Goal: Task Accomplishment & Management: Use online tool/utility

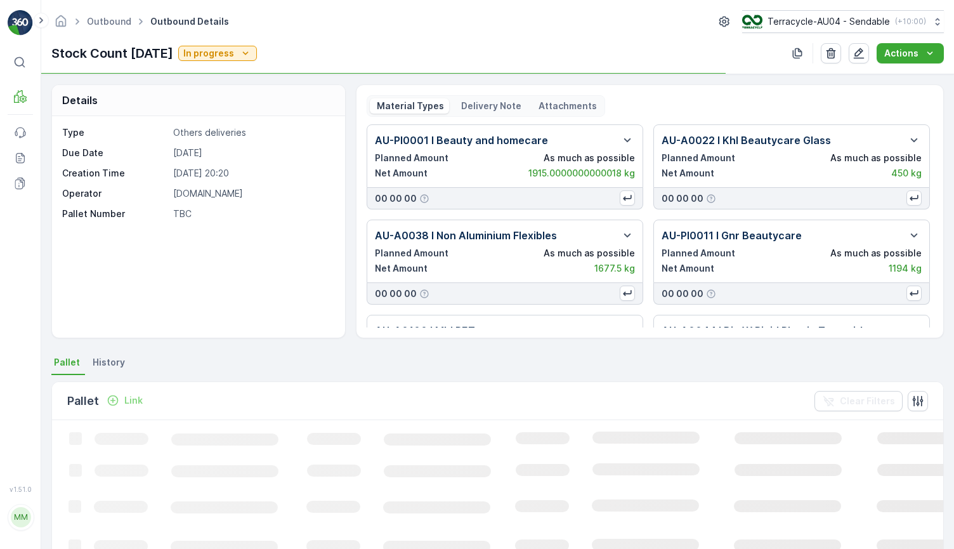
scroll to position [106, 0]
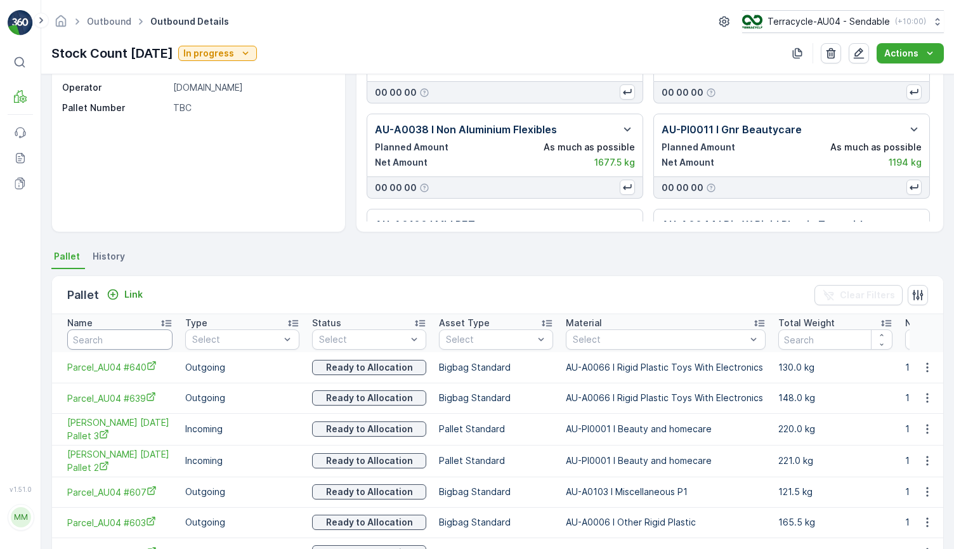
click at [133, 335] on input "text" at bounding box center [119, 339] width 105 height 20
type input "626"
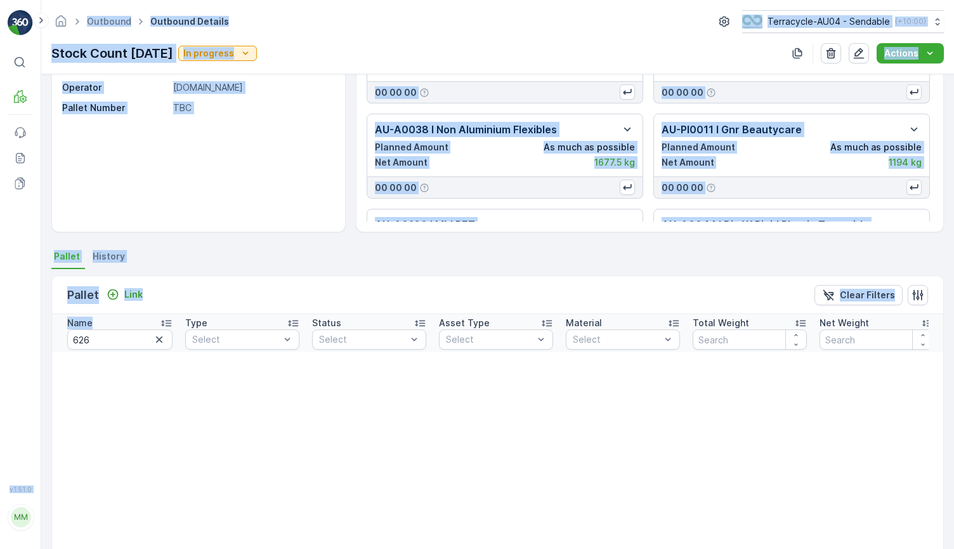
drag, startPoint x: 124, startPoint y: 329, endPoint x: -16, endPoint y: 329, distance: 140.2
click at [0, 329] on html "⌘B MRF Events Reports Documents v 1.51.0 MM MRF.AU04 monika.tur@terracycle.com …" at bounding box center [477, 274] width 954 height 549
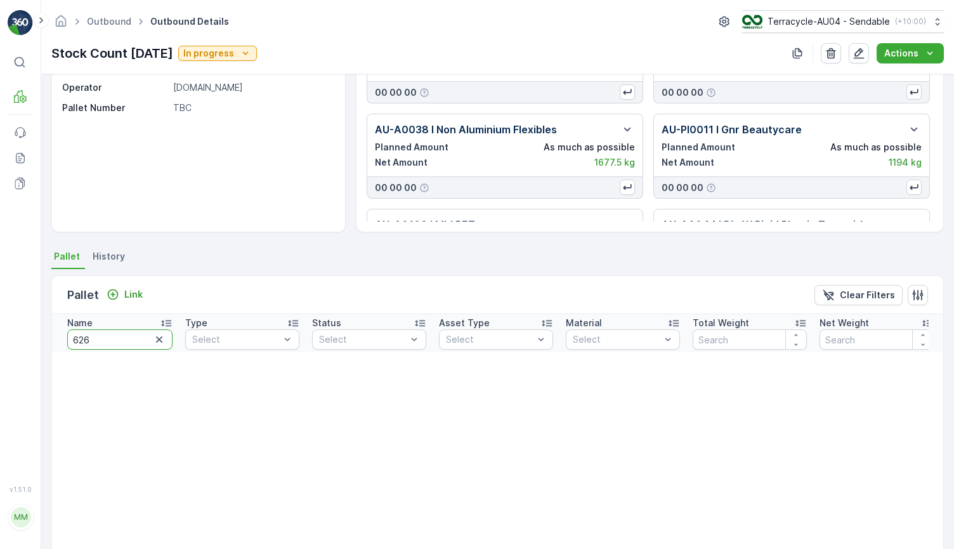
drag, startPoint x: 126, startPoint y: 336, endPoint x: -18, endPoint y: 320, distance: 144.9
click at [0, 320] on html "⌘B MRF Events Reports Documents v 1.51.0 MM MRF.AU04 monika.tur@terracycle.com …" at bounding box center [477, 274] width 954 height 549
click at [131, 283] on div "Pallet Link Clear Filters" at bounding box center [497, 295] width 891 height 38
click at [134, 291] on p "Link" at bounding box center [133, 294] width 18 height 13
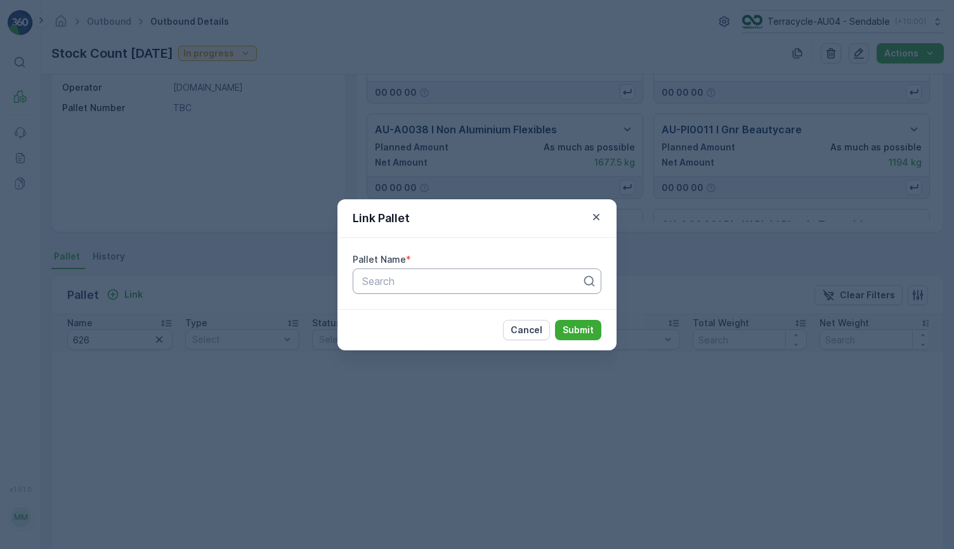
click at [381, 280] on div at bounding box center [472, 280] width 222 height 11
paste input "Parcel_AU04 #626"
type input "Parcel_AU04 #626"
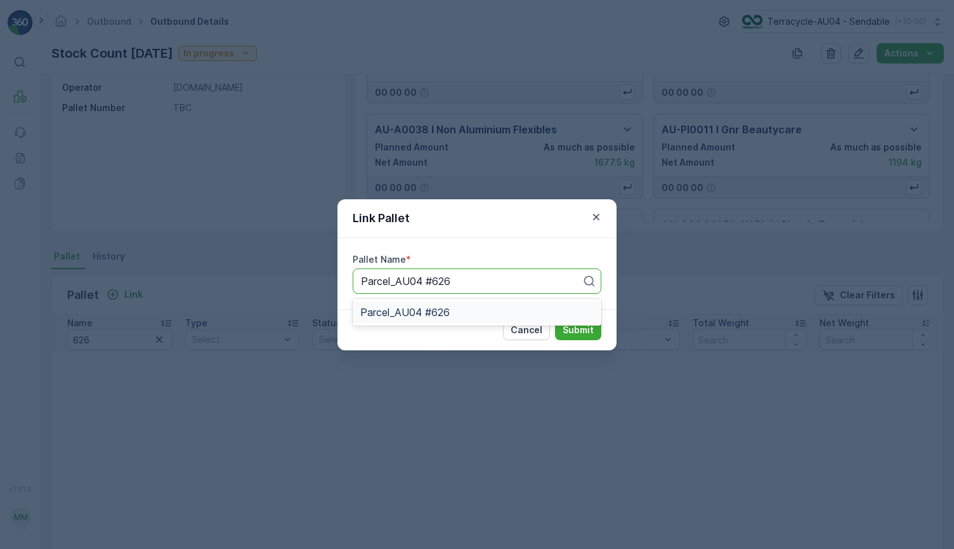
click at [447, 311] on span "Parcel_AU04 #626" at bounding box center [404, 311] width 89 height 11
click at [575, 326] on p "Submit" at bounding box center [578, 330] width 31 height 13
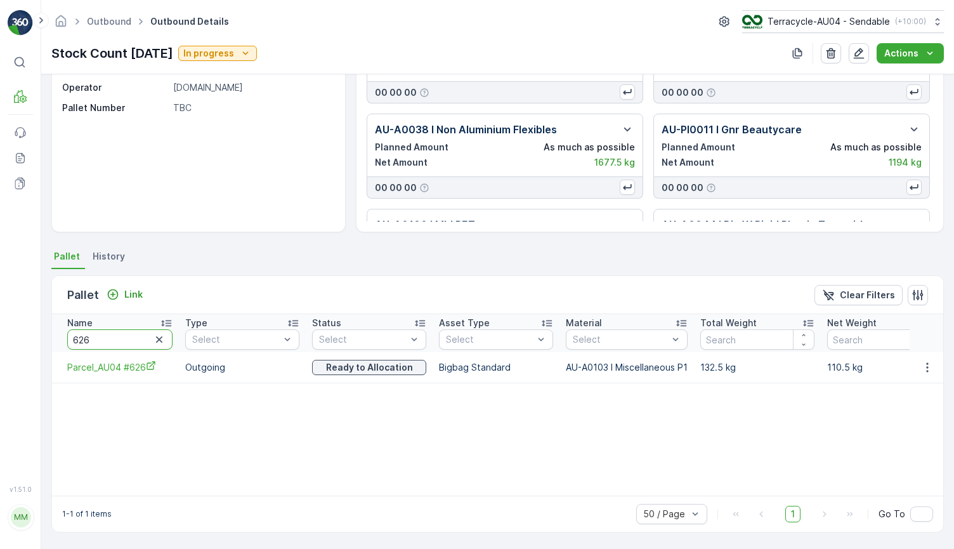
drag, startPoint x: 130, startPoint y: 341, endPoint x: -9, endPoint y: 340, distance: 138.9
click at [0, 340] on html "⌘B MRF Events Reports Documents v 1.51.0 MM MRF.AU04 monika.tur@terracycle.com …" at bounding box center [477, 274] width 954 height 549
type input "321"
drag, startPoint x: 132, startPoint y: 343, endPoint x: -76, endPoint y: 298, distance: 212.9
click at [0, 298] on html "⌘B MRF Events Reports Documents v 1.51.0 MM MRF.AU04 monika.tur@terracycle.com …" at bounding box center [477, 274] width 954 height 549
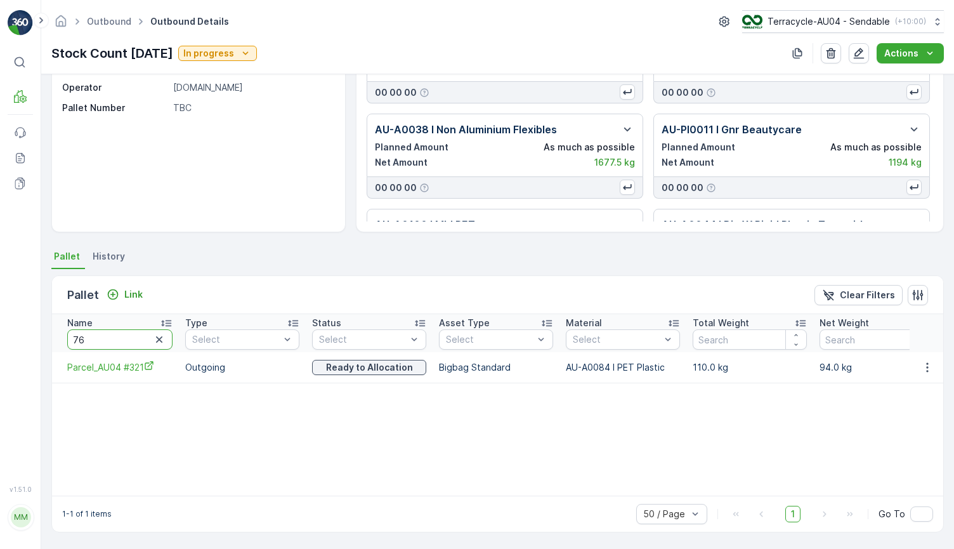
type input "765"
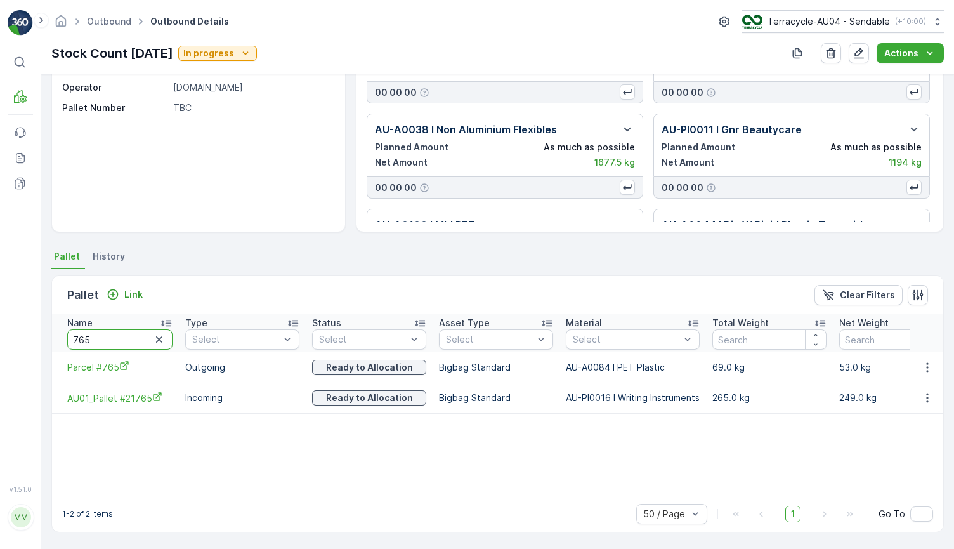
drag, startPoint x: 131, startPoint y: 342, endPoint x: -16, endPoint y: 303, distance: 152.8
click at [0, 303] on html "⌘B MRF Events Reports Documents v 1.51.0 MM MRF.AU04 monika.tur@terracycle.com …" at bounding box center [477, 274] width 954 height 549
type input "DSA 25"
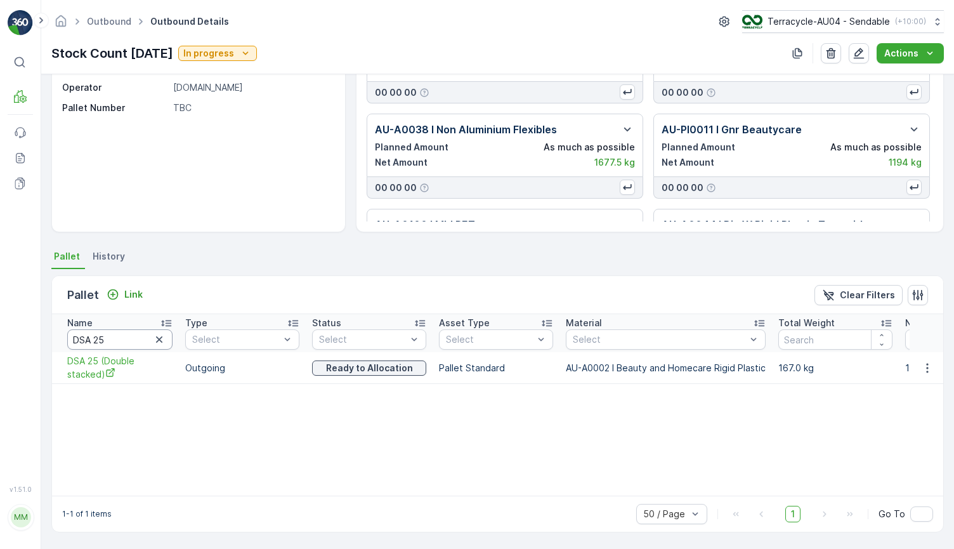
click at [118, 340] on input "DSA 25" at bounding box center [119, 339] width 105 height 20
type input "DSA 39"
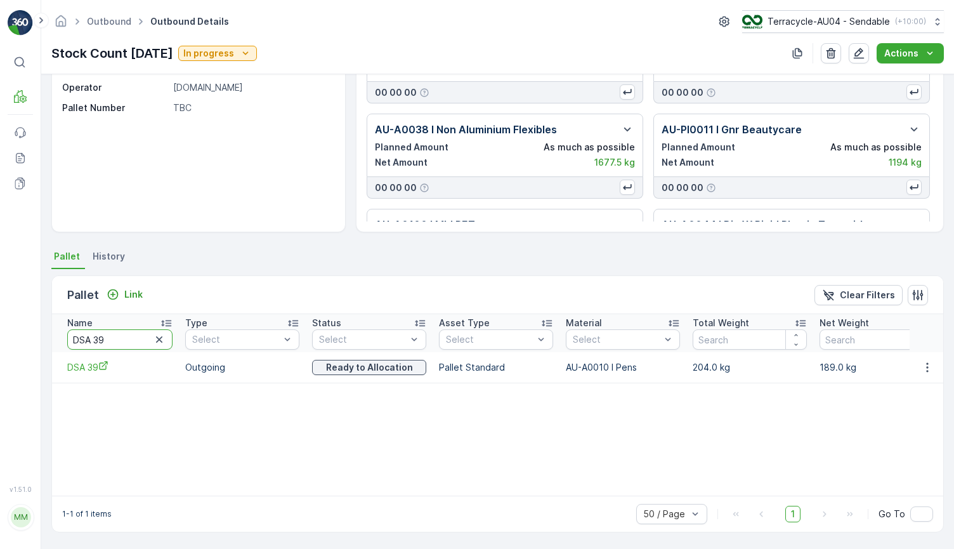
drag, startPoint x: 127, startPoint y: 341, endPoint x: -48, endPoint y: 319, distance: 176.5
click at [0, 319] on html "⌘B MRF Events Reports Documents v 1.51.0 MM MRF.AU04 monika.tur@terracycle.com …" at bounding box center [477, 274] width 954 height 549
type input "363"
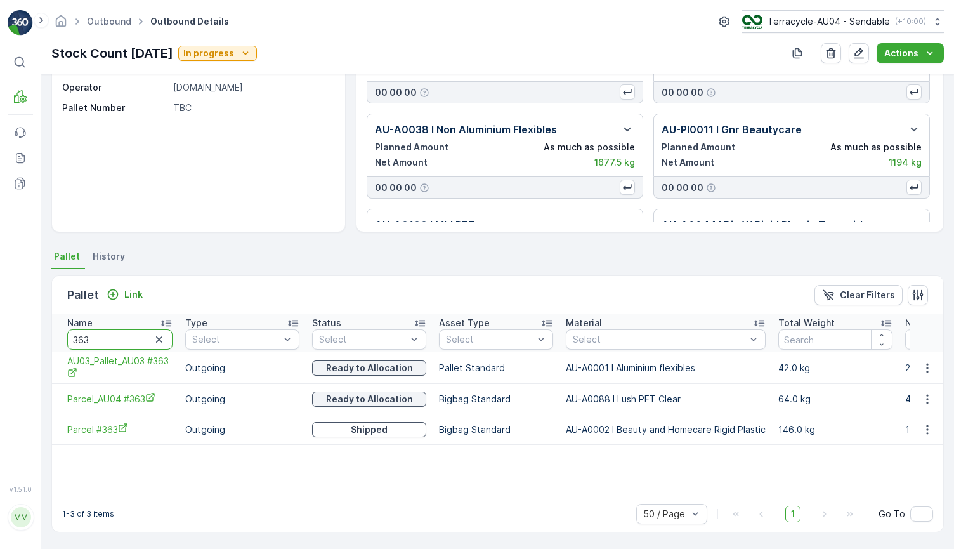
drag, startPoint x: 102, startPoint y: 334, endPoint x: 54, endPoint y: 333, distance: 47.6
click at [54, 333] on th "Name 363" at bounding box center [115, 333] width 127 height 38
type input "384"
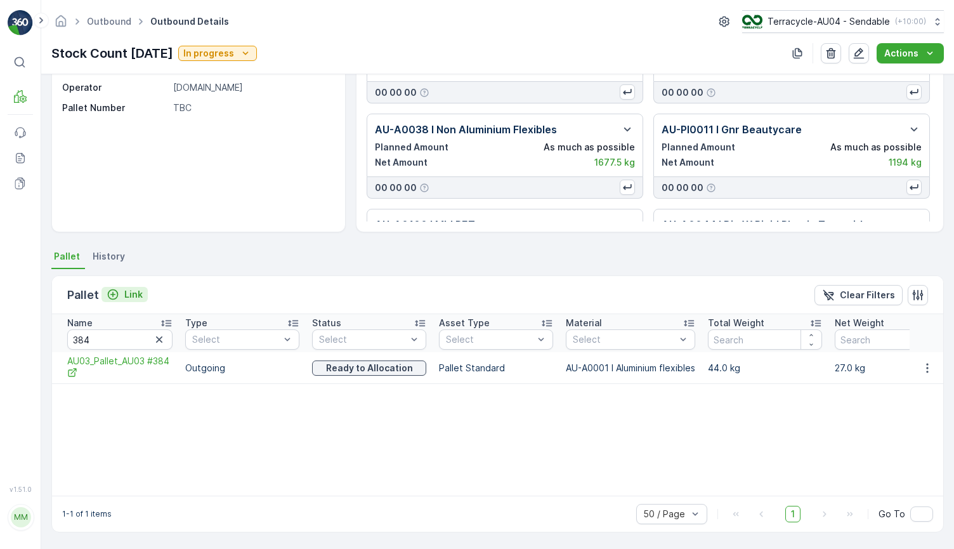
click at [130, 298] on p "Link" at bounding box center [133, 294] width 18 height 13
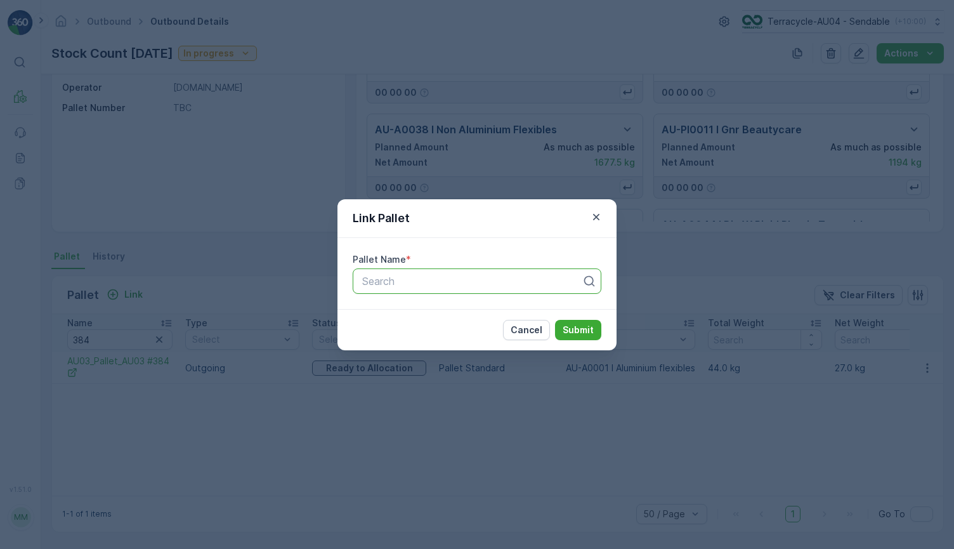
click at [405, 282] on div at bounding box center [472, 280] width 222 height 11
paste input "Parcel_AU04 #384"
type input "Parcel_AU04 #384"
click at [418, 318] on div "Parcel_AU04 #384" at bounding box center [477, 312] width 249 height 22
click at [574, 328] on p "Submit" at bounding box center [578, 330] width 31 height 13
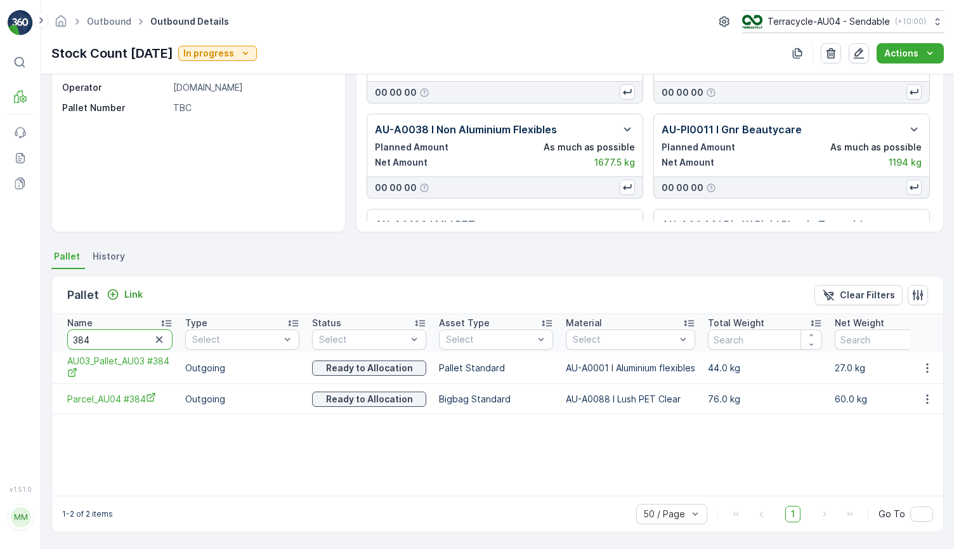
drag, startPoint x: 133, startPoint y: 338, endPoint x: -18, endPoint y: 334, distance: 150.4
click at [0, 334] on html "⌘B MRF Events Reports Documents v 1.51.0 MM MRF.AU04 monika.tur@terracycle.com …" at bounding box center [477, 274] width 954 height 549
type input "7.12"
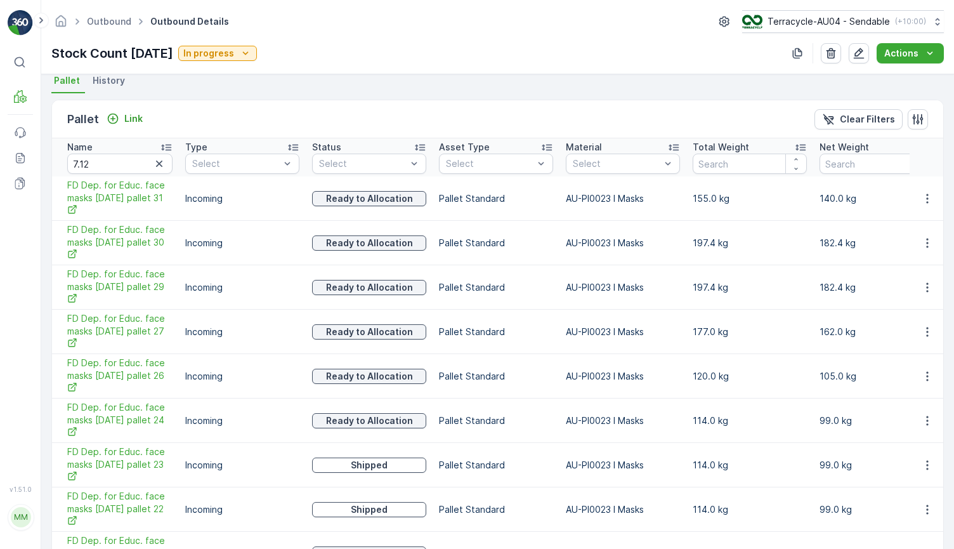
scroll to position [64, 0]
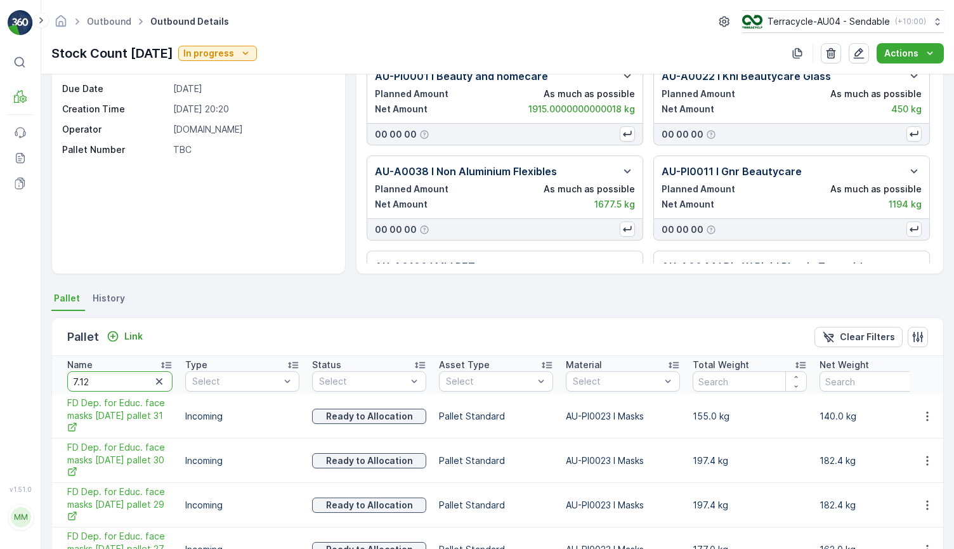
drag, startPoint x: 114, startPoint y: 384, endPoint x: 6, endPoint y: 357, distance: 111.4
click at [7, 357] on div "⌘B MRF Events Reports Documents v 1.51.0 MM MRF.AU04 monika.tur@terracycle.com …" at bounding box center [477, 274] width 954 height 549
type input "DSA 53"
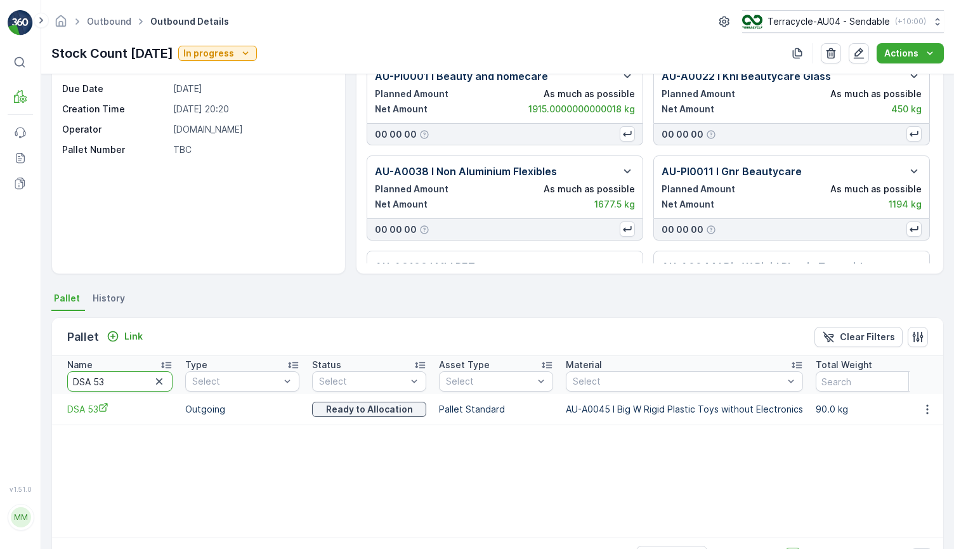
drag, startPoint x: 129, startPoint y: 378, endPoint x: -70, endPoint y: 344, distance: 202.8
click at [0, 344] on html "⌘B MRF Events Reports Documents v 1.51.0 MM MRF.AU04 monika.tur@terracycle.com …" at bounding box center [477, 274] width 954 height 549
type input "963"
drag, startPoint x: 110, startPoint y: 383, endPoint x: 15, endPoint y: 381, distance: 95.2
click at [18, 383] on div "⌘B MRF Events Reports Documents v 1.51.0 MM MRF.AU04 monika.tur@terracycle.com …" at bounding box center [477, 274] width 954 height 549
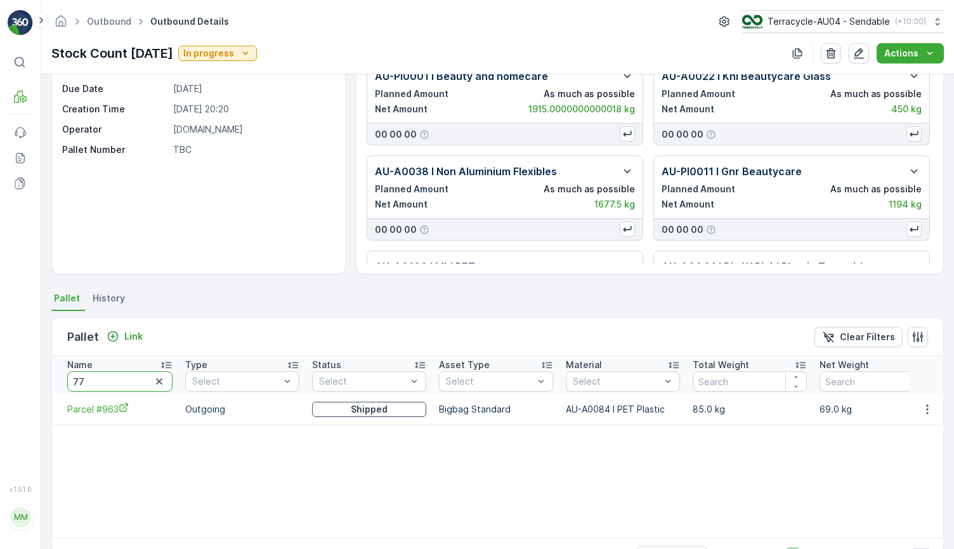
type input "773"
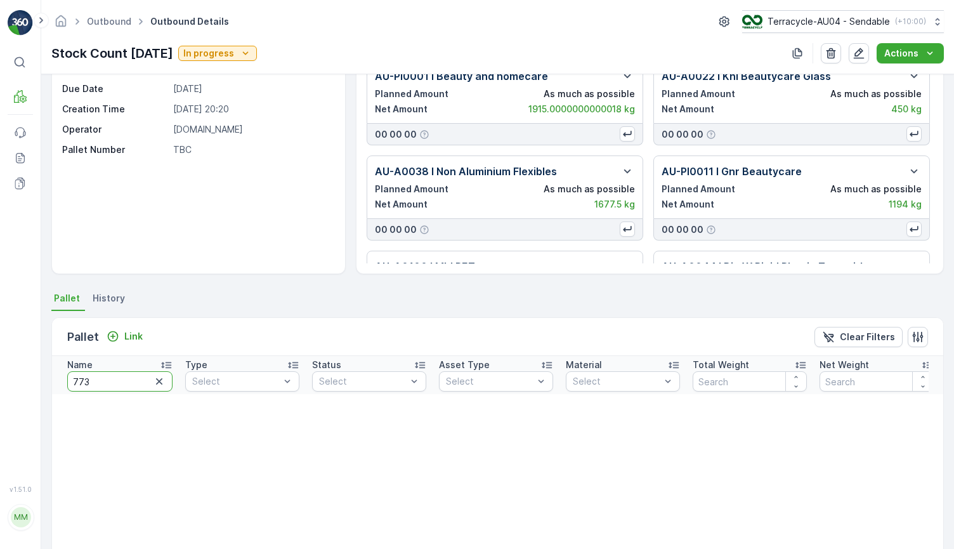
drag, startPoint x: 103, startPoint y: 388, endPoint x: 9, endPoint y: 360, distance: 97.8
click at [9, 360] on div "⌘B MRF Events Reports Documents v 1.51.0 MM MRF.AU04 monika.tur@terracycle.com …" at bounding box center [477, 274] width 954 height 549
type input "273"
click at [131, 341] on p "Link" at bounding box center [133, 336] width 18 height 13
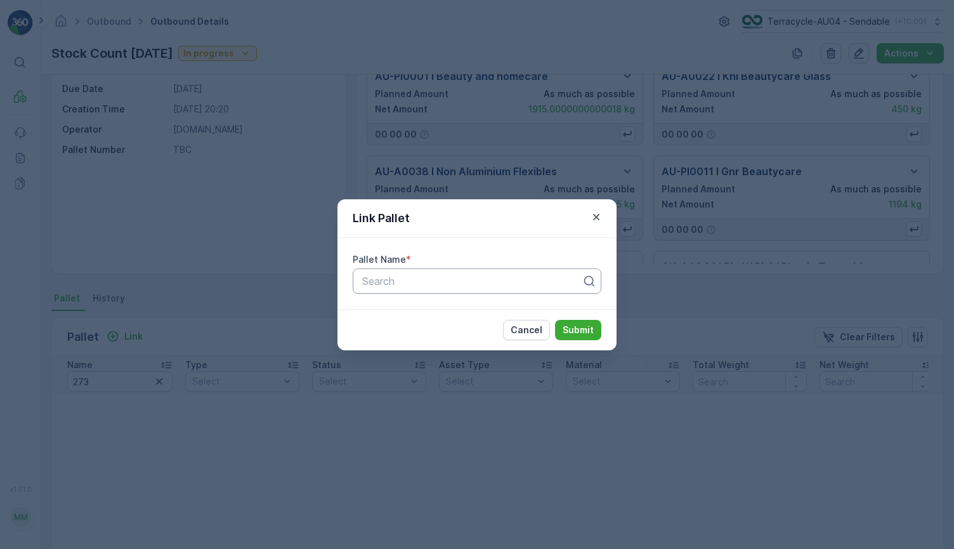
click at [428, 280] on div at bounding box center [472, 280] width 222 height 11
paste input "Parcel_AU04 #273"
type input "Parcel_AU04 #273"
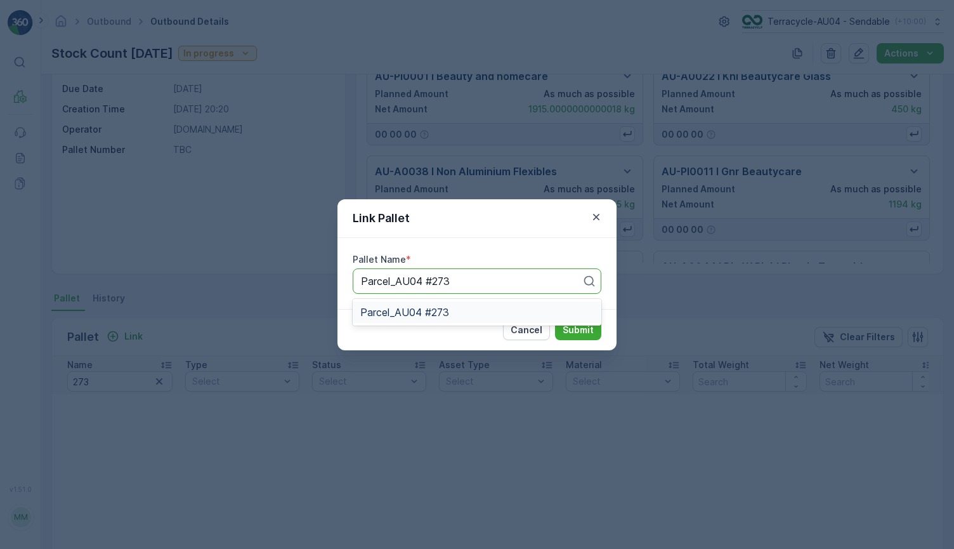
click at [432, 313] on span "Parcel_AU04 #273" at bounding box center [404, 311] width 89 height 11
click at [572, 325] on p "Submit" at bounding box center [578, 330] width 31 height 13
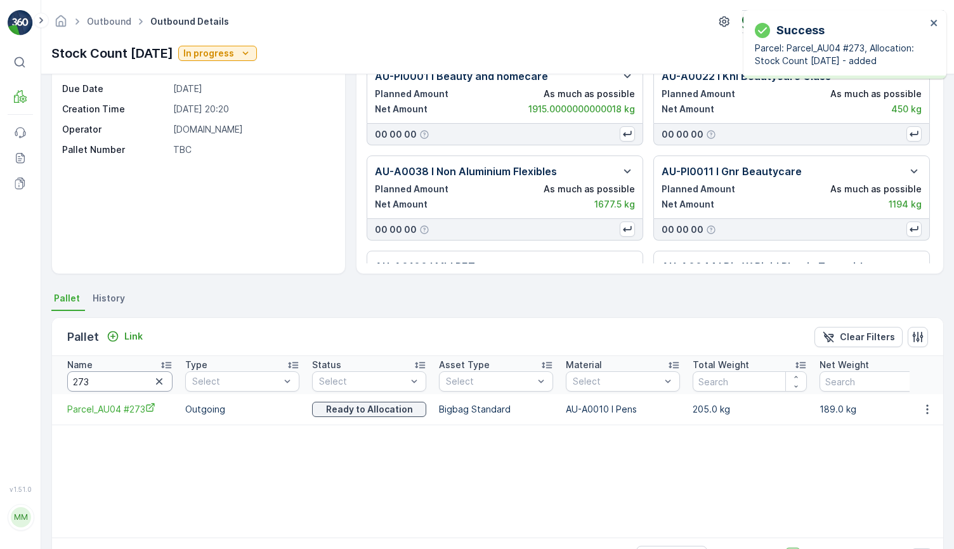
click at [121, 383] on input "273" at bounding box center [119, 381] width 105 height 20
type input "272"
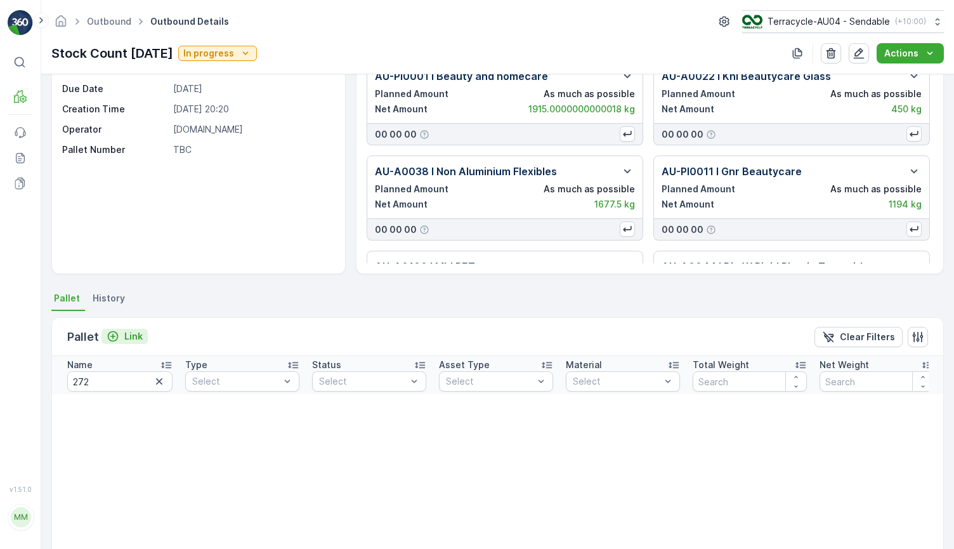
click at [128, 343] on button "Link" at bounding box center [125, 336] width 46 height 15
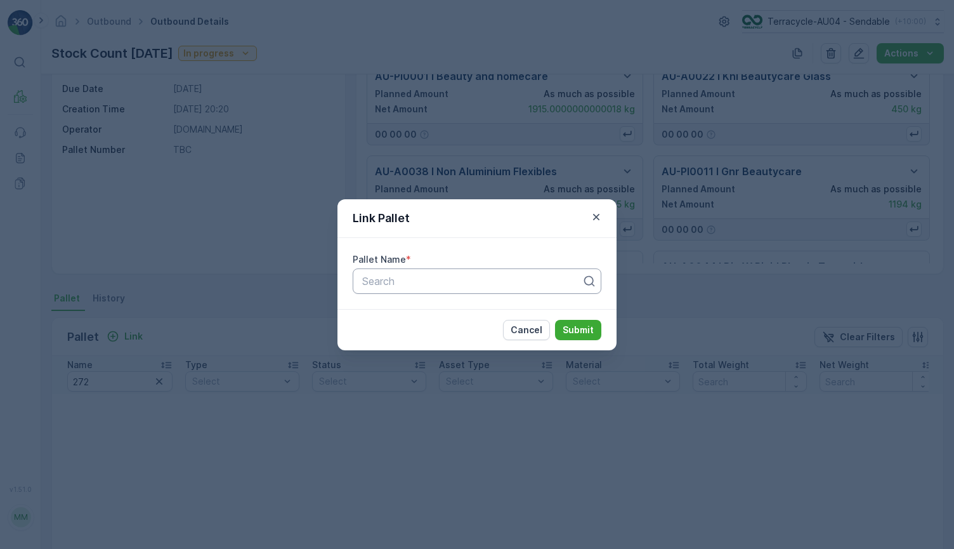
click at [399, 275] on div at bounding box center [472, 280] width 222 height 11
paste input "Parcel_AU04 #272"
type input "Parcel_AU04 #272"
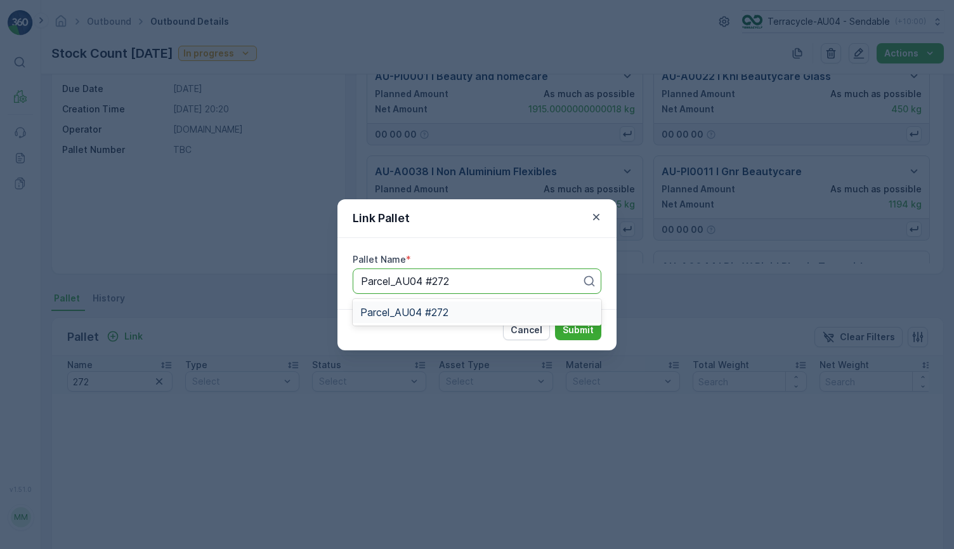
click at [399, 318] on div "Parcel_AU04 #272" at bounding box center [477, 312] width 249 height 22
click at [565, 322] on button "Submit" at bounding box center [578, 330] width 46 height 20
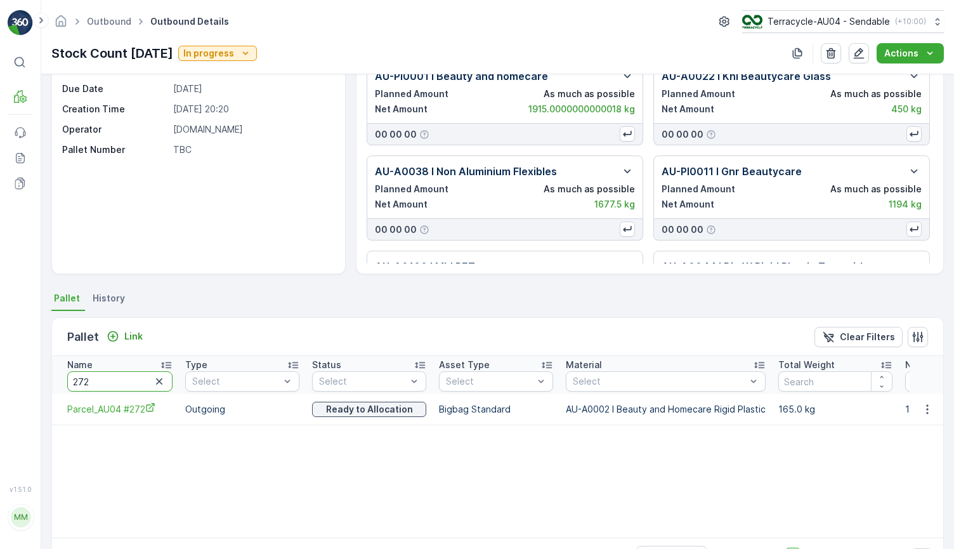
drag, startPoint x: 129, startPoint y: 382, endPoint x: -20, endPoint y: 382, distance: 149.7
click at [0, 382] on html "Success Parcel: Parcel_AU04 #272, Allocation: Stock Count April 2025 - added ⌘B…" at bounding box center [477, 274] width 954 height 549
type input "d"
type input "DSA 1"
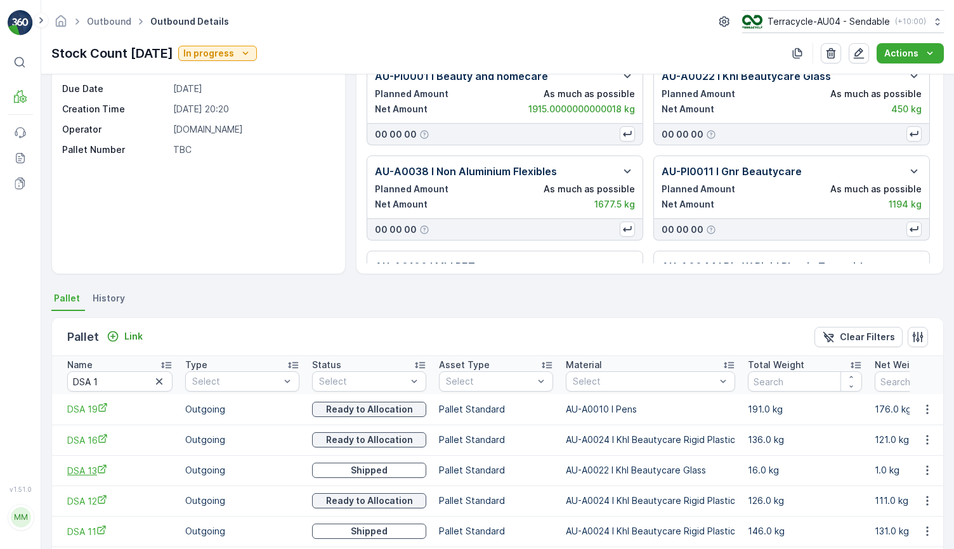
scroll to position [152, 0]
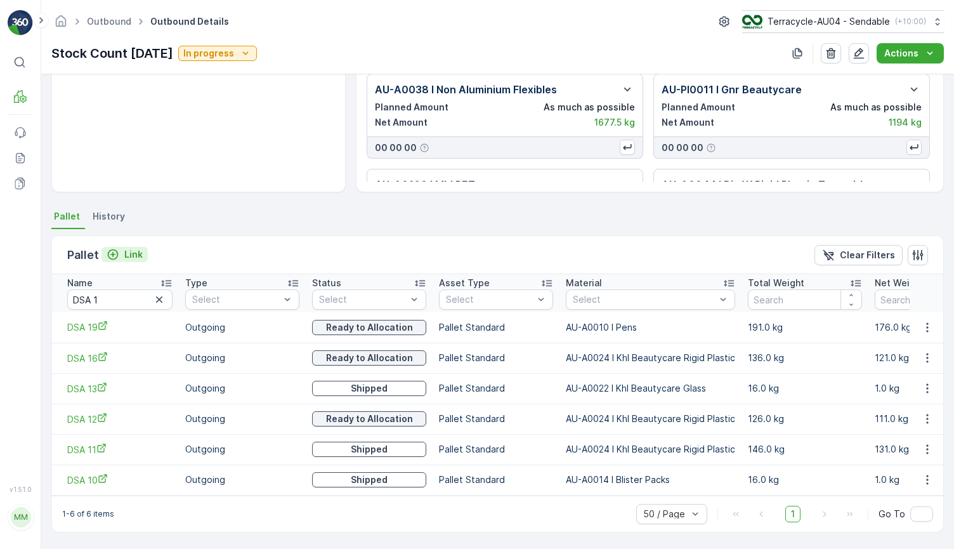
click at [117, 250] on icon "Link" at bounding box center [113, 254] width 13 height 13
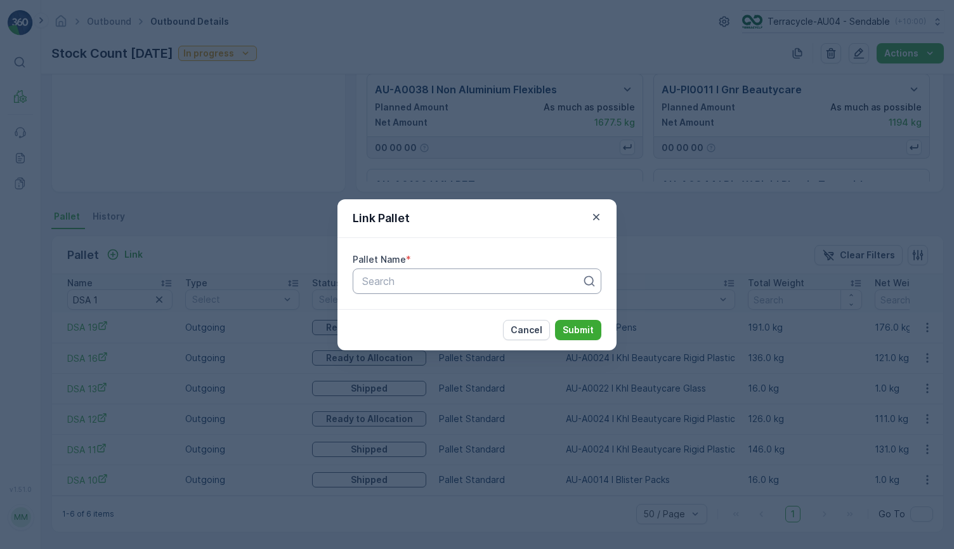
click at [402, 277] on div at bounding box center [472, 280] width 222 height 11
paste input "DSA 1 (Double stacked)"
type input "DSA 1 (Double stacked)"
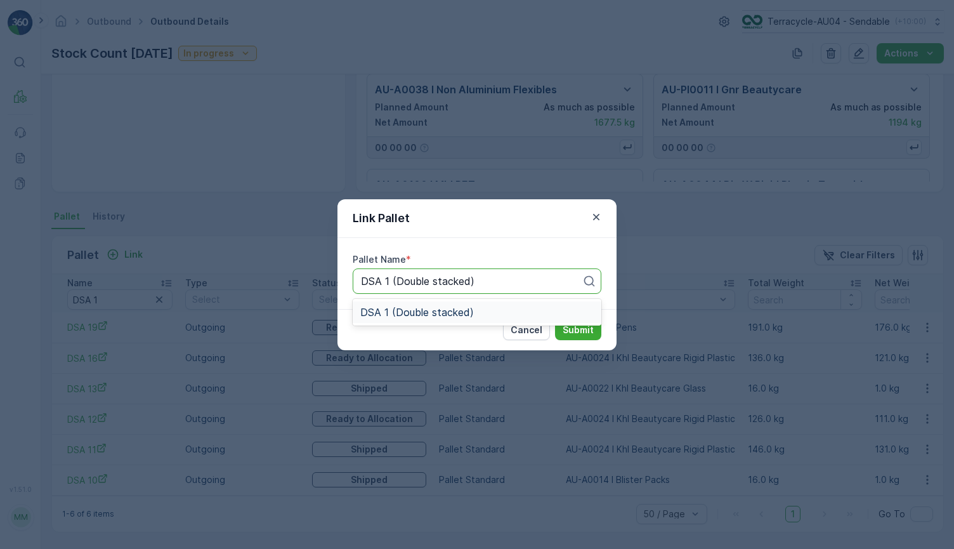
click at [423, 314] on span "DSA 1 (Double stacked)" at bounding box center [417, 311] width 114 height 11
click at [571, 332] on p "Submit" at bounding box center [578, 330] width 31 height 13
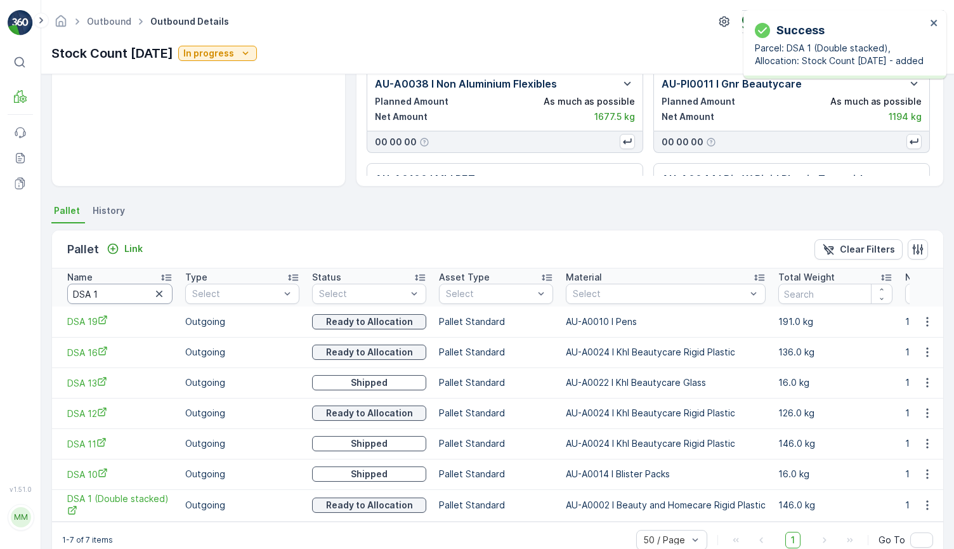
click at [119, 287] on input "DSA 1" at bounding box center [119, 294] width 105 height 20
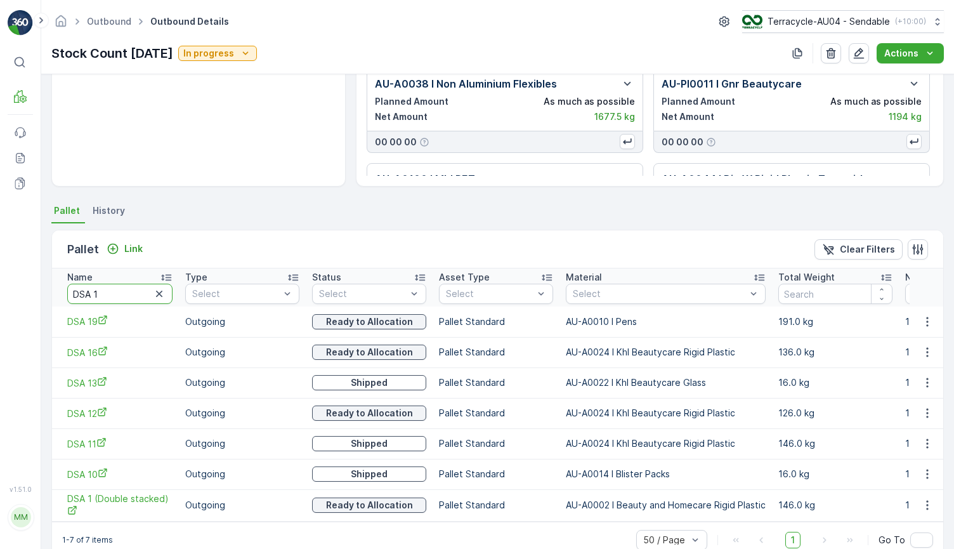
click at [119, 292] on input "DSA 1" at bounding box center [119, 294] width 105 height 20
drag, startPoint x: 119, startPoint y: 292, endPoint x: 66, endPoint y: 286, distance: 53.0
click at [66, 286] on th "Name DSA 1" at bounding box center [115, 287] width 127 height 38
type input "447"
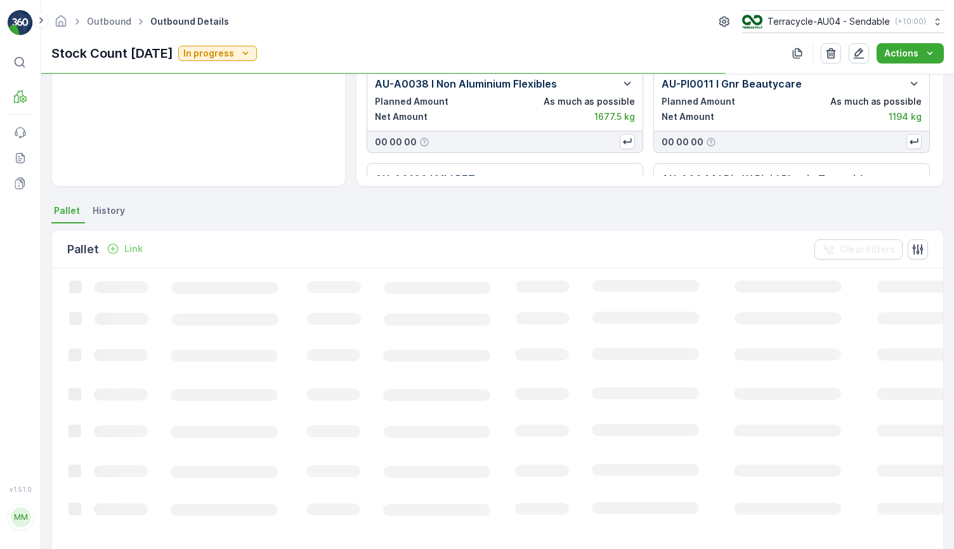
scroll to position [106, 0]
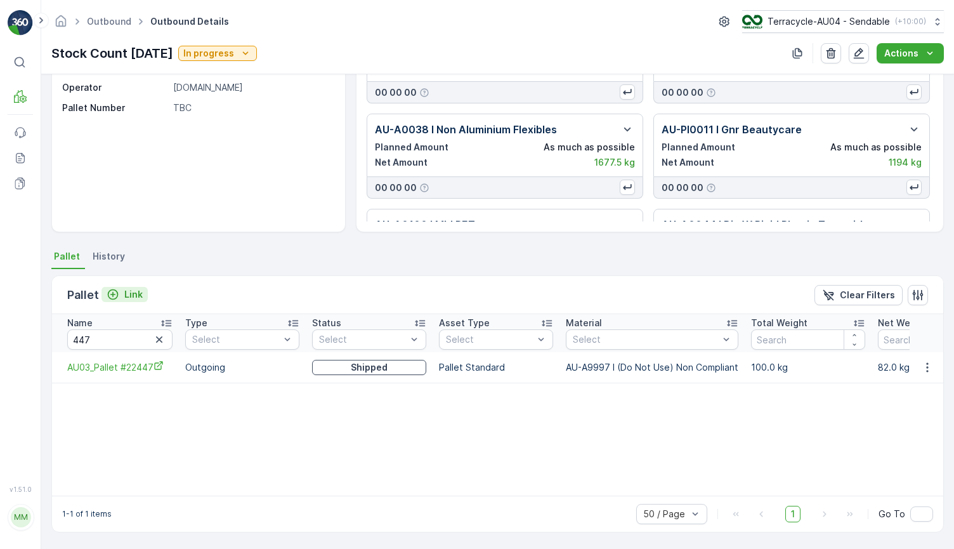
click at [124, 291] on p "Link" at bounding box center [133, 294] width 18 height 13
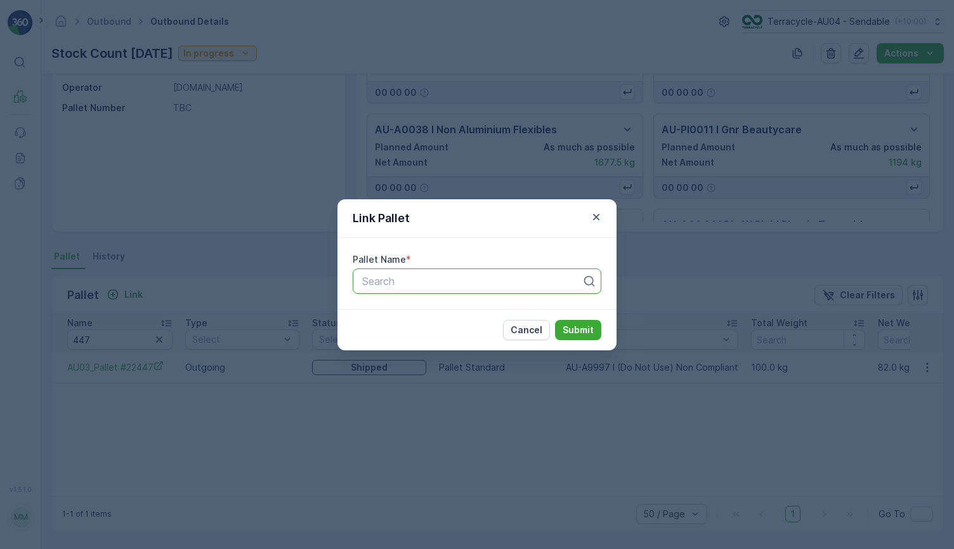
click at [386, 280] on div at bounding box center [472, 280] width 222 height 11
paste input "Parcel_AU04 #447"
type input "Parcel_AU04 #447"
click at [436, 314] on span "Parcel_AU04 #447" at bounding box center [404, 311] width 89 height 11
click at [581, 329] on p "Submit" at bounding box center [578, 330] width 31 height 13
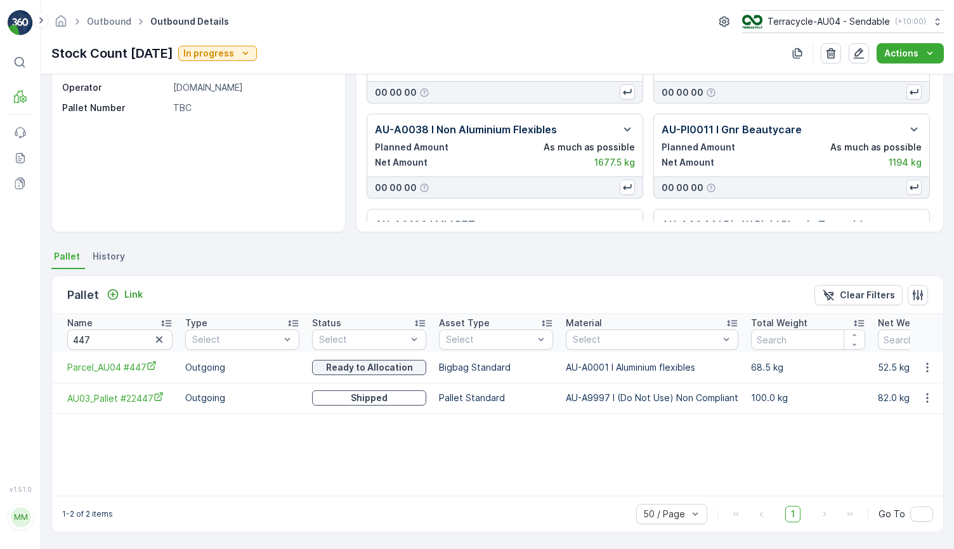
click at [256, 461] on div "Name 447 Type Select Status Select Asset Type Select Material Select Total Weig…" at bounding box center [497, 404] width 891 height 181
drag, startPoint x: 67, startPoint y: 338, endPoint x: 5, endPoint y: 324, distance: 63.2
click at [5, 324] on div "⌘B MRF Events Reports Documents v 1.51.0 MM MRF.AU04 monika.tur@terracycle.com …" at bounding box center [477, 274] width 954 height 549
type input "255"
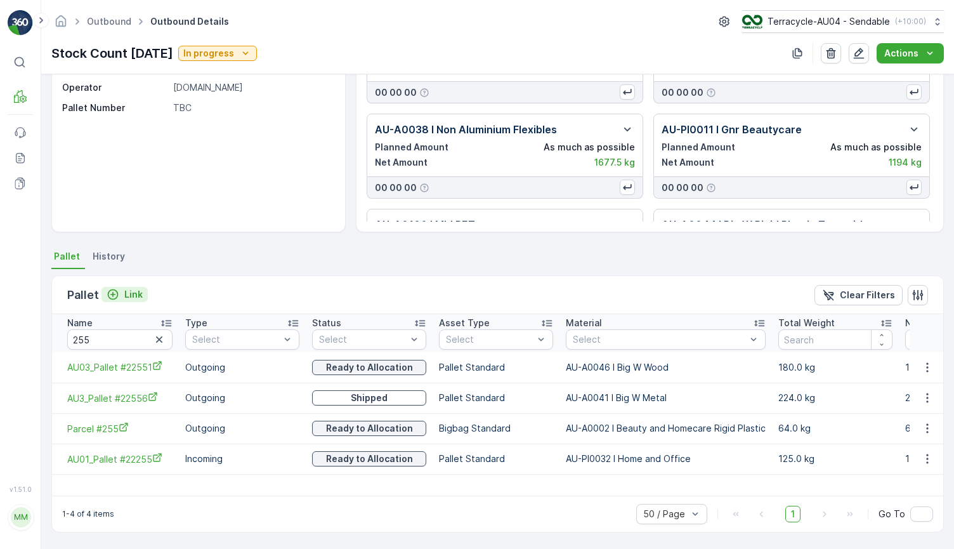
click at [124, 292] on p "Link" at bounding box center [133, 294] width 18 height 13
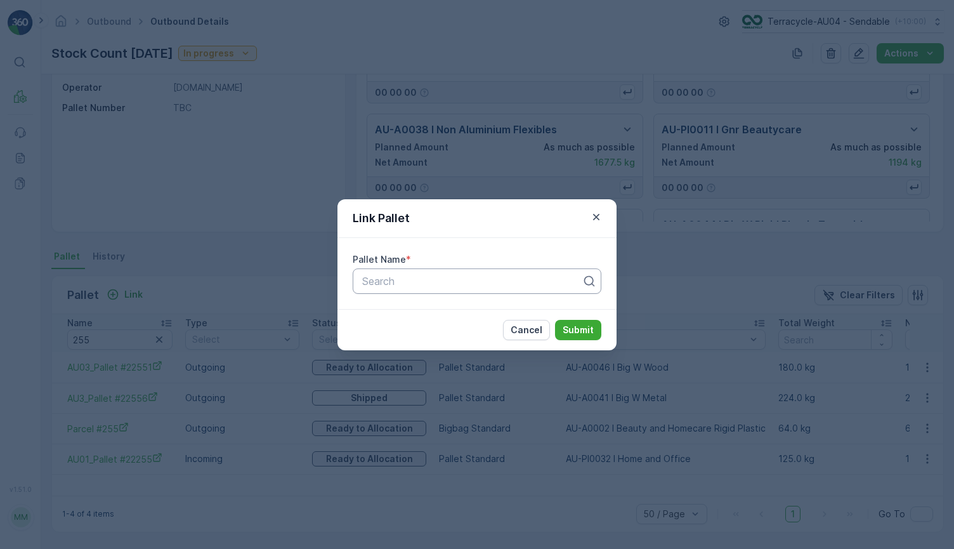
click at [422, 282] on div at bounding box center [472, 280] width 222 height 11
paste input "Parcel_AU04 #255"
type input "Parcel_AU04 #255"
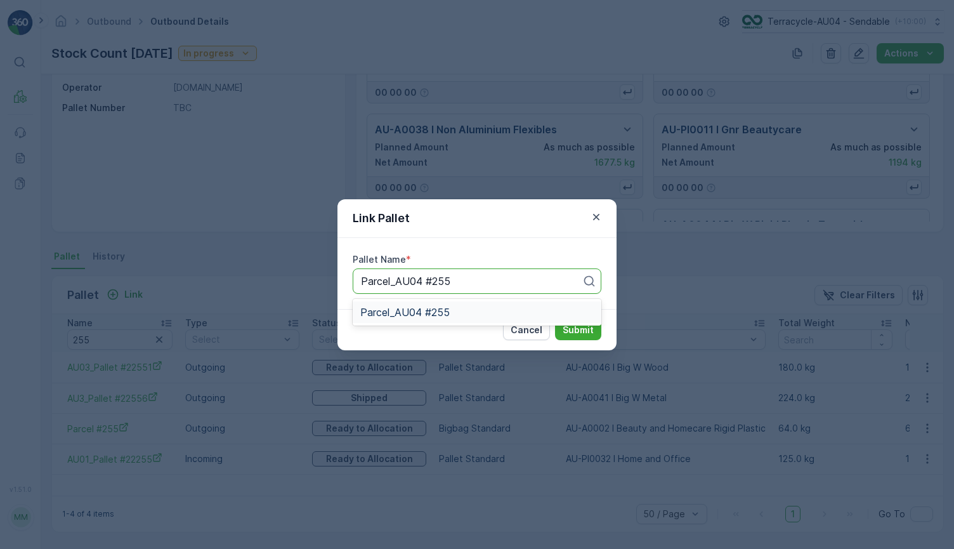
click at [430, 315] on span "Parcel_AU04 #255" at bounding box center [404, 311] width 89 height 11
click at [589, 333] on p "Submit" at bounding box center [578, 330] width 31 height 13
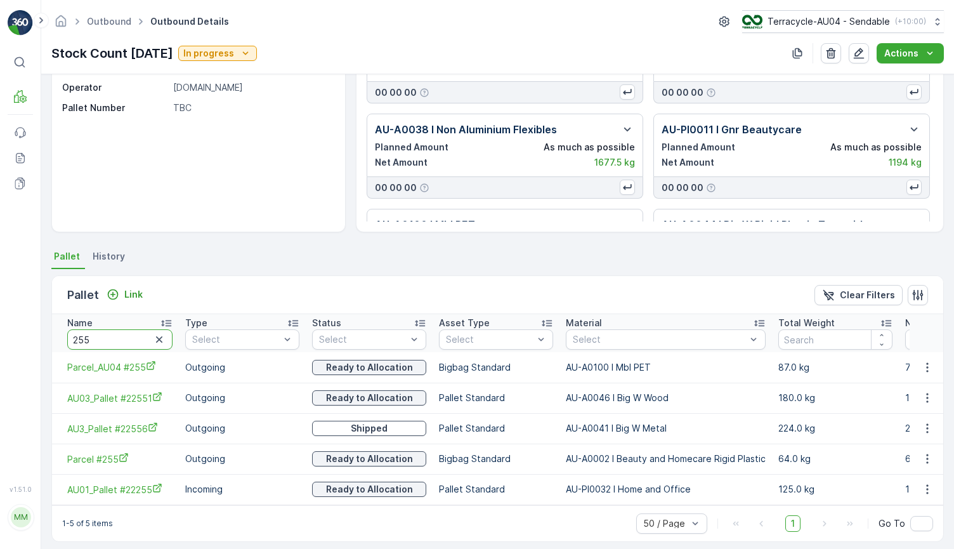
drag, startPoint x: 87, startPoint y: 339, endPoint x: 51, endPoint y: 339, distance: 35.5
click at [53, 339] on th "Name 255" at bounding box center [115, 333] width 127 height 38
type input "264"
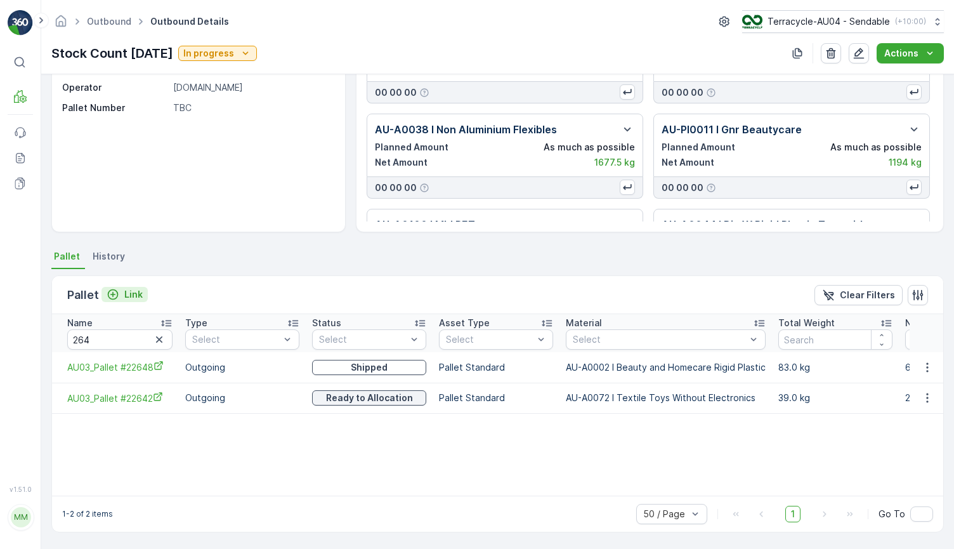
click at [129, 292] on p "Link" at bounding box center [133, 294] width 18 height 13
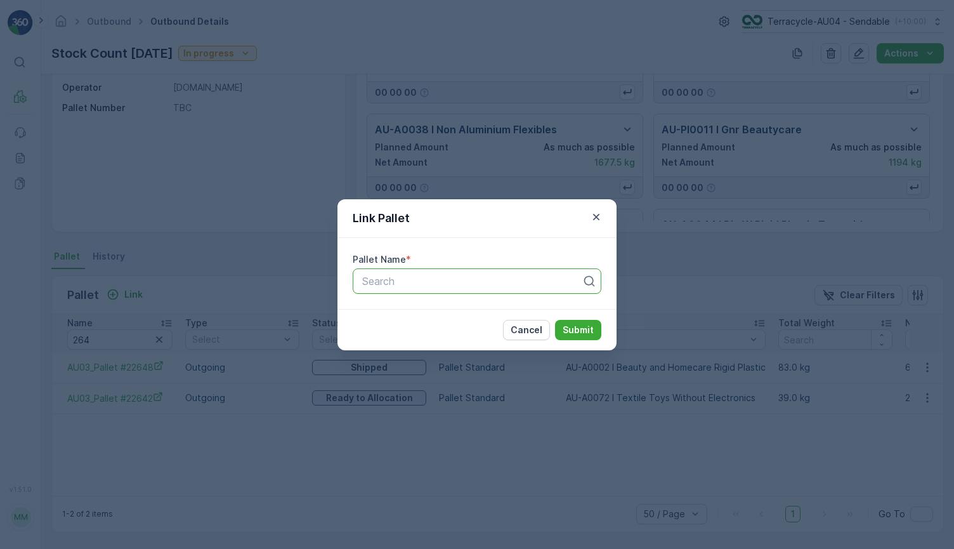
click at [397, 284] on div at bounding box center [472, 280] width 222 height 11
paste input "Parcel_AU04 #264"
type input "Parcel_AU04 #264"
click at [410, 316] on span "Parcel_AU04 #264" at bounding box center [404, 311] width 89 height 11
click at [568, 329] on p "Submit" at bounding box center [578, 330] width 31 height 13
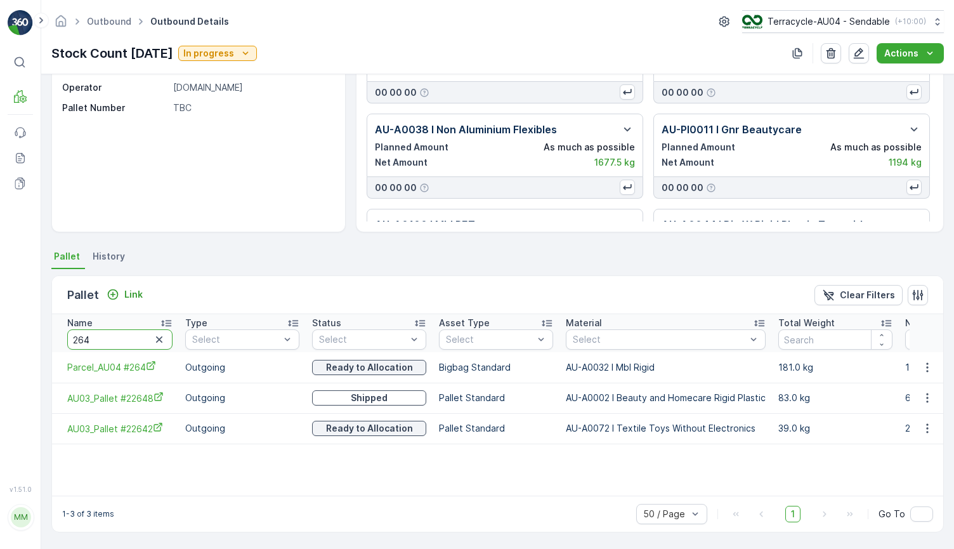
drag, startPoint x: 128, startPoint y: 337, endPoint x: 48, endPoint y: 337, distance: 79.9
click at [50, 337] on div "Details Type Others deliveries Due Date 18.04.2025 Creation Time 03.04.2025 20:…" at bounding box center [497, 311] width 913 height 475
type input "1051"
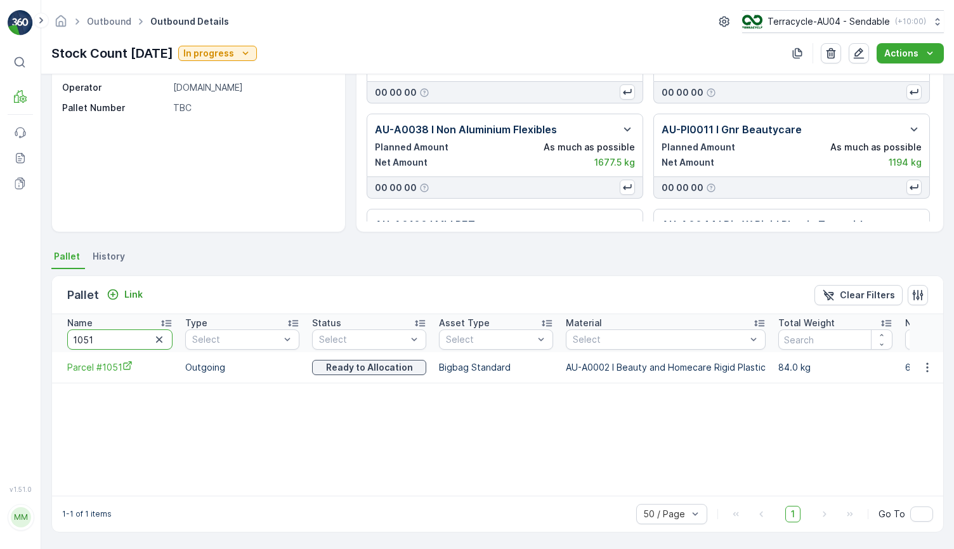
drag, startPoint x: 130, startPoint y: 335, endPoint x: 37, endPoint y: 333, distance: 93.3
click at [38, 334] on div "⌘B MRF Events Reports Documents v 1.51.0 MM MRF.AU04 monika.tur@terracycle.com …" at bounding box center [477, 274] width 954 height 549
paste input "Parcel #21"
type input "Parcel #211"
drag, startPoint x: 131, startPoint y: 338, endPoint x: -90, endPoint y: 339, distance: 220.8
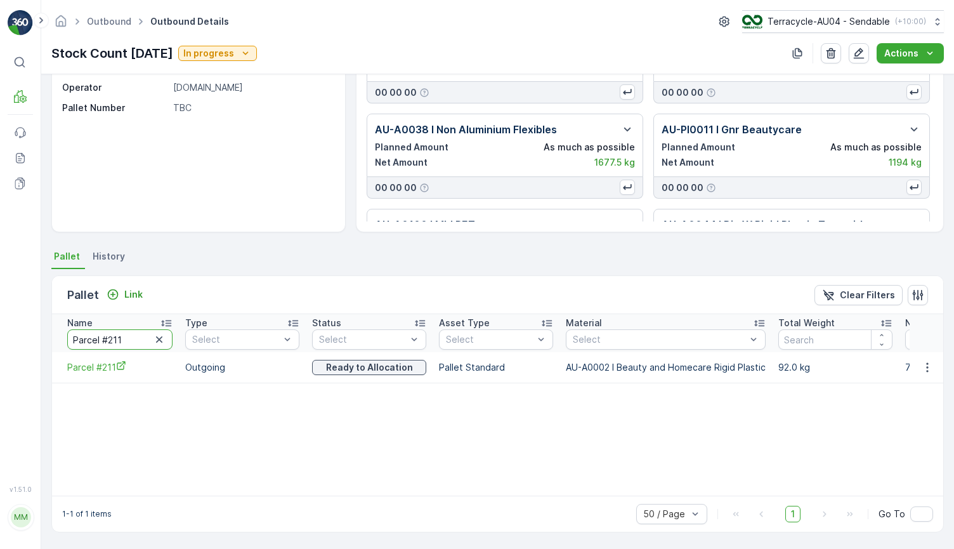
click at [0, 339] on html "⌘B MRF Events Reports Documents v 1.51.0 MM MRF.AU04 monika.tur@terracycle.com …" at bounding box center [477, 274] width 954 height 549
type input "260"
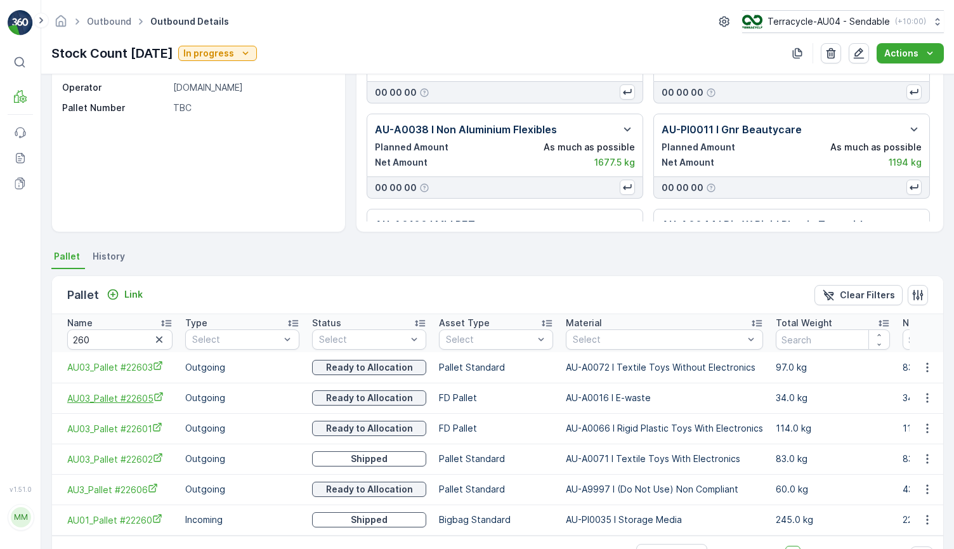
scroll to position [152, 0]
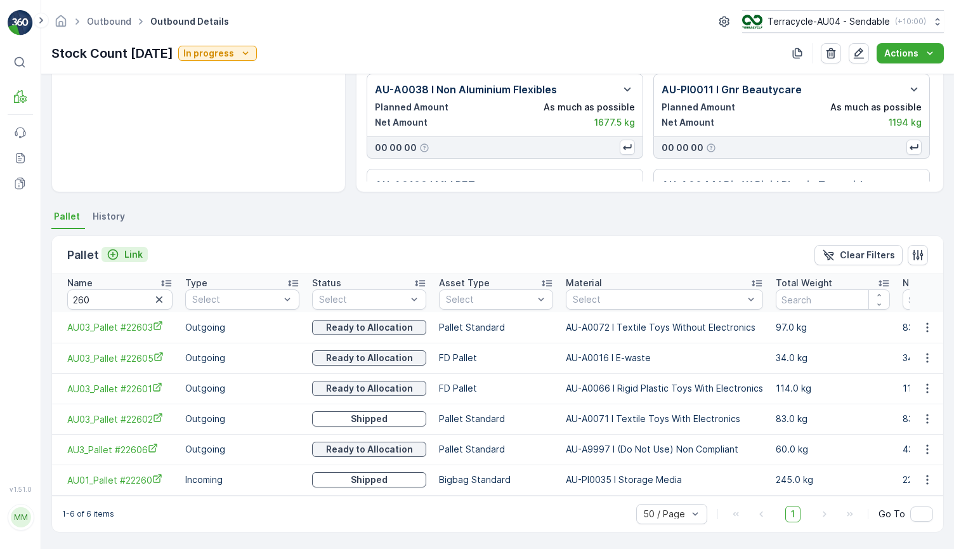
click at [118, 250] on icon "Link" at bounding box center [113, 254] width 13 height 13
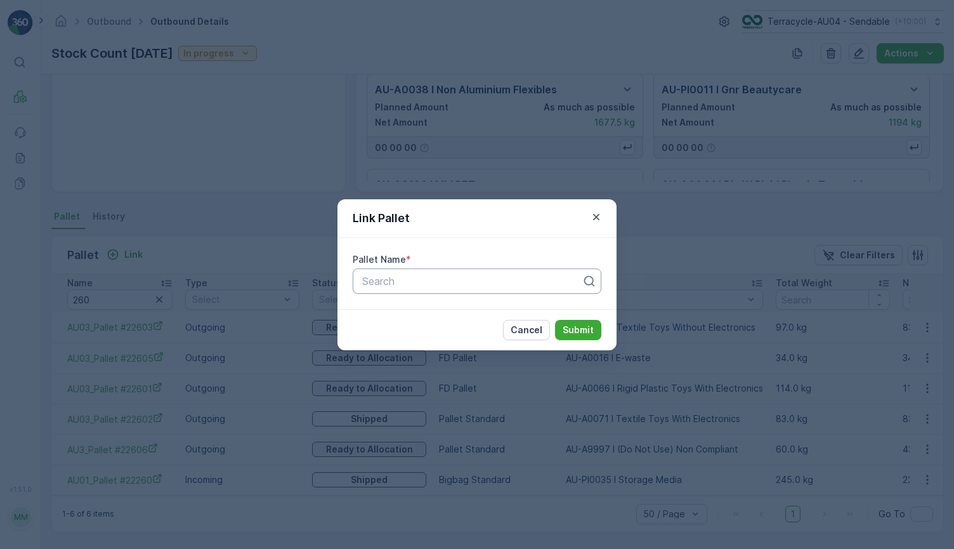
click at [410, 285] on div at bounding box center [472, 280] width 222 height 11
paste input "Parcel_AU04 #260"
type input "Parcel_AU04 #260"
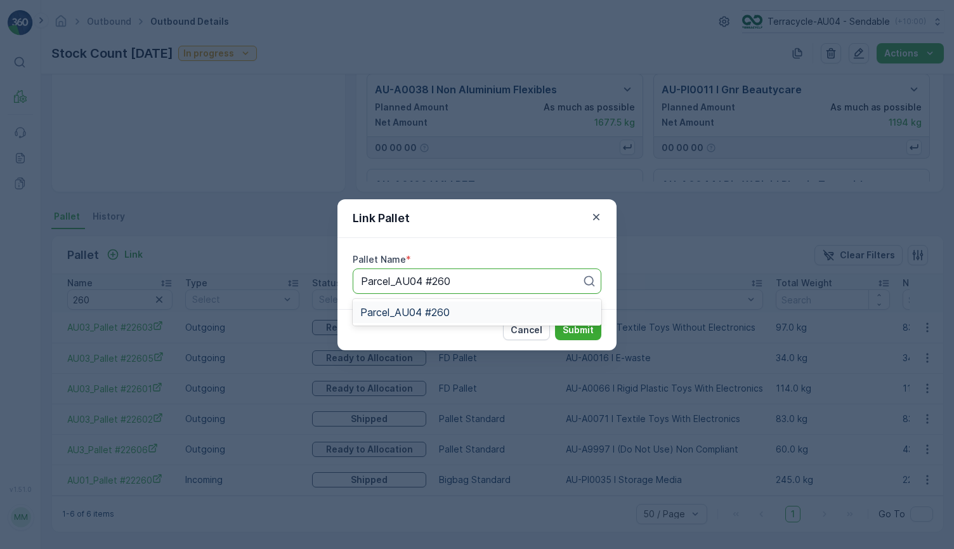
click at [429, 312] on span "Parcel_AU04 #260" at bounding box center [404, 311] width 89 height 11
click at [569, 332] on p "Submit" at bounding box center [578, 330] width 31 height 13
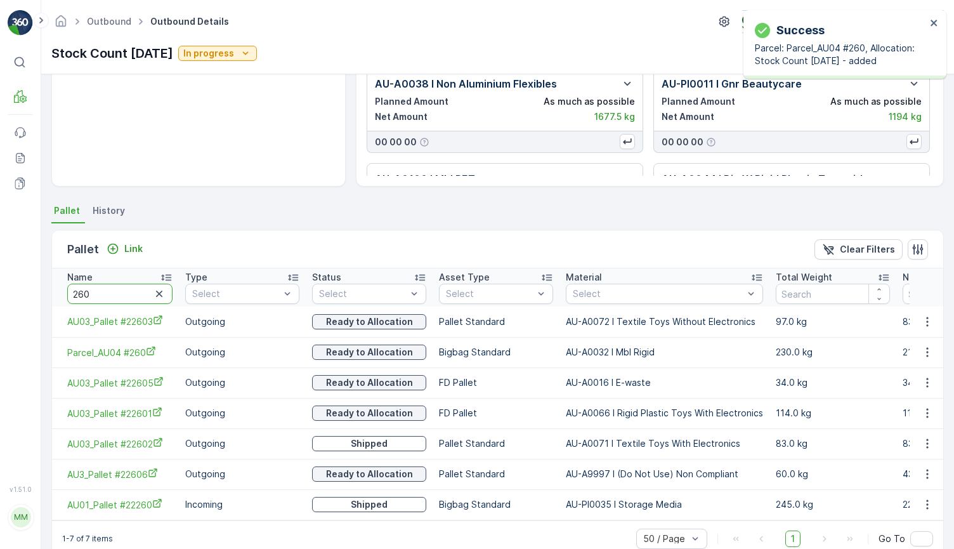
drag, startPoint x: 117, startPoint y: 294, endPoint x: 6, endPoint y: 266, distance: 114.5
click at [6, 266] on div "⌘B MRF Events Reports Documents v 1.51.0 MM MRF.AU04 monika.tur@terracycle.com …" at bounding box center [477, 274] width 954 height 549
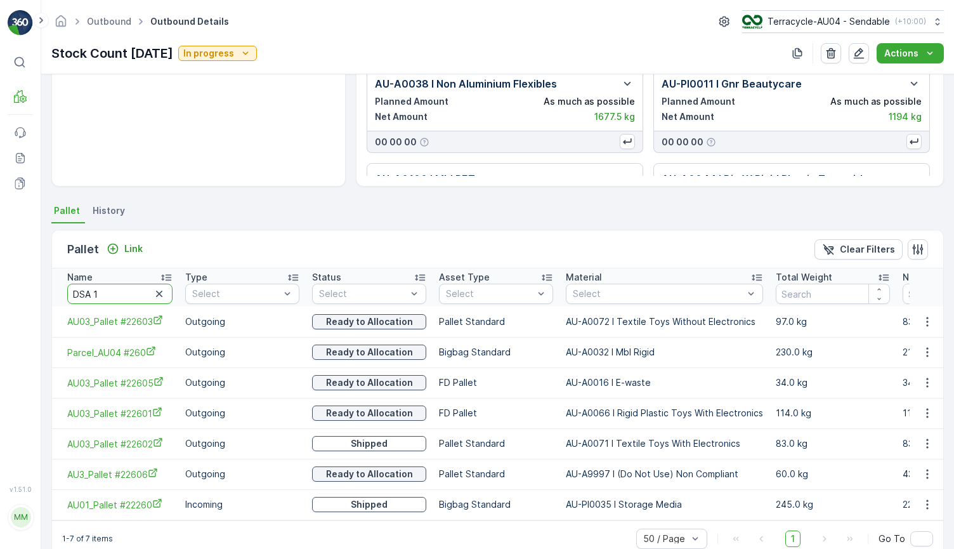
type input "DSA 13"
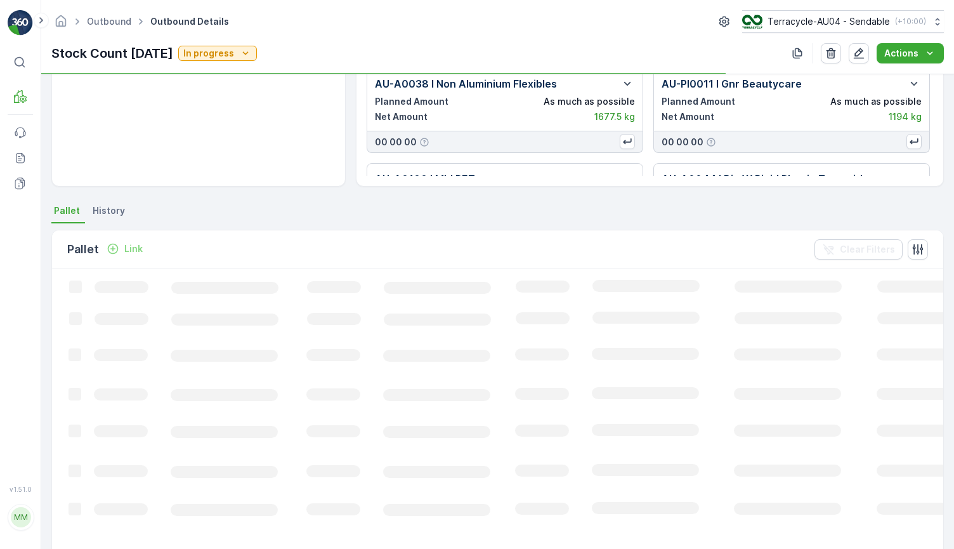
scroll to position [106, 0]
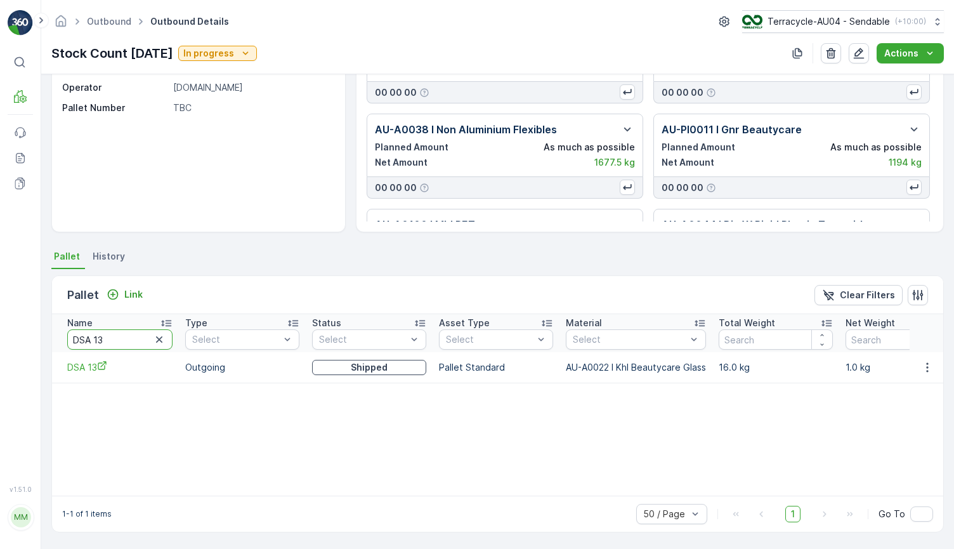
drag, startPoint x: 123, startPoint y: 343, endPoint x: -9, endPoint y: 305, distance: 137.5
click at [0, 305] on html "⌘B MRF Events Reports Documents v 1.51.0 MM MRF.AU04 monika.tur@terracycle.com …" at bounding box center [477, 274] width 954 height 549
type input "149"
drag, startPoint x: 138, startPoint y: 333, endPoint x: 4, endPoint y: 307, distance: 136.4
click at [6, 307] on div "⌘B MRF Events Reports Documents v 1.51.0 MM MRF.AU04 monika.tur@terracycle.com …" at bounding box center [477, 274] width 954 height 549
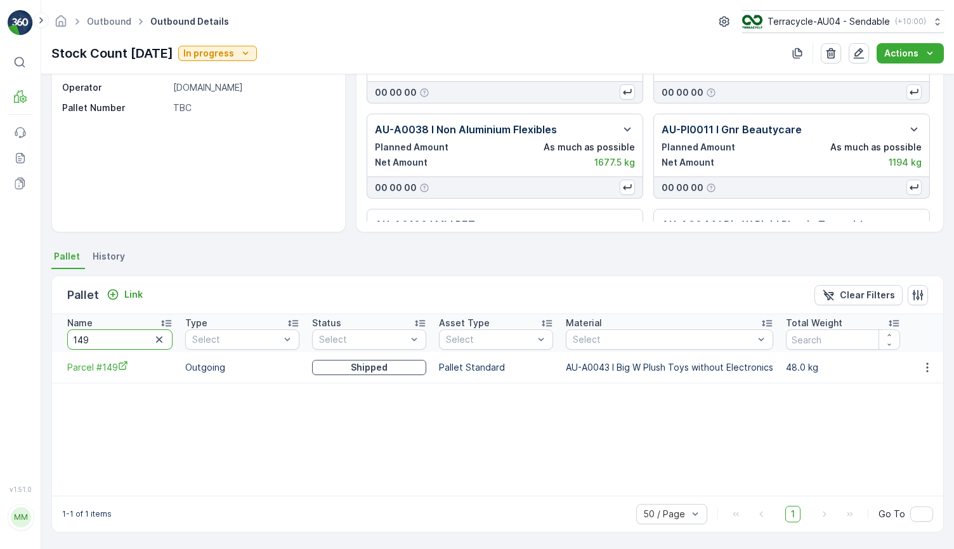
click at [104, 332] on input "149" at bounding box center [119, 339] width 105 height 20
type input "F"
type input "DSA 16"
drag, startPoint x: 69, startPoint y: 335, endPoint x: -19, endPoint y: 335, distance: 87.6
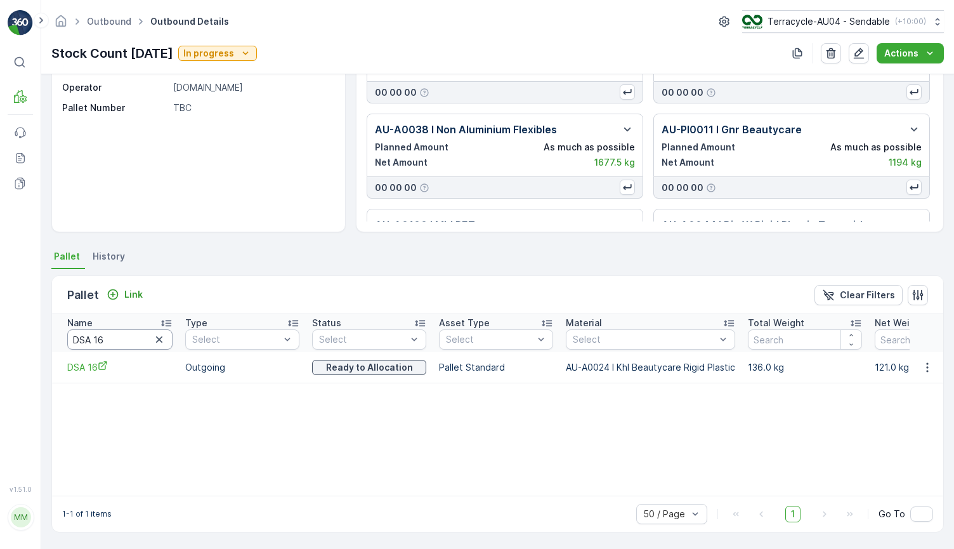
click at [0, 335] on html "⌘B MRF Events Reports Documents v 1.51.0 MM MRF.AU04 monika.tur@terracycle.com …" at bounding box center [477, 274] width 954 height 549
type input "258"
click at [128, 286] on div "Pallet Link" at bounding box center [107, 295] width 81 height 18
click at [139, 294] on p "Link" at bounding box center [133, 294] width 18 height 13
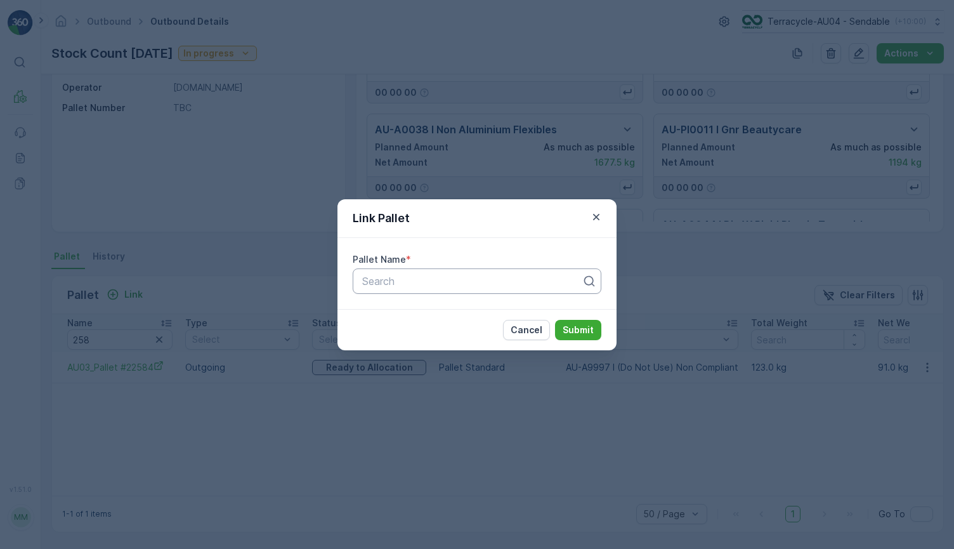
click at [378, 282] on div at bounding box center [472, 280] width 222 height 11
paste input "Parcel_AU04 #258"
type input "Parcel_AU04 #258"
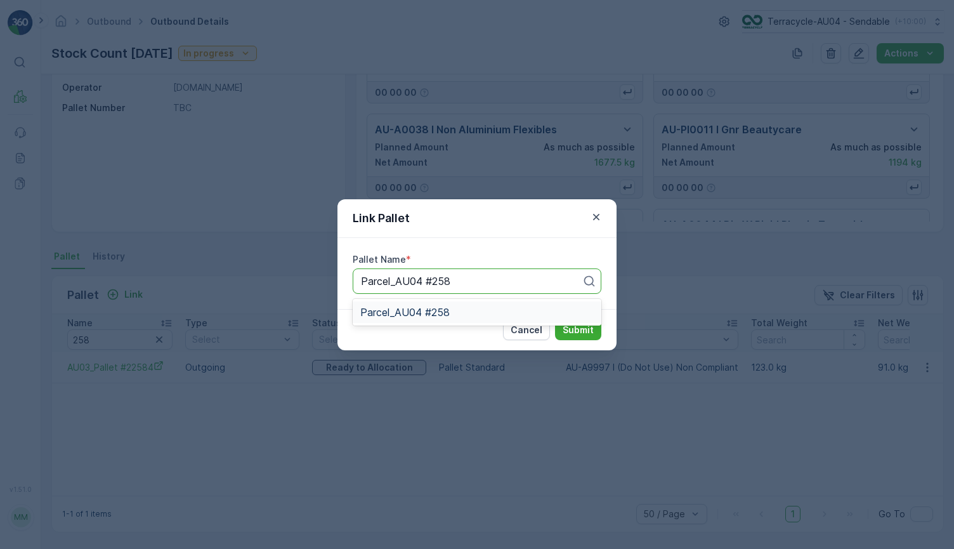
click at [452, 316] on div "Parcel_AU04 #258" at bounding box center [476, 311] width 233 height 11
click at [567, 329] on p "Submit" at bounding box center [578, 330] width 31 height 13
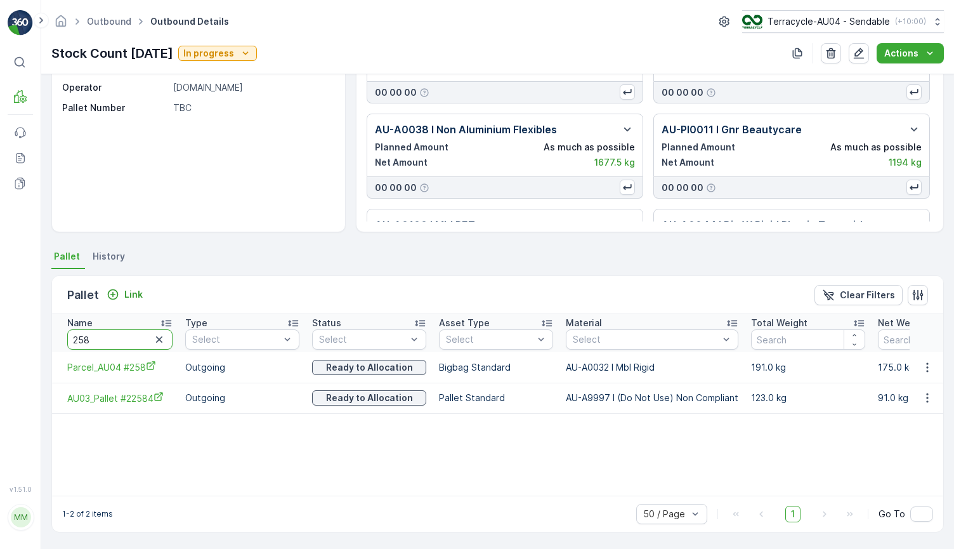
drag, startPoint x: 113, startPoint y: 337, endPoint x: 32, endPoint y: 335, distance: 81.2
click at [32, 335] on div "⌘B MRF Events Reports Documents v 1.51.0 MM MRF.AU04 monika.tur@terracycle.com …" at bounding box center [477, 274] width 954 height 549
paste input "Parcel #48"
type input "Parcel #488"
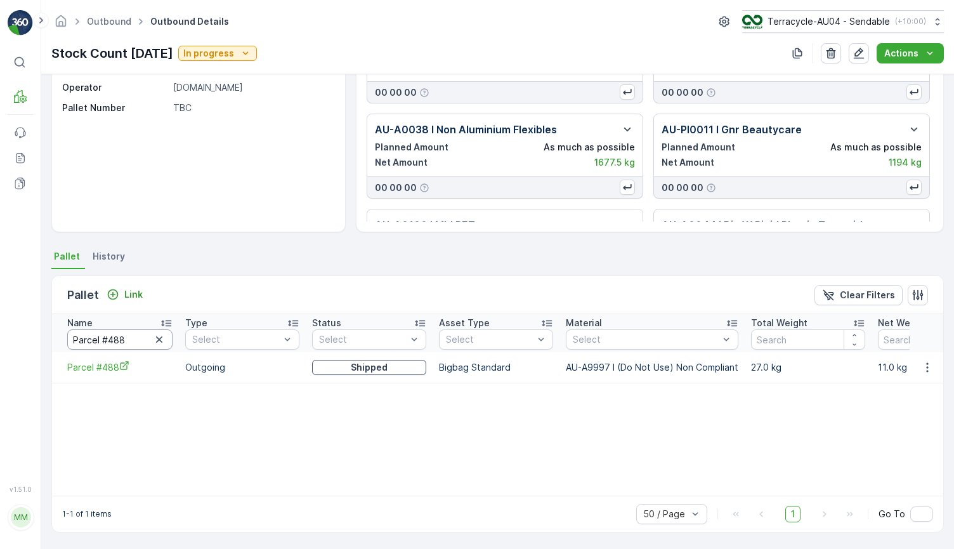
click at [129, 339] on input "Parcel #488" at bounding box center [119, 339] width 105 height 20
type input "Parcel #377"
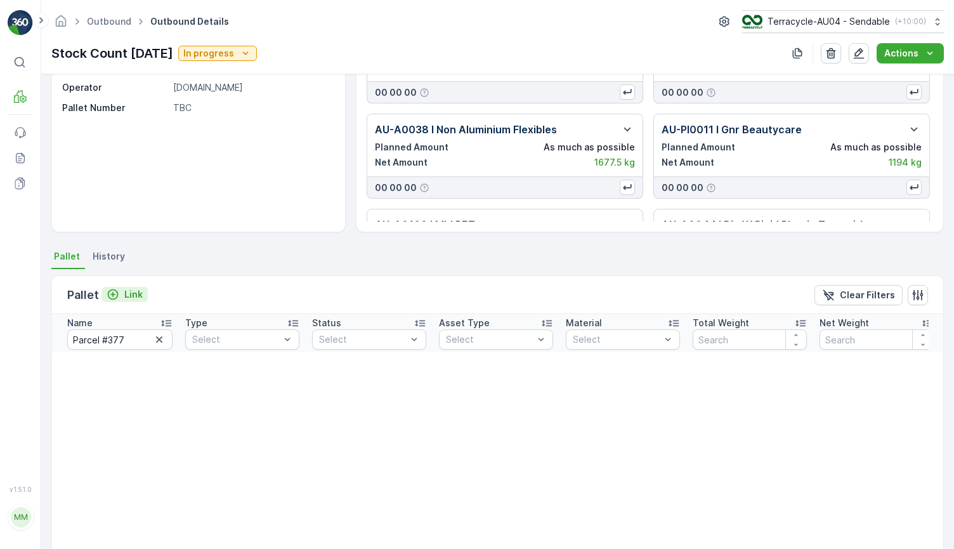
click at [124, 296] on p "Link" at bounding box center [133, 294] width 18 height 13
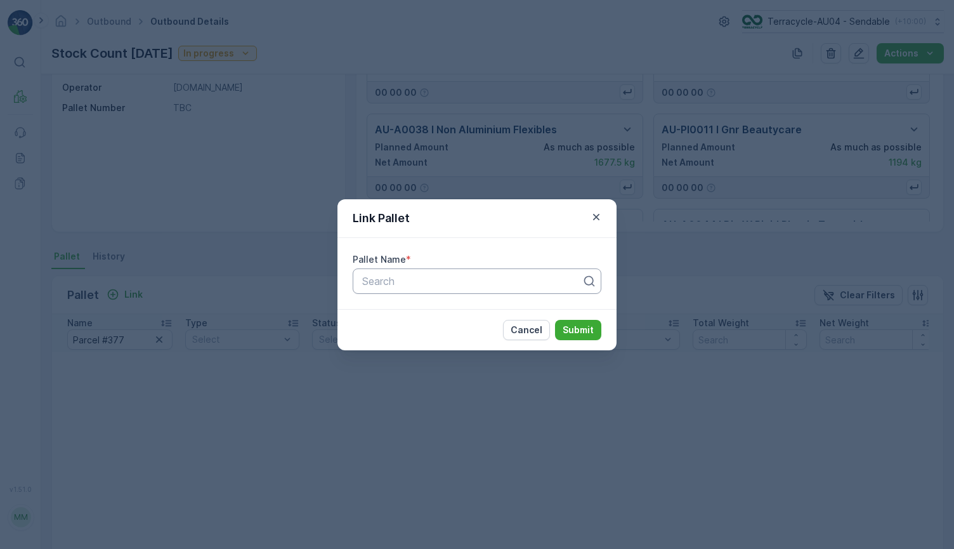
click at [367, 277] on div at bounding box center [472, 280] width 222 height 11
paste input "Parcel #377"
type input "Parcel #377"
click at [418, 310] on div "Parcel #377" at bounding box center [476, 311] width 233 height 11
click at [568, 333] on p "Submit" at bounding box center [578, 330] width 31 height 13
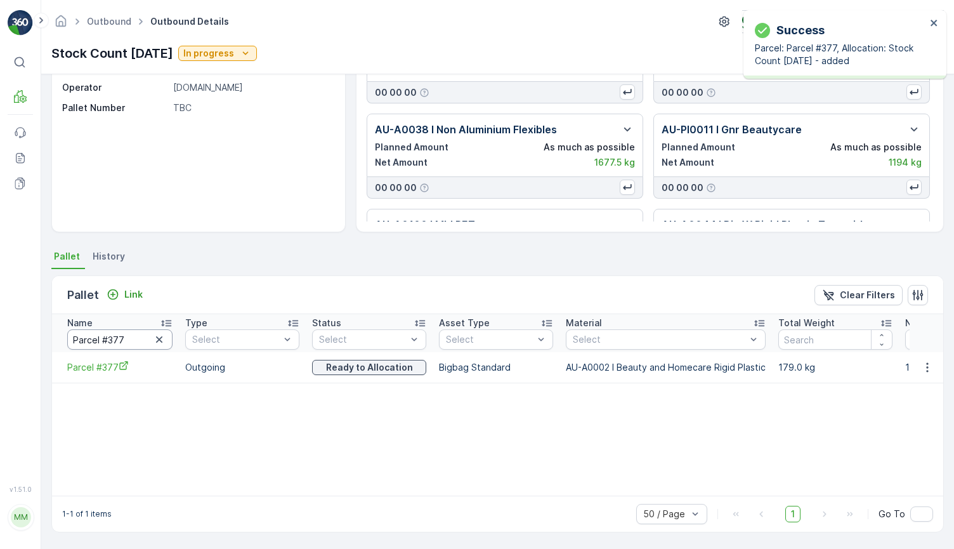
click at [129, 339] on input "Parcel #377" at bounding box center [119, 339] width 105 height 20
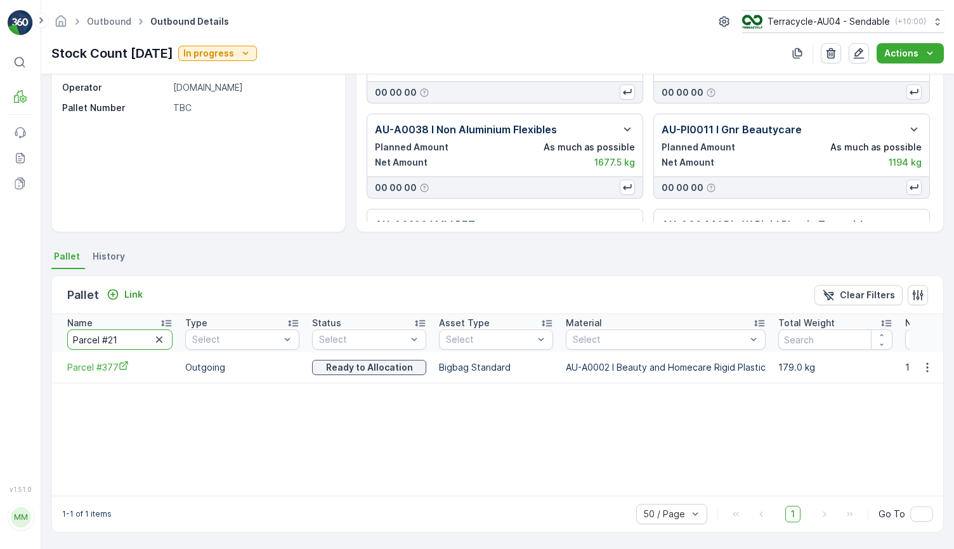
type input "Parcel #214"
click at [127, 346] on input "Parcel #214" at bounding box center [119, 339] width 105 height 20
type input "Parcel #204"
click at [133, 338] on input "Parcel #204" at bounding box center [119, 339] width 105 height 20
type input "Parcel #1061"
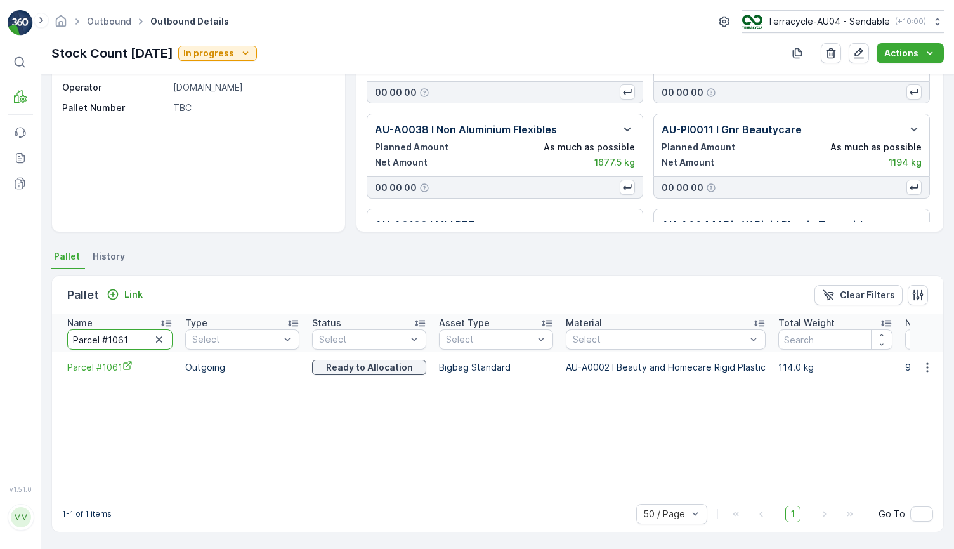
click at [133, 342] on input "Parcel #1061" at bounding box center [119, 339] width 105 height 20
type input "Parcel #12309"
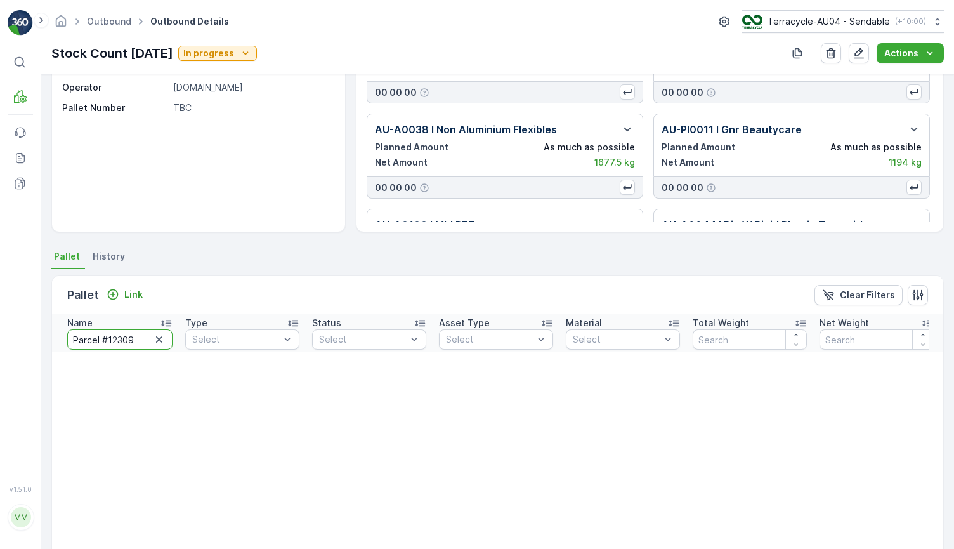
drag, startPoint x: 138, startPoint y: 336, endPoint x: 110, endPoint y: 336, distance: 27.9
click at [110, 336] on input "Parcel #12309" at bounding box center [119, 339] width 105 height 20
type input "Parcel #230"
click at [122, 289] on div "Link" at bounding box center [125, 294] width 36 height 13
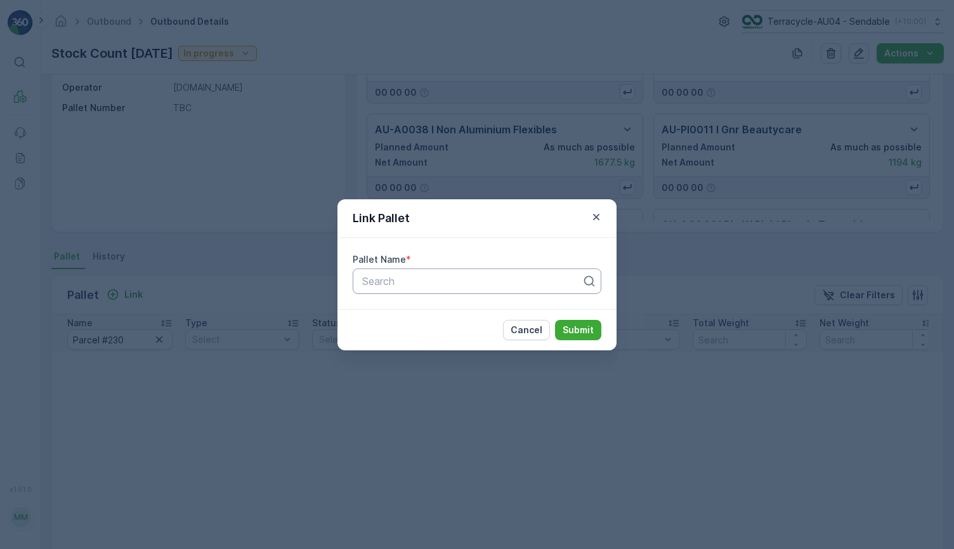
click at [371, 280] on div at bounding box center [472, 280] width 222 height 11
paste input "Parcel #230"
type input "Parcel #230"
click at [405, 308] on span "Parcel #230" at bounding box center [388, 311] width 57 height 11
click at [581, 321] on button "Submit" at bounding box center [578, 330] width 46 height 20
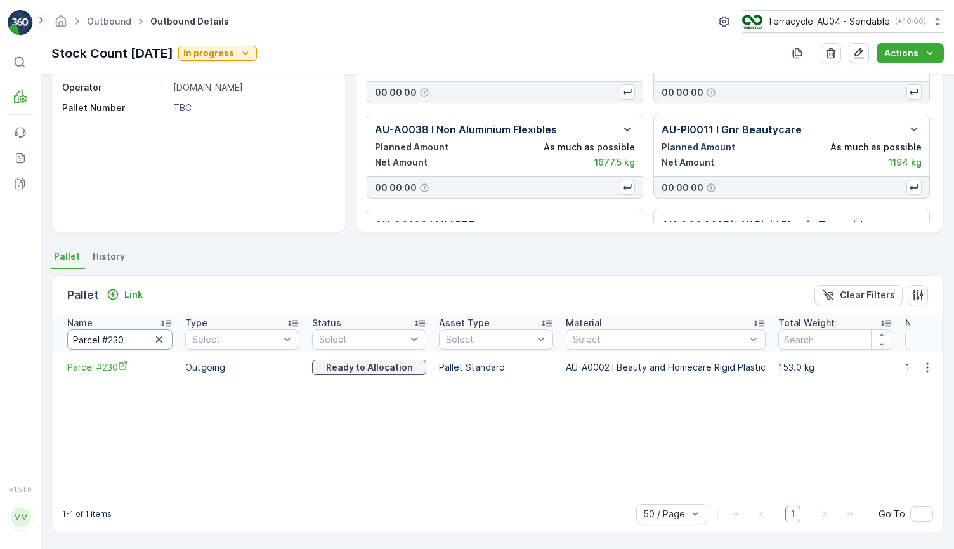
click at [127, 333] on input "Parcel #230" at bounding box center [119, 339] width 105 height 20
click at [128, 338] on input "Parcel #230" at bounding box center [119, 339] width 105 height 20
type input "Parcel #241"
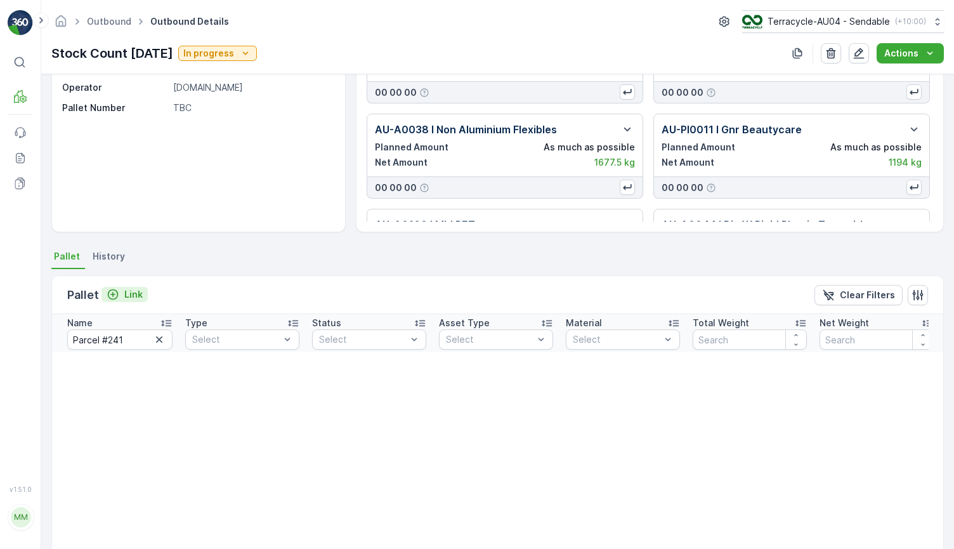
click at [132, 293] on p "Link" at bounding box center [133, 294] width 18 height 13
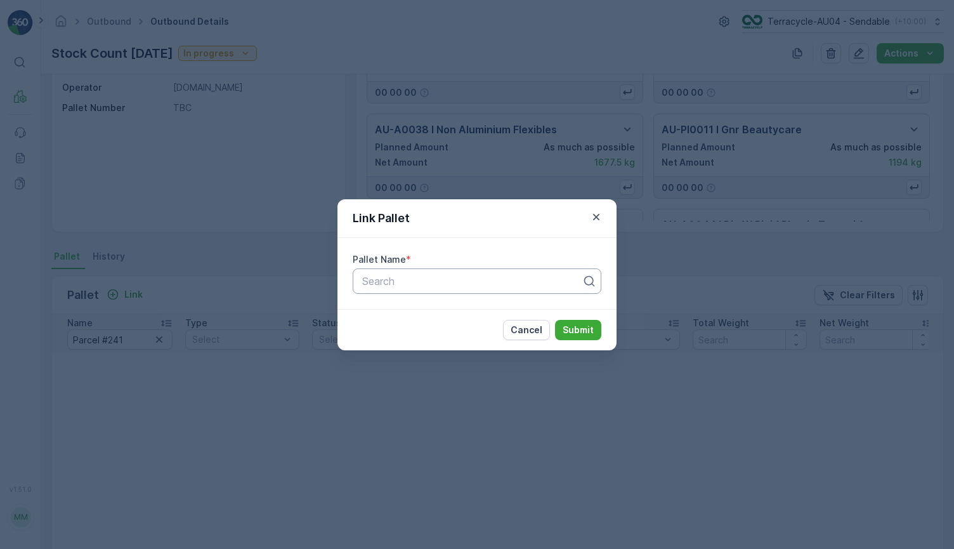
click at [391, 281] on div at bounding box center [472, 280] width 222 height 11
paste input "Parcel #241"
type input "Parcel #241"
click at [409, 313] on span "Parcel #241" at bounding box center [387, 311] width 55 height 11
click at [580, 331] on p "Submit" at bounding box center [578, 330] width 31 height 13
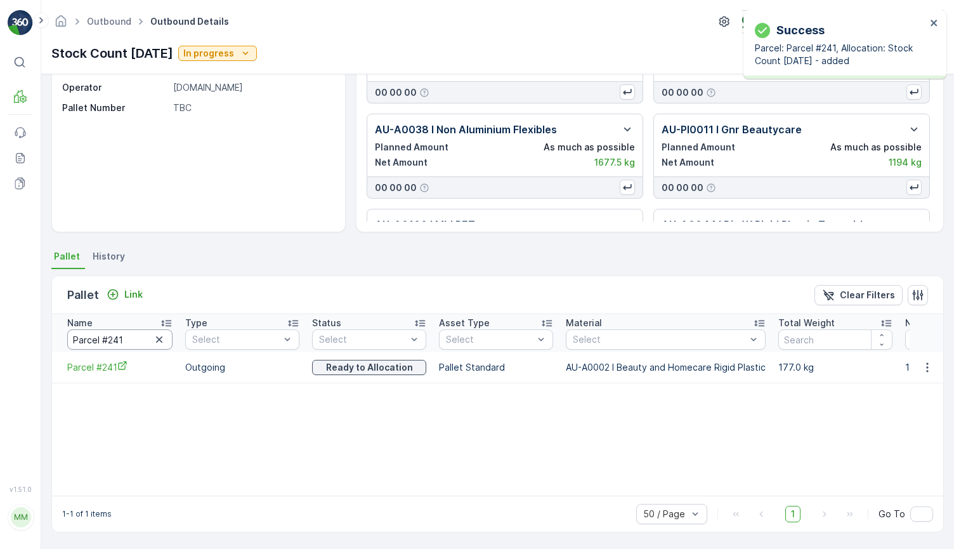
click at [134, 341] on input "Parcel #241" at bounding box center [119, 339] width 105 height 20
type input "Parcel #1062"
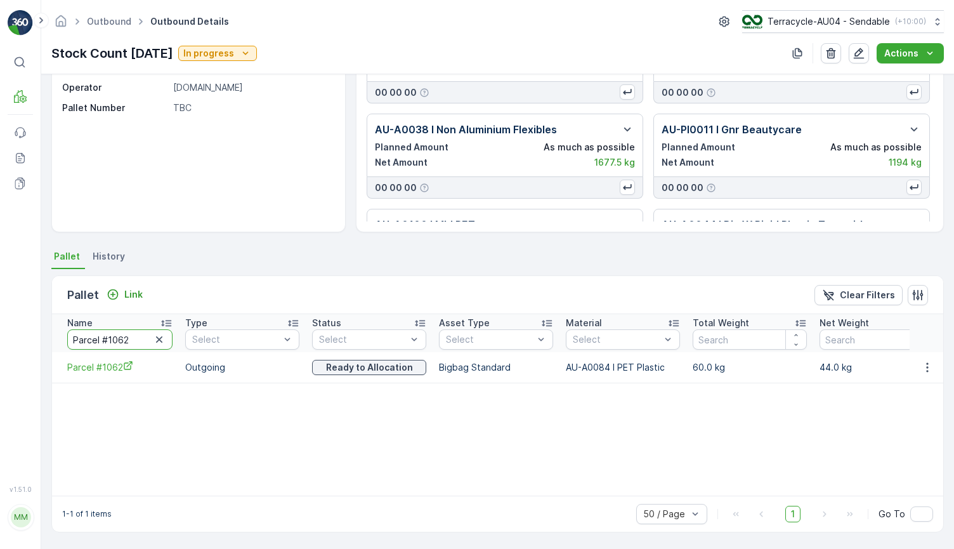
drag, startPoint x: 136, startPoint y: 336, endPoint x: 108, endPoint y: 335, distance: 28.6
click at [108, 335] on input "Parcel #1062" at bounding box center [119, 339] width 105 height 20
type input "Parcel #242"
drag, startPoint x: 110, startPoint y: 337, endPoint x: -79, endPoint y: 326, distance: 188.7
click at [0, 326] on html "⌘B MRF Events Reports Documents v 1.51.0 MM MRF.AU04 monika.tur@terracycle.com …" at bounding box center [477, 274] width 954 height 549
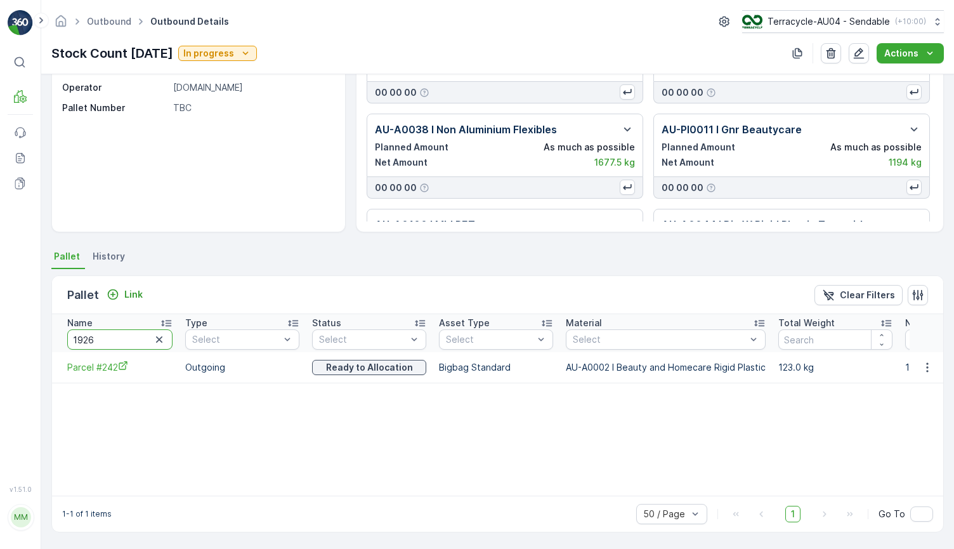
type input "19262"
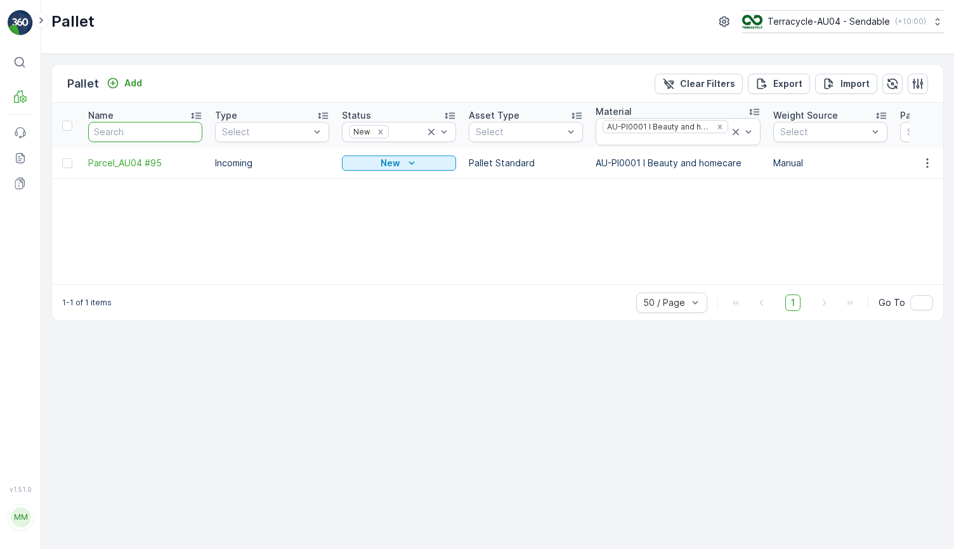
click at [138, 134] on input "text" at bounding box center [145, 132] width 114 height 20
click at [731, 131] on icon at bounding box center [736, 132] width 13 height 13
click at [151, 138] on th "Name" at bounding box center [145, 125] width 127 height 45
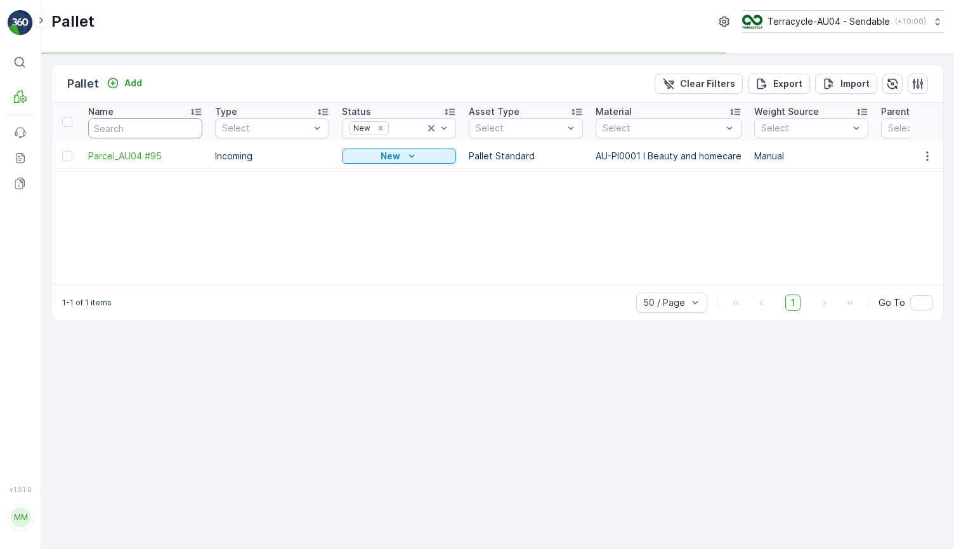
click at [151, 138] on input "text" at bounding box center [145, 128] width 114 height 20
type input "626"
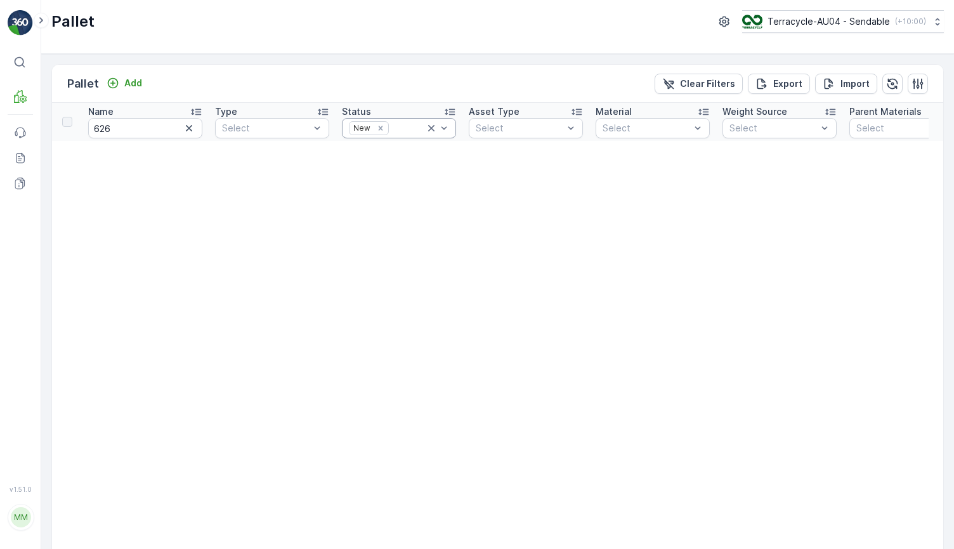
click at [428, 127] on icon at bounding box center [431, 128] width 13 height 13
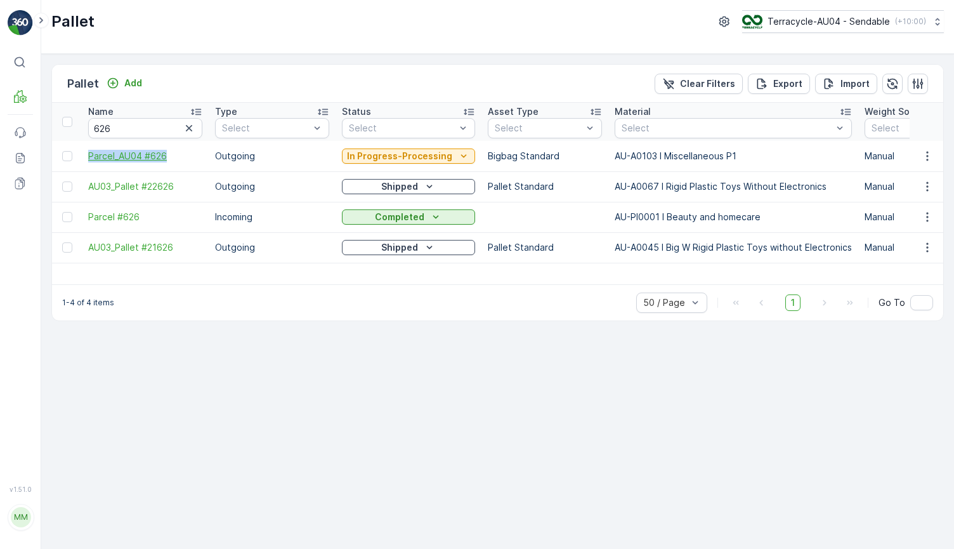
drag, startPoint x: 84, startPoint y: 152, endPoint x: 194, endPoint y: 152, distance: 109.1
click at [194, 152] on td "Parcel_AU04 #626" at bounding box center [145, 156] width 127 height 30
copy span "Parcel_AU04 #626"
click at [426, 154] on p "In Progress-Processing" at bounding box center [399, 156] width 105 height 13
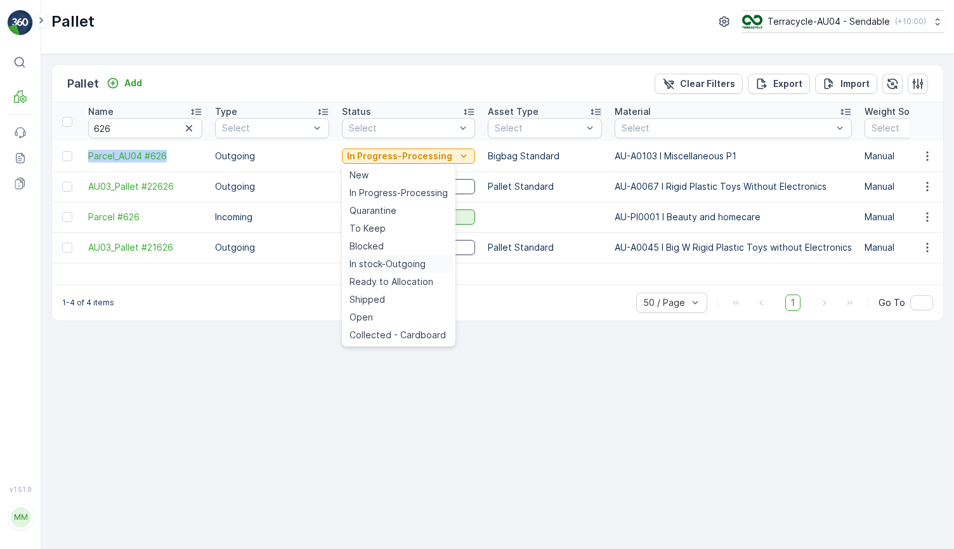
click at [419, 266] on span "In stock-Outgoing" at bounding box center [388, 264] width 76 height 13
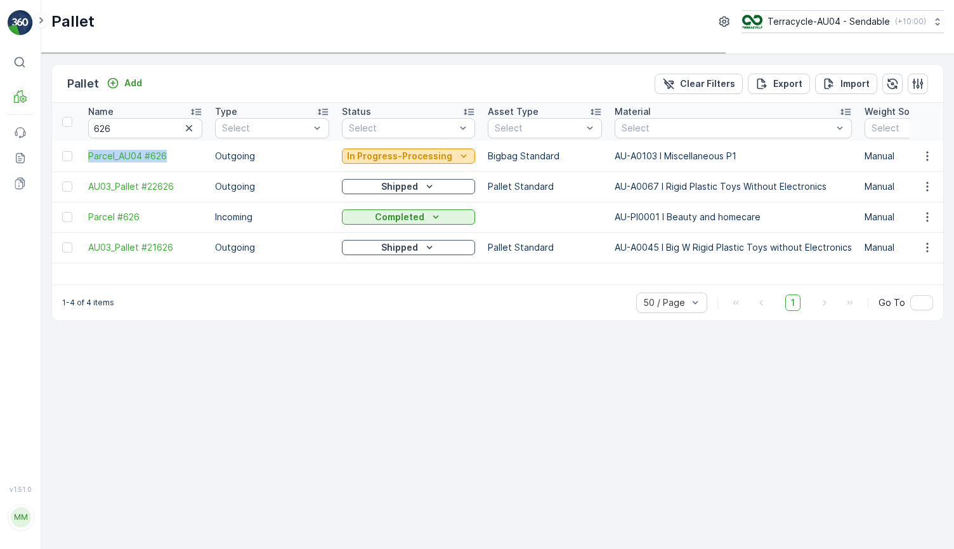
click at [425, 153] on p "In Progress-Processing" at bounding box center [399, 156] width 105 height 13
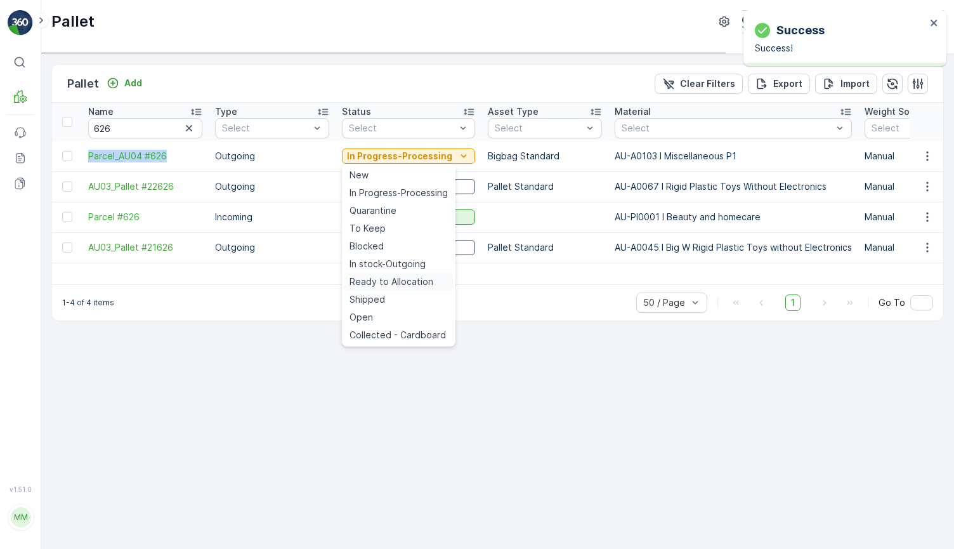
click at [419, 279] on span "Ready to Allocation" at bounding box center [392, 281] width 84 height 13
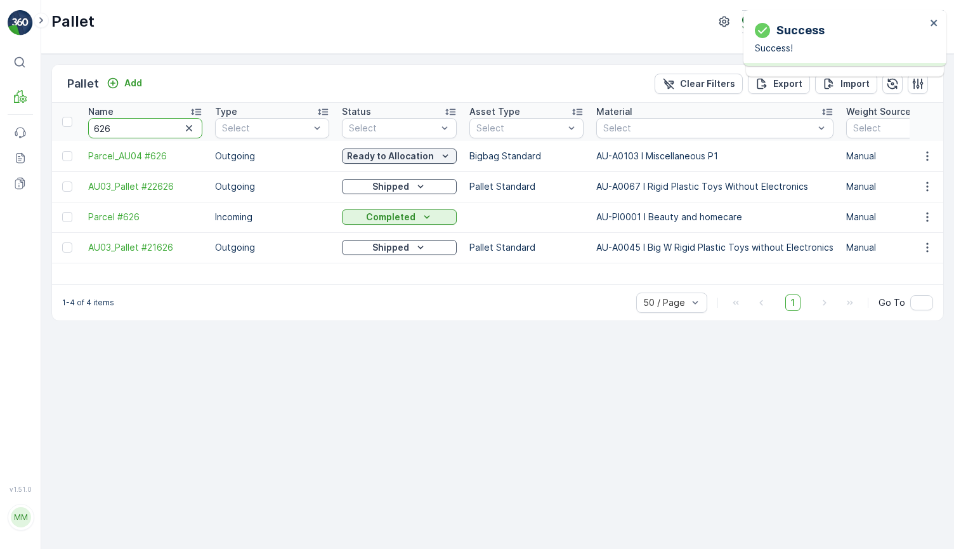
drag, startPoint x: 149, startPoint y: 132, endPoint x: 68, endPoint y: 131, distance: 81.2
type input "384"
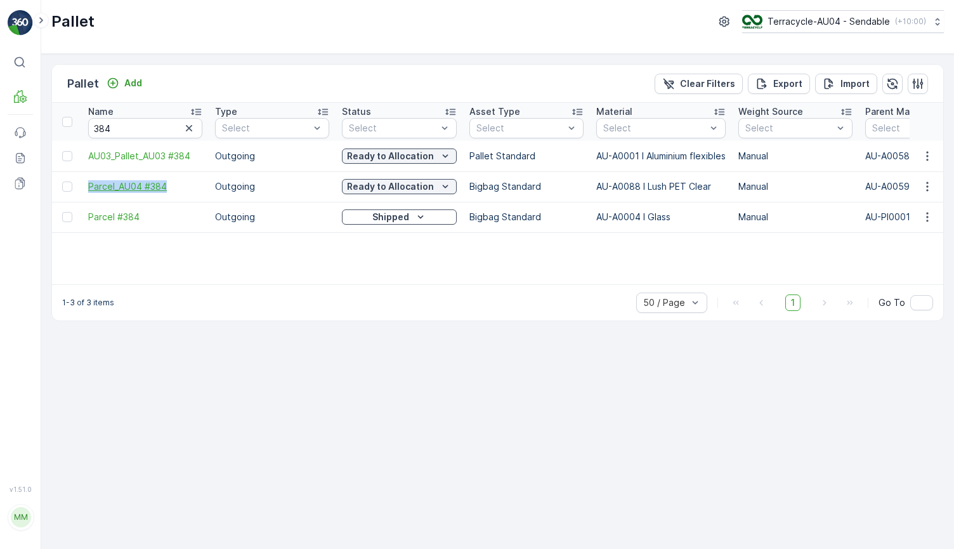
drag, startPoint x: 81, startPoint y: 187, endPoint x: 186, endPoint y: 183, distance: 105.4
copy span "Parcel_AU04 #384"
drag, startPoint x: 156, startPoint y: 129, endPoint x: 77, endPoint y: 128, distance: 79.3
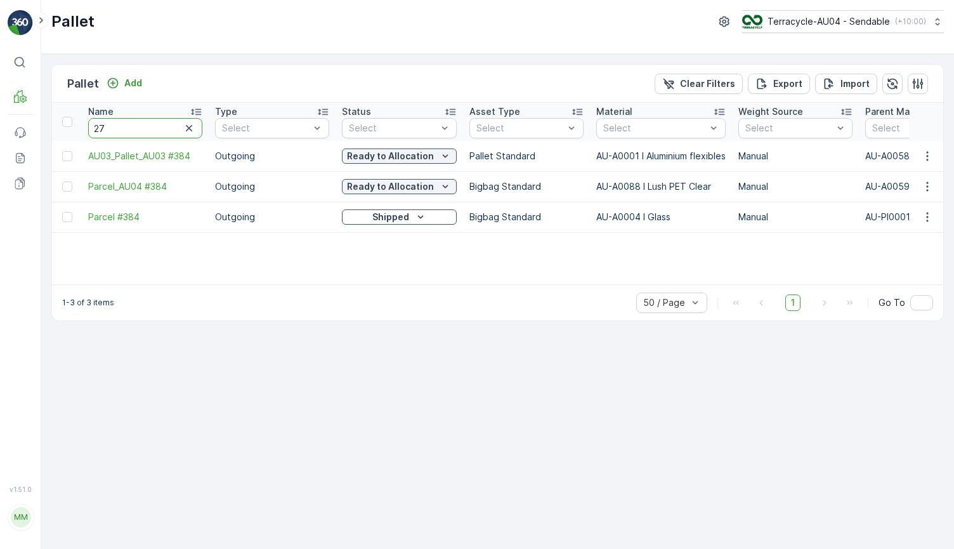
type input "273"
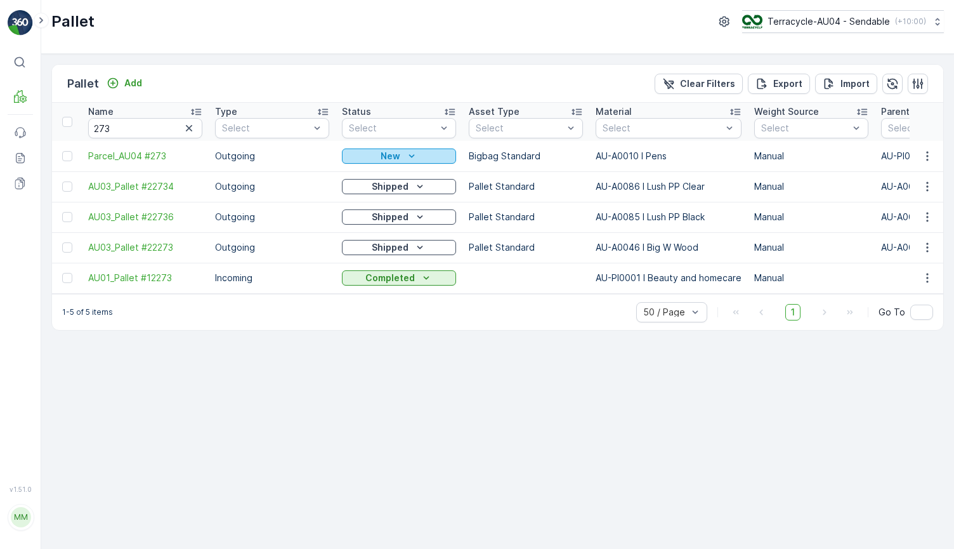
click at [365, 152] on div "New" at bounding box center [399, 156] width 104 height 13
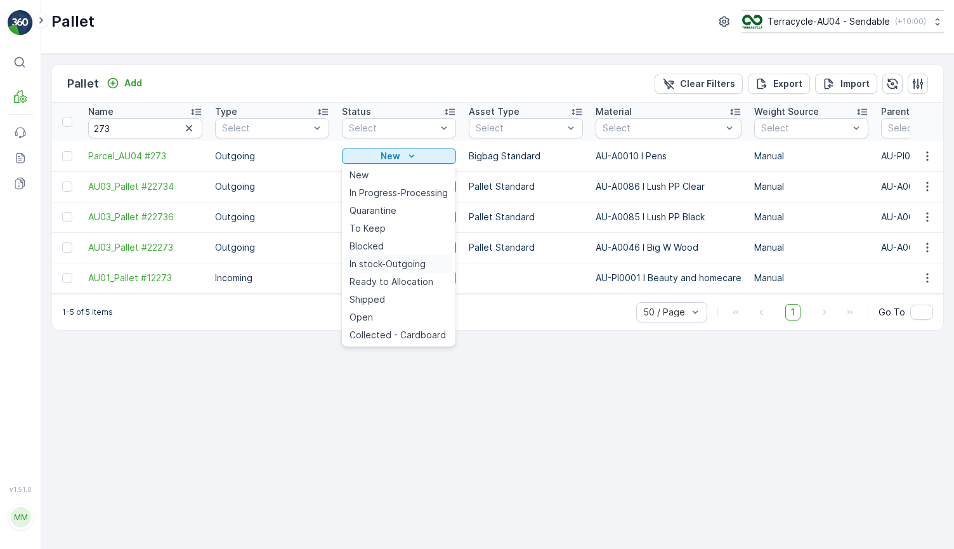
click at [383, 265] on span "In stock-Outgoing" at bounding box center [388, 264] width 76 height 13
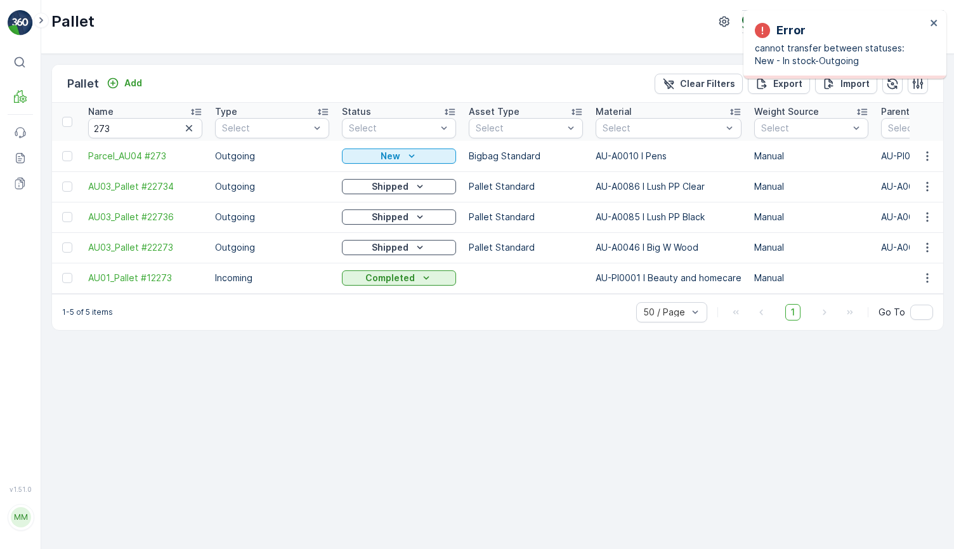
click at [398, 145] on td "New" at bounding box center [399, 156] width 127 height 30
click at [395, 152] on p "New" at bounding box center [391, 156] width 20 height 13
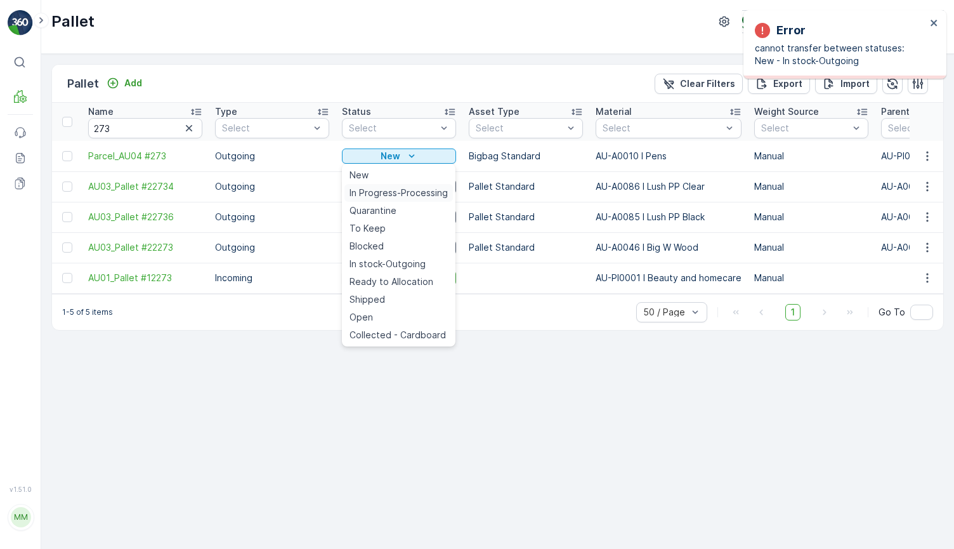
drag, startPoint x: 392, startPoint y: 261, endPoint x: 416, endPoint y: 194, distance: 70.8
click at [416, 194] on ul "New In Progress-Processing Quarantine To Keep Blocked In stock-Outgoing Ready t…" at bounding box center [399, 255] width 114 height 183
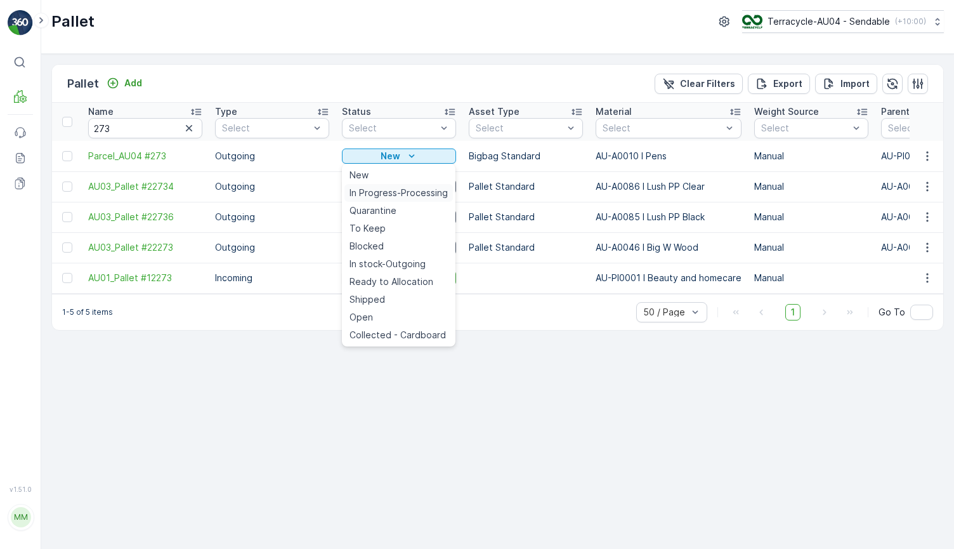
click at [416, 194] on span "In Progress-Processing" at bounding box center [399, 193] width 98 height 13
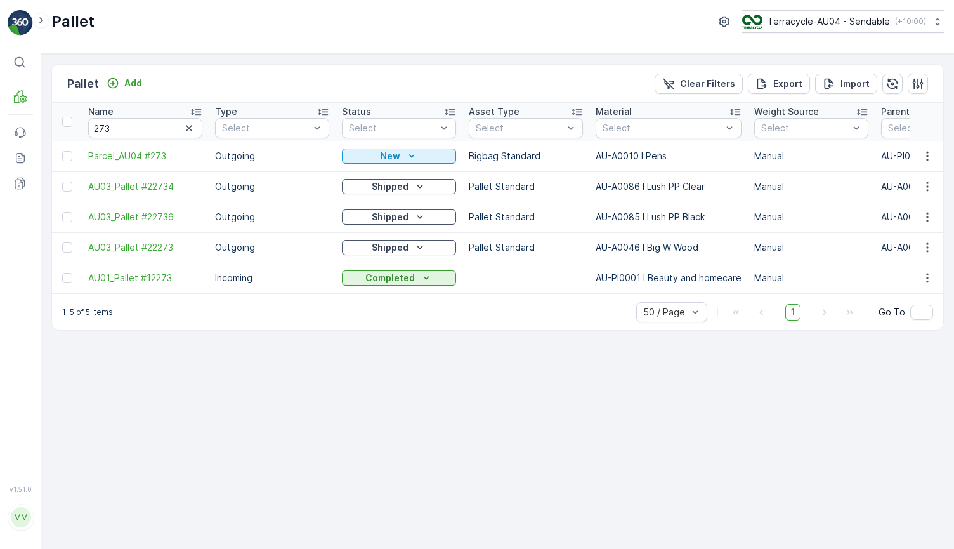
click at [416, 164] on div "New" at bounding box center [399, 156] width 114 height 18
click at [416, 158] on icon "New" at bounding box center [411, 156] width 13 height 13
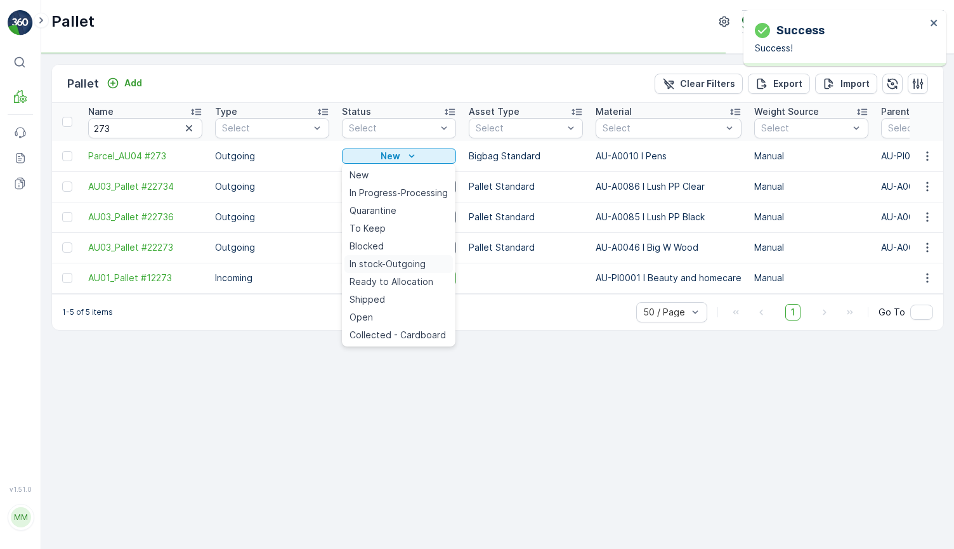
click at [400, 262] on span "In stock-Outgoing" at bounding box center [388, 264] width 76 height 13
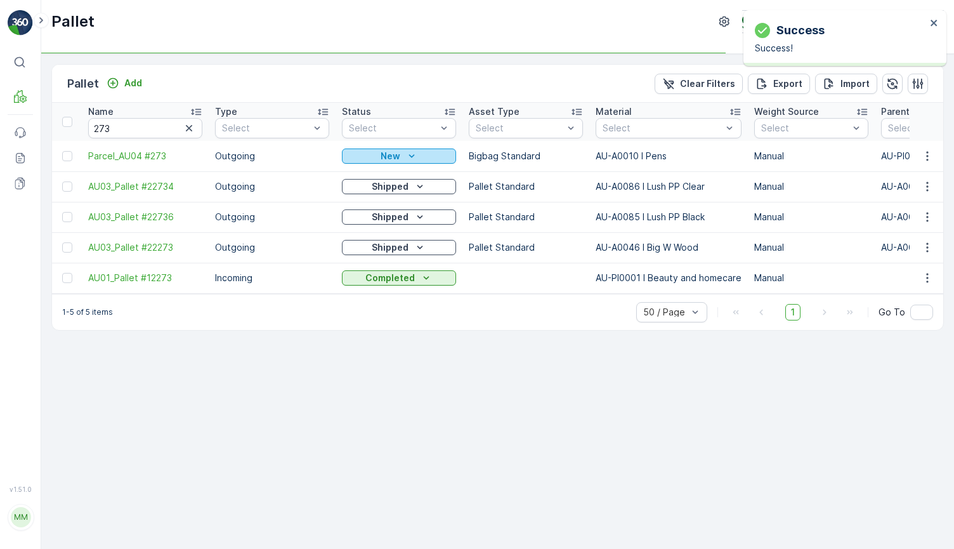
click at [416, 161] on icon "New" at bounding box center [411, 156] width 13 height 13
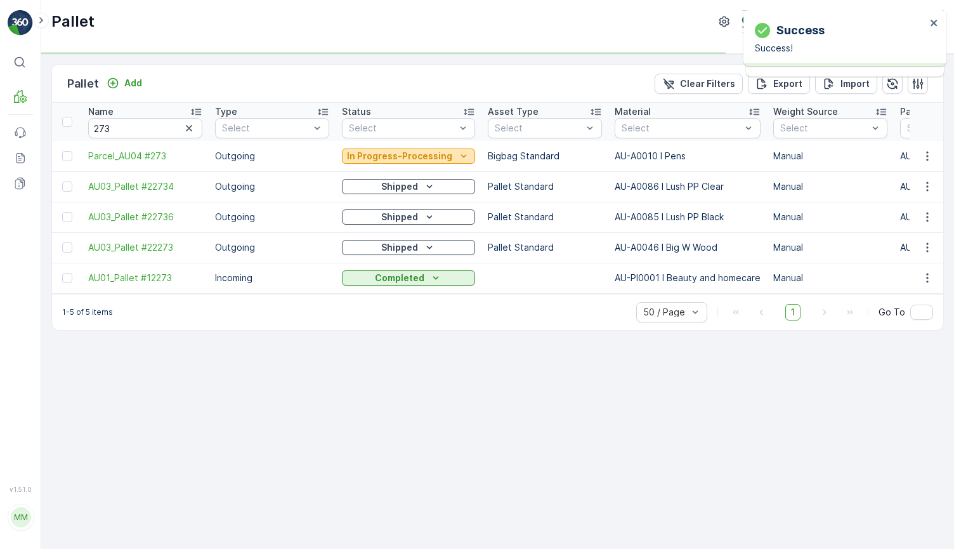
click at [427, 156] on p "In Progress-Processing" at bounding box center [399, 156] width 105 height 13
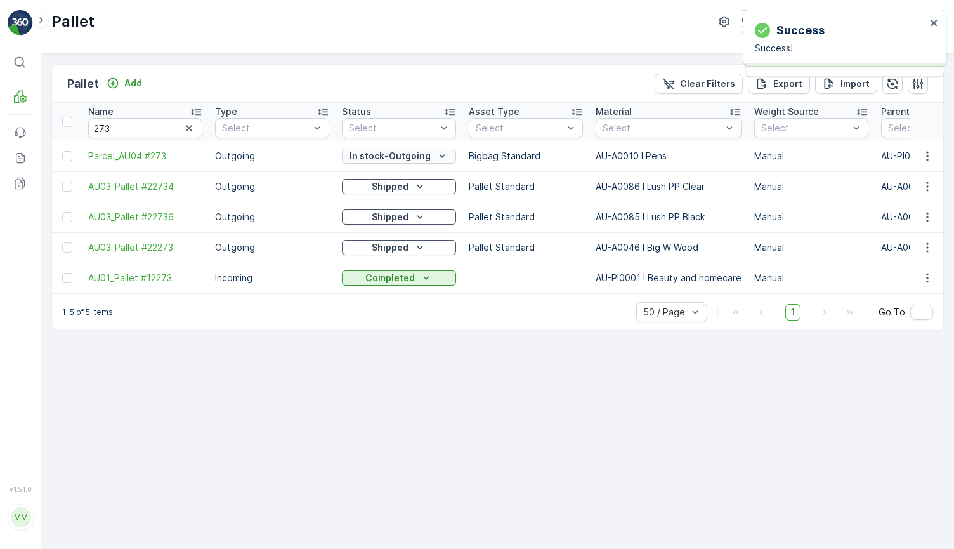
click at [425, 156] on p "In stock-Outgoing" at bounding box center [390, 156] width 81 height 13
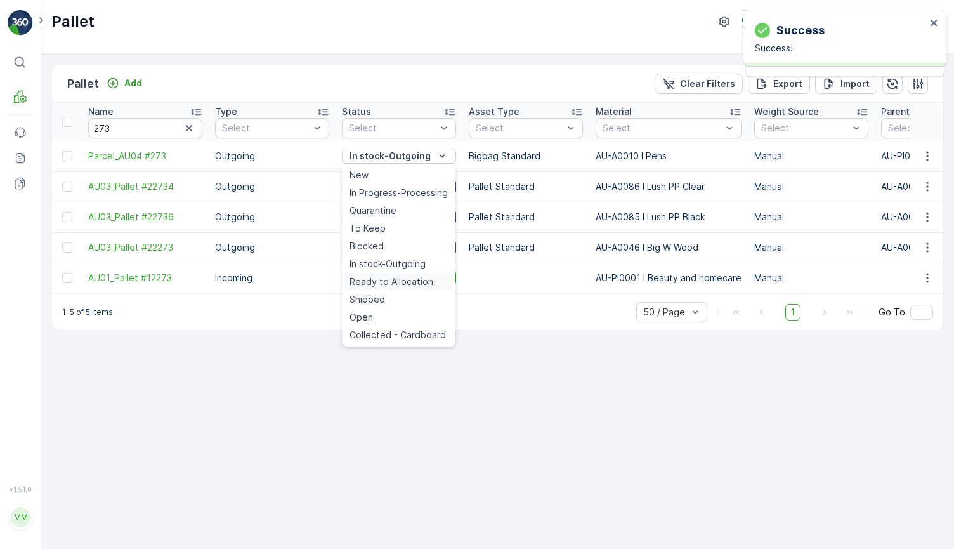
click at [414, 284] on span "Ready to Allocation" at bounding box center [392, 281] width 84 height 13
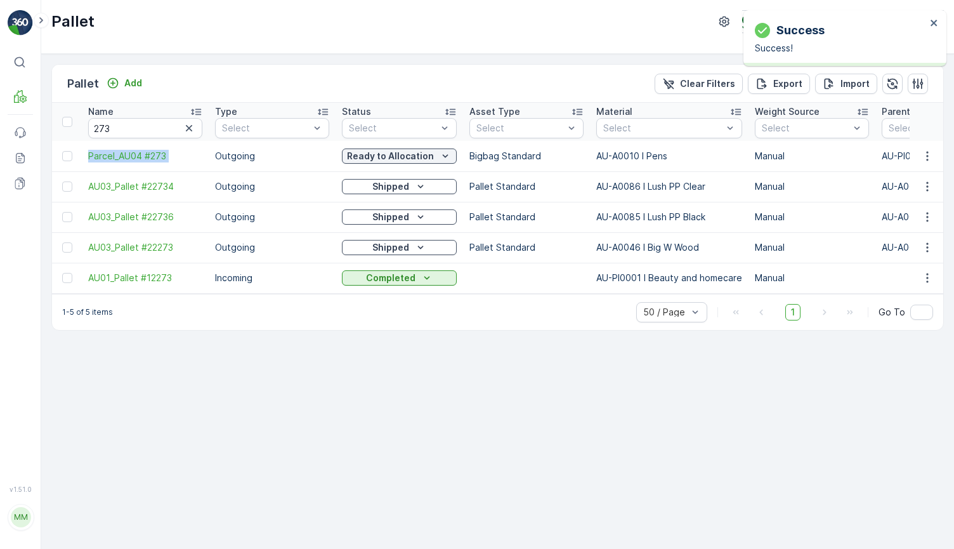
drag, startPoint x: 80, startPoint y: 155, endPoint x: 218, endPoint y: 161, distance: 138.4
copy span "Parcel_AU04 #273"
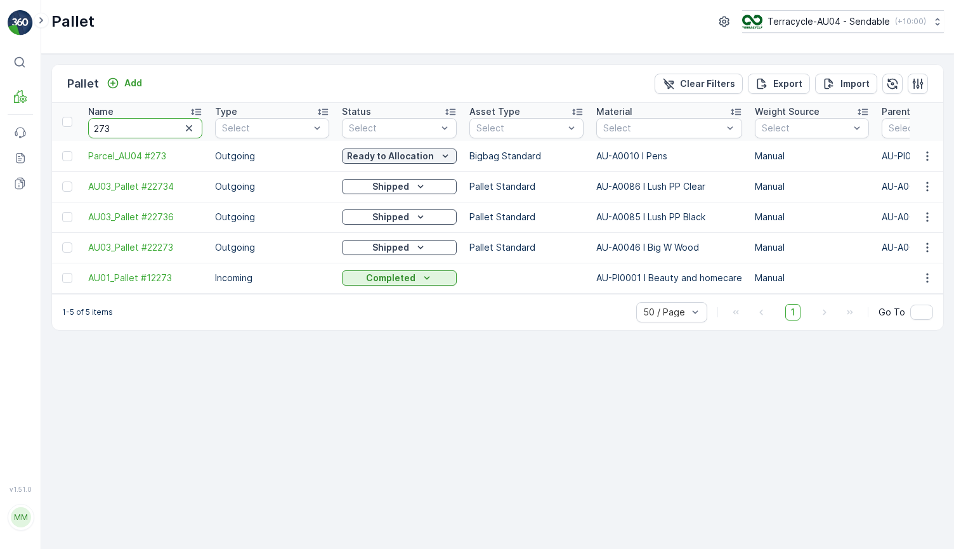
click at [161, 125] on input "273" at bounding box center [145, 128] width 114 height 20
type input "272"
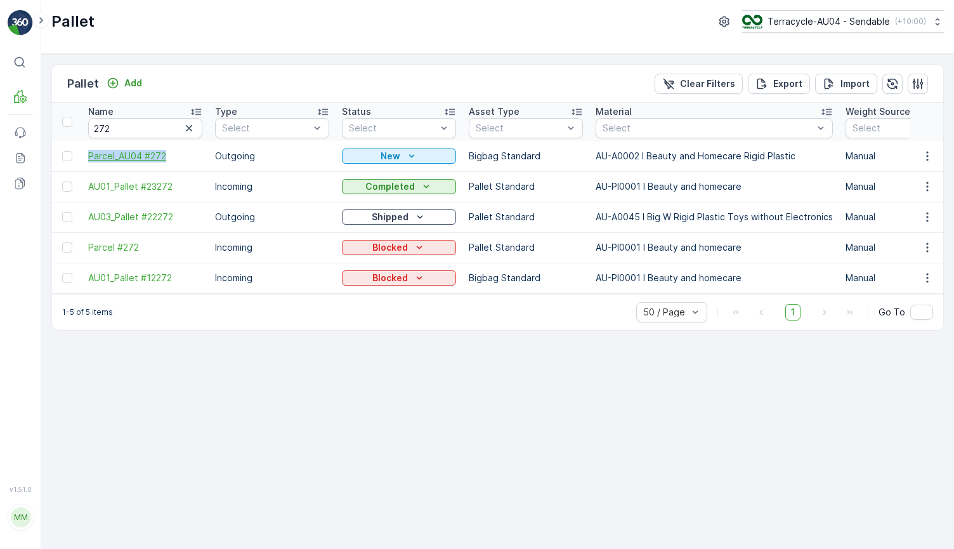
drag, startPoint x: 81, startPoint y: 153, endPoint x: 185, endPoint y: 155, distance: 103.4
copy span "Parcel_AU04 #272"
click at [408, 161] on icon "New" at bounding box center [411, 156] width 13 height 13
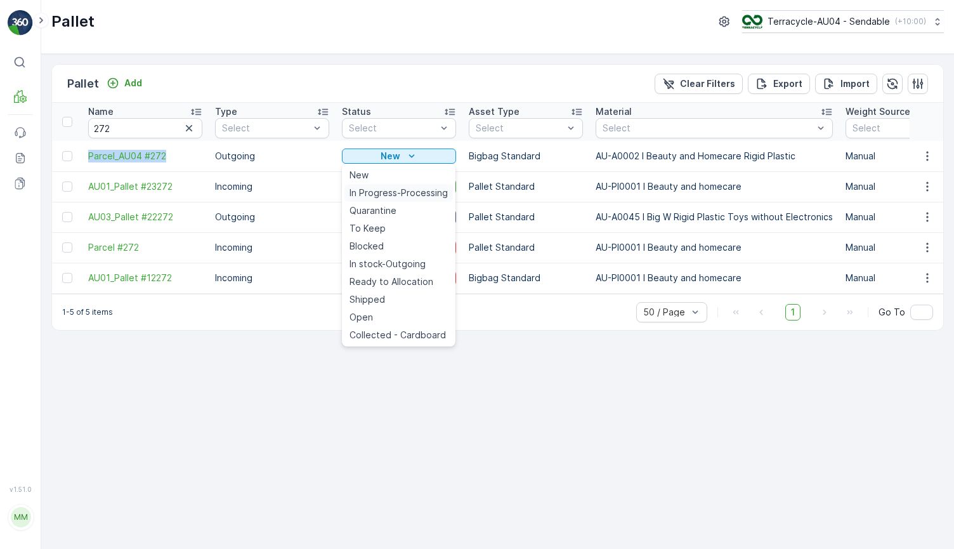
click at [397, 197] on span "In Progress-Processing" at bounding box center [399, 193] width 98 height 13
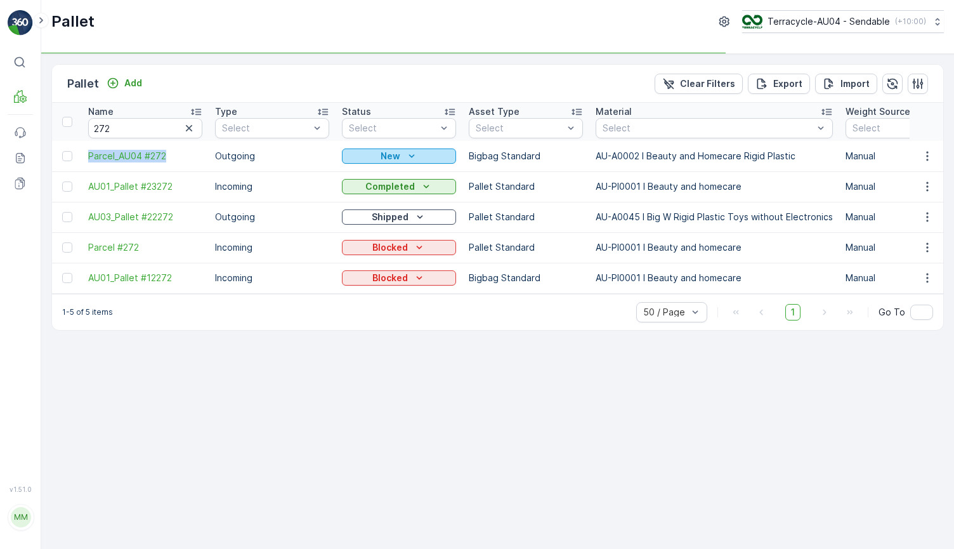
click at [405, 155] on icon "New" at bounding box center [411, 156] width 13 height 13
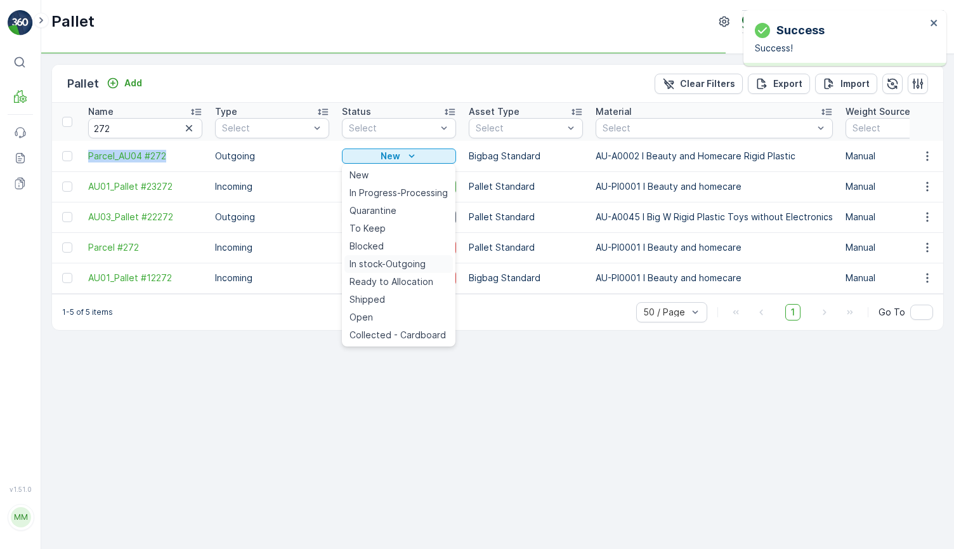
click at [407, 261] on span "In stock-Outgoing" at bounding box center [388, 264] width 76 height 13
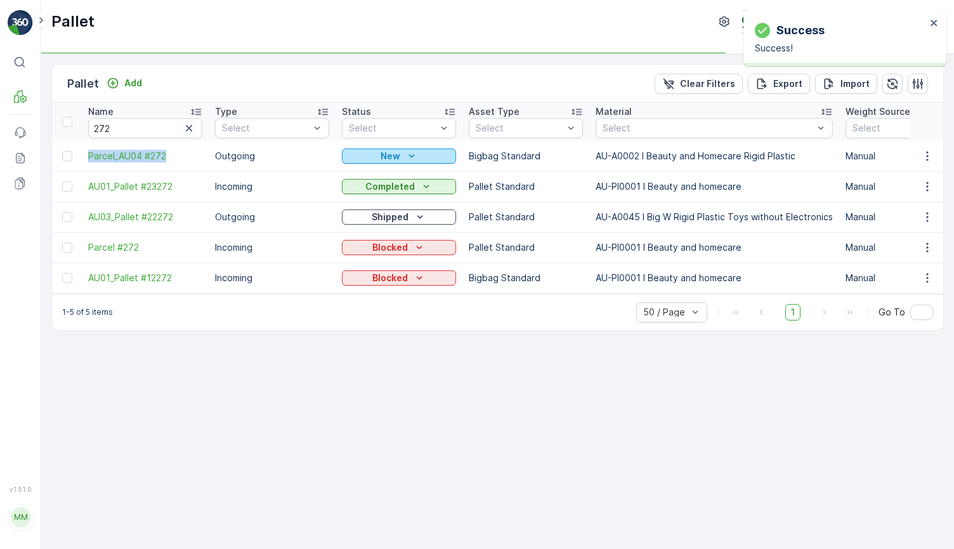
click at [407, 155] on icon "New" at bounding box center [411, 156] width 13 height 13
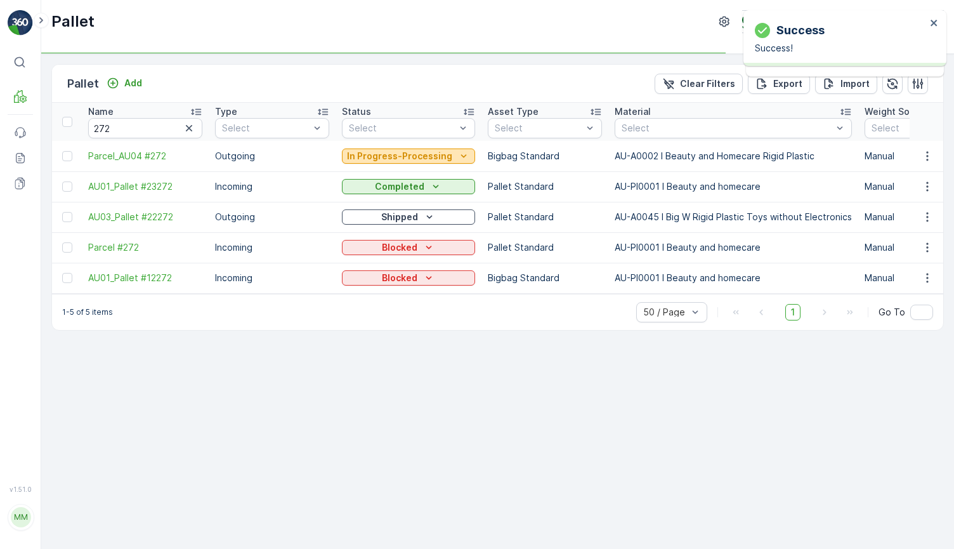
click at [422, 155] on p "In Progress-Processing" at bounding box center [399, 156] width 105 height 13
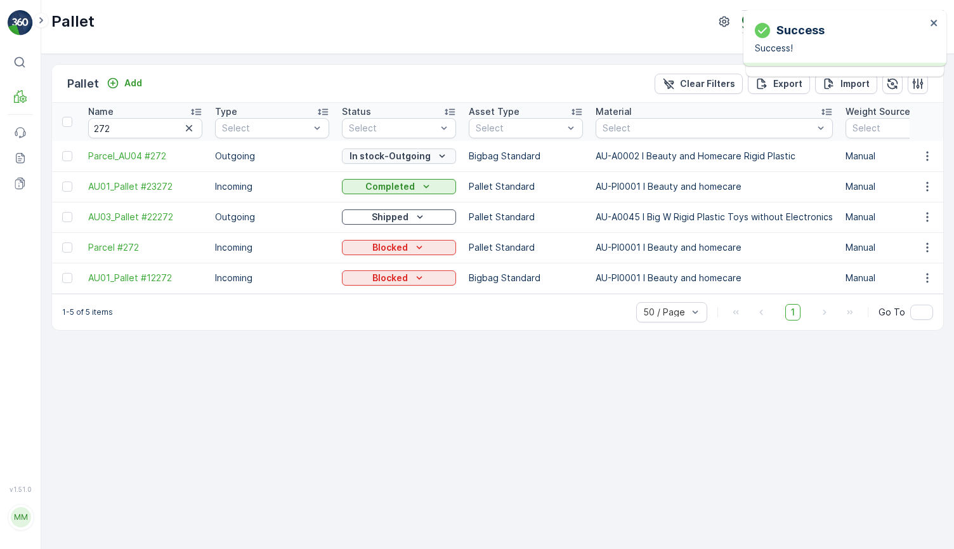
click at [417, 154] on p "In stock-Outgoing" at bounding box center [390, 156] width 81 height 13
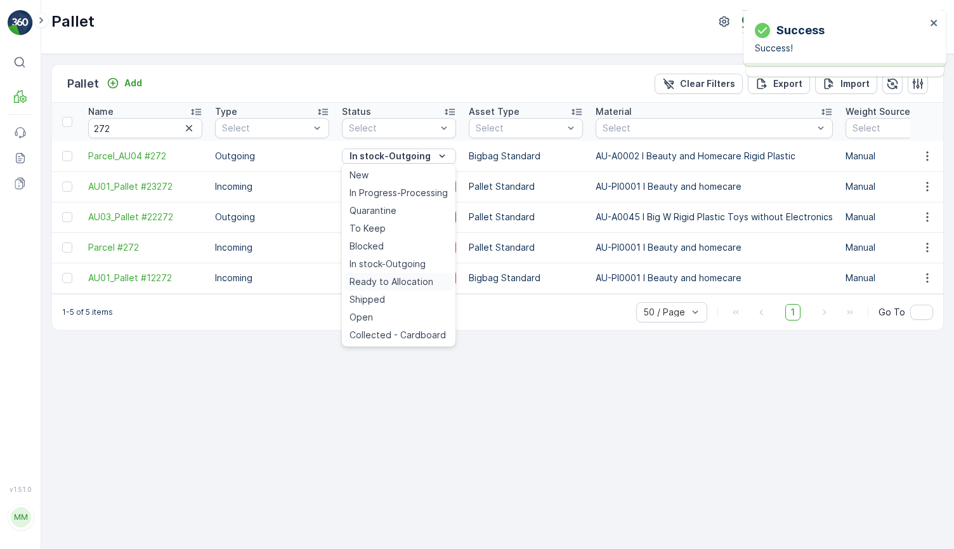
click at [403, 282] on span "Ready to Allocation" at bounding box center [392, 281] width 84 height 13
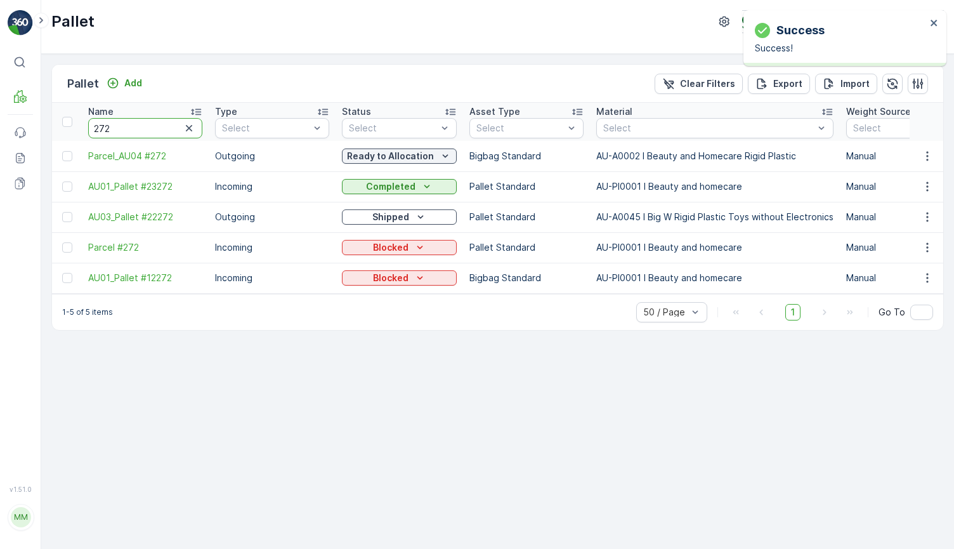
click at [137, 133] on input "272" at bounding box center [145, 128] width 114 height 20
type input "DSA 1"
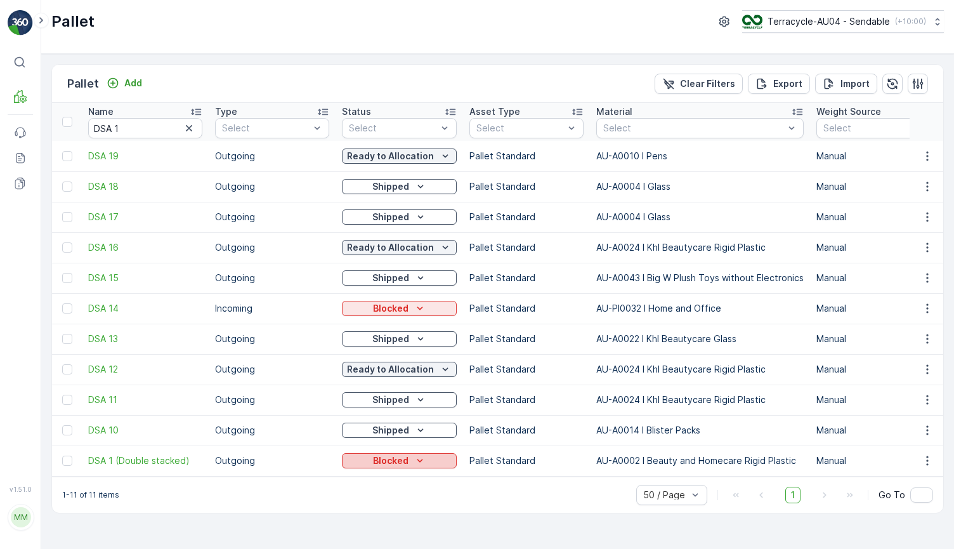
click at [407, 464] on div "Blocked" at bounding box center [399, 460] width 105 height 13
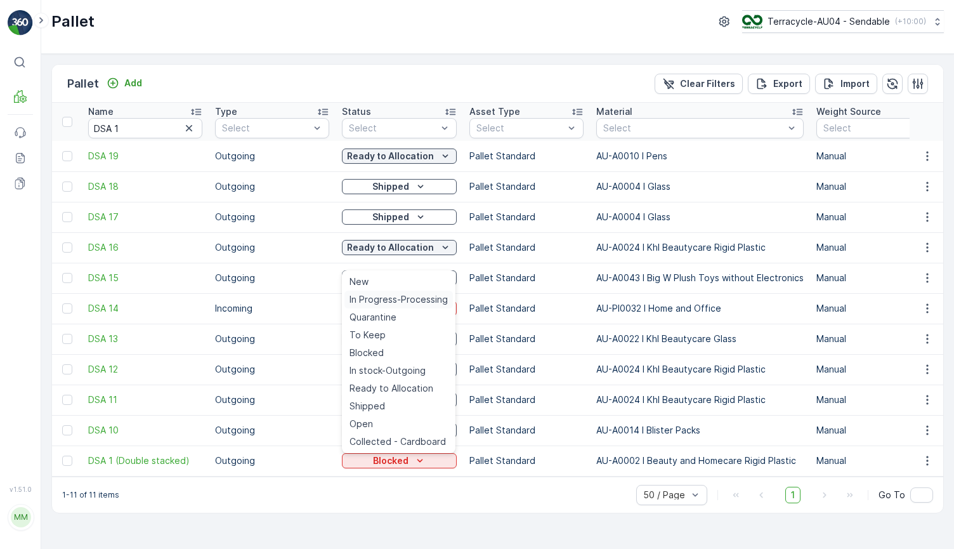
click at [430, 304] on span "In Progress-Processing" at bounding box center [399, 299] width 98 height 13
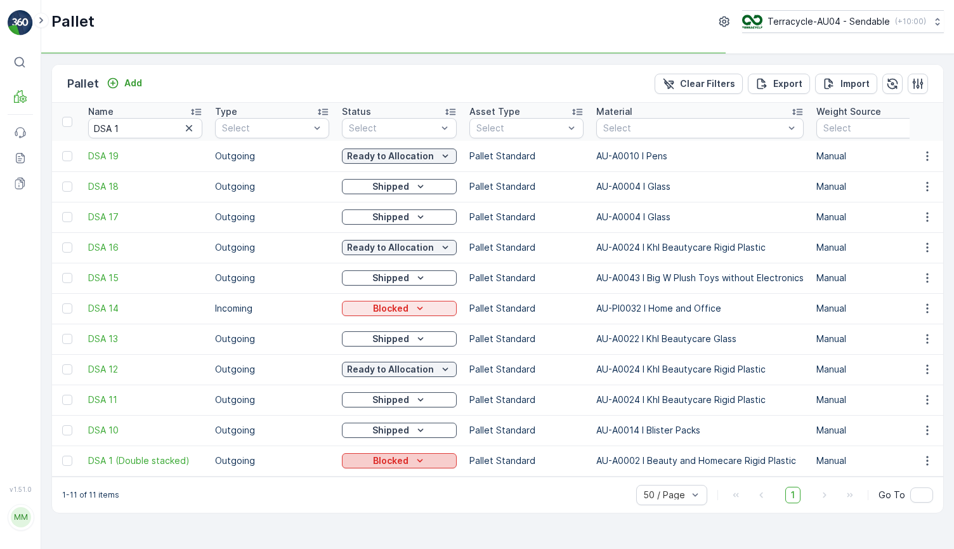
click at [414, 465] on icon "Blocked" at bounding box center [420, 460] width 13 height 13
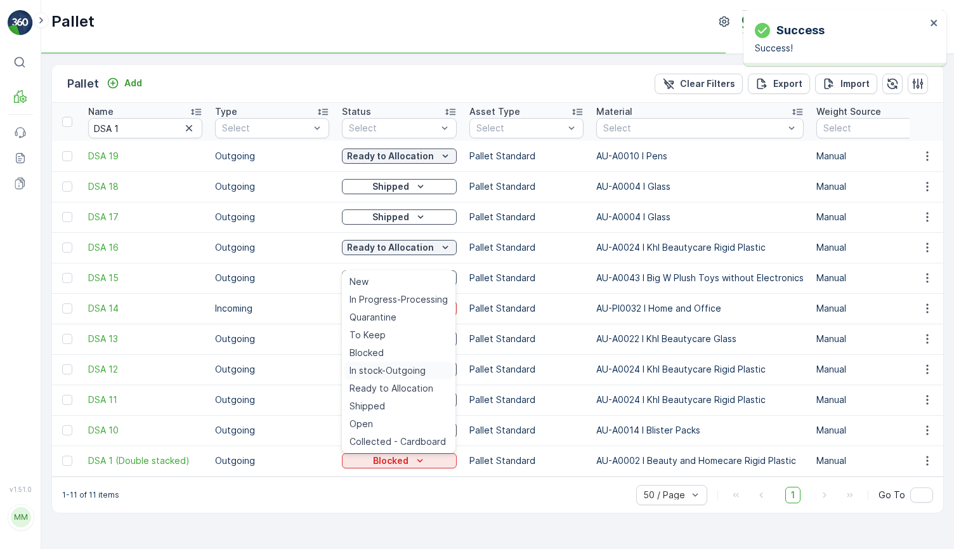
click at [412, 370] on span "In stock-Outgoing" at bounding box center [388, 370] width 76 height 13
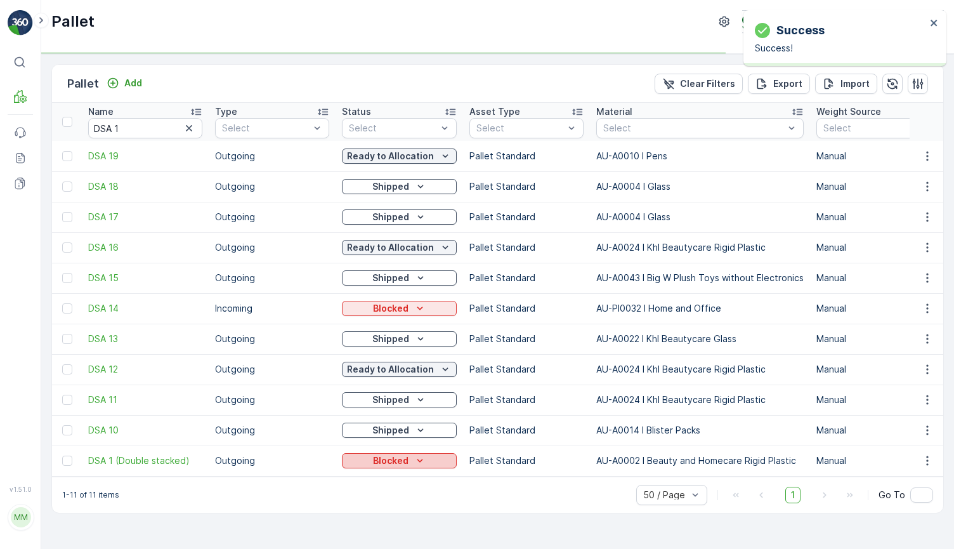
click at [410, 457] on div "Blocked" at bounding box center [399, 460] width 105 height 13
drag, startPoint x: 81, startPoint y: 464, endPoint x: 187, endPoint y: 461, distance: 106.0
copy span "DSA 1 (Double stacked)"
click at [377, 462] on p "In stock-Outgoing" at bounding box center [390, 460] width 81 height 13
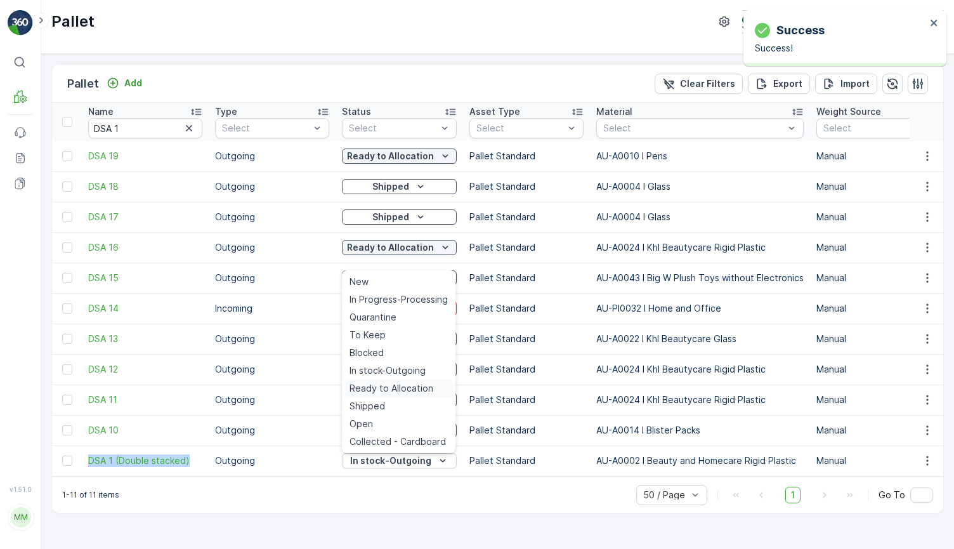
click at [424, 391] on span "Ready to Allocation" at bounding box center [392, 388] width 84 height 13
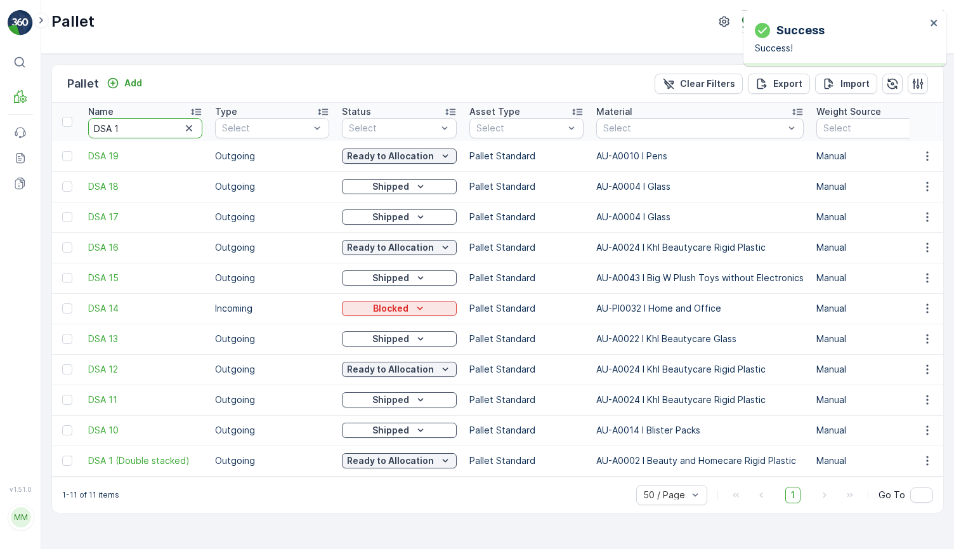
drag, startPoint x: 134, startPoint y: 134, endPoint x: 34, endPoint y: 110, distance: 102.5
click at [34, 110] on div "⌘B MRF Events Reports Documents v 1.51.0 MM MRF.AU04 monika.tur@terracycle.com …" at bounding box center [477, 274] width 954 height 549
type input "447"
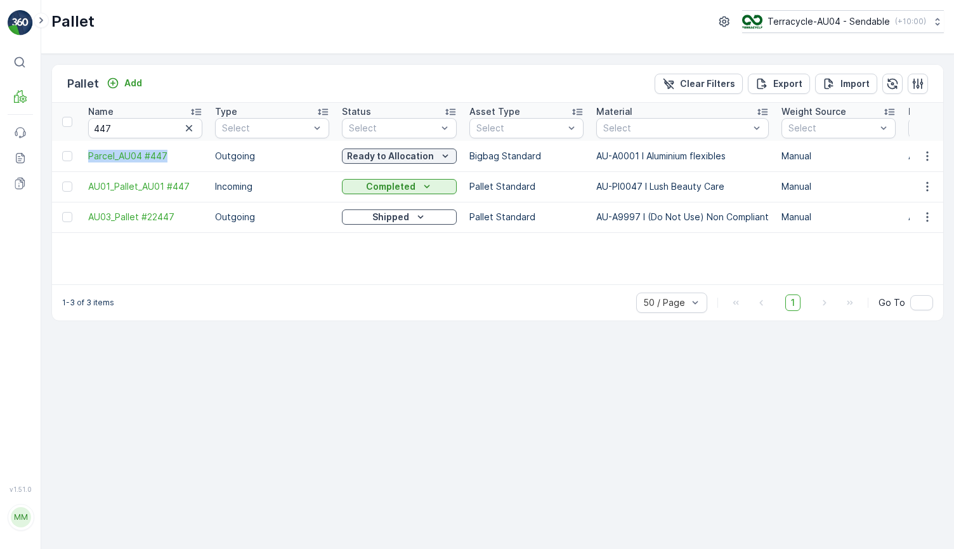
drag, startPoint x: 79, startPoint y: 155, endPoint x: 193, endPoint y: 163, distance: 113.8
copy span "Parcel_AU04 #447"
type input "255"
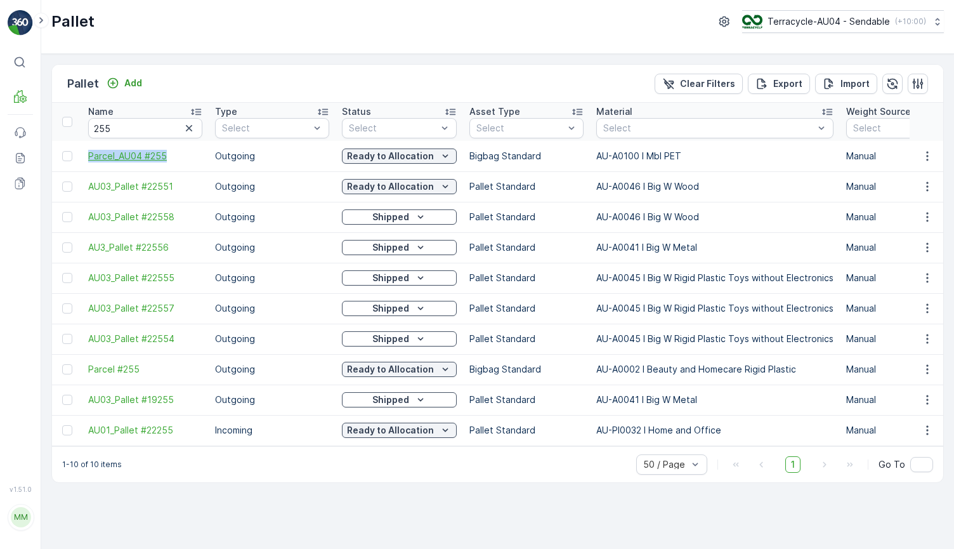
drag, startPoint x: 84, startPoint y: 157, endPoint x: 199, endPoint y: 159, distance: 114.8
click at [199, 159] on td "Parcel_AU04 #255" at bounding box center [145, 156] width 127 height 30
copy span "Parcel_AU04 #255"
drag, startPoint x: 102, startPoint y: 128, endPoint x: 74, endPoint y: 128, distance: 27.9
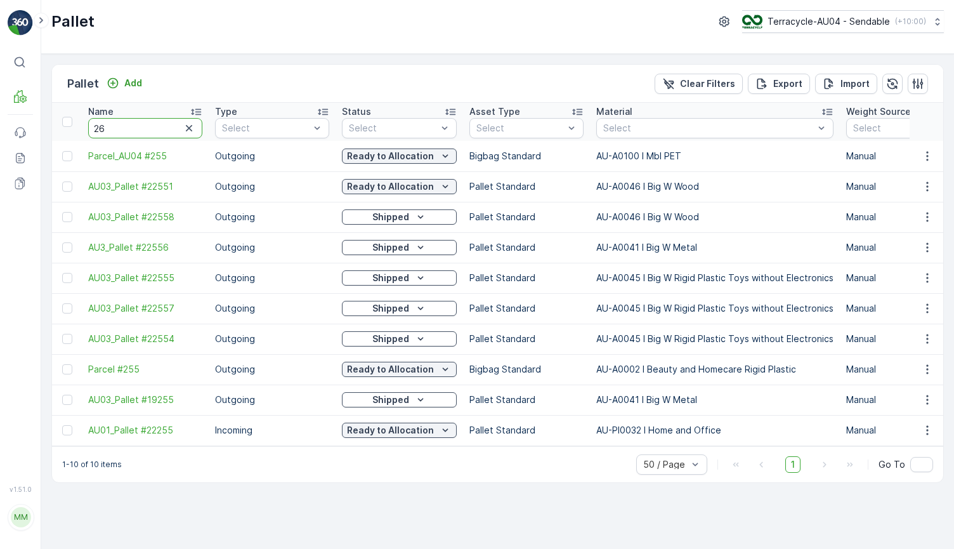
type input "264"
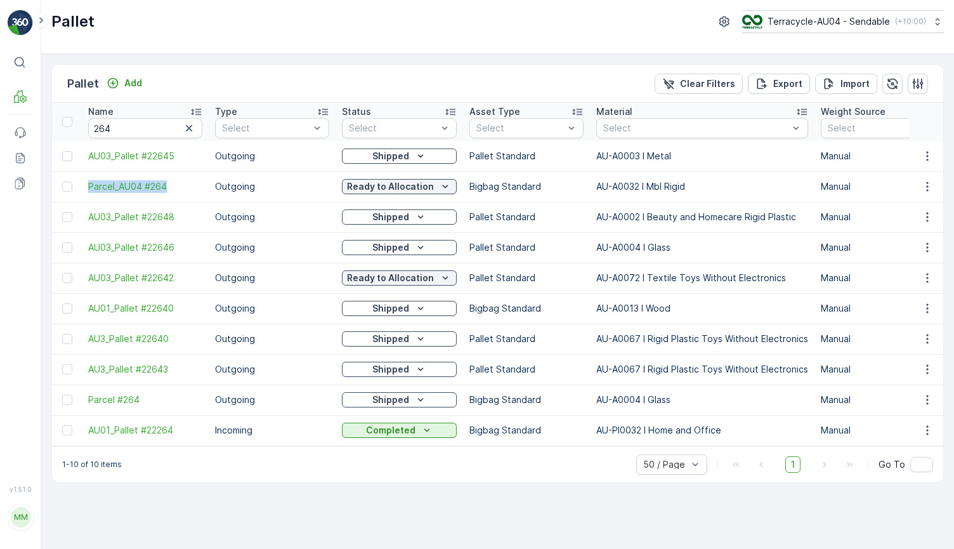
drag, startPoint x: 84, startPoint y: 190, endPoint x: 186, endPoint y: 195, distance: 101.6
click at [187, 195] on td "Parcel_AU04 #264" at bounding box center [145, 186] width 127 height 30
copy span "Parcel_AU04 #264"
drag, startPoint x: 131, startPoint y: 125, endPoint x: 40, endPoint y: 125, distance: 90.7
click at [40, 125] on div "⌘B MRF Events Reports Documents v 1.51.0 MM MRF.AU04 monika.tur@terracycle.com …" at bounding box center [477, 274] width 954 height 549
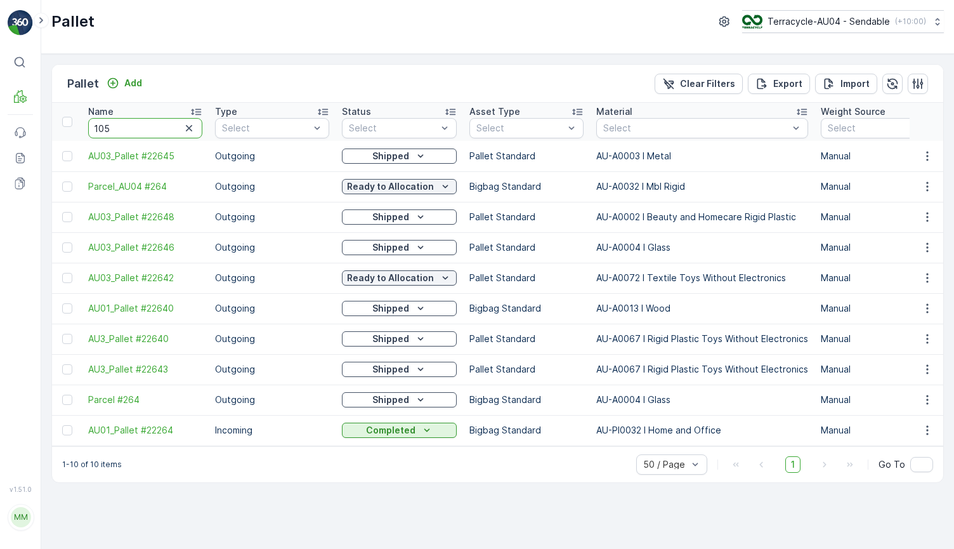
type input "1051"
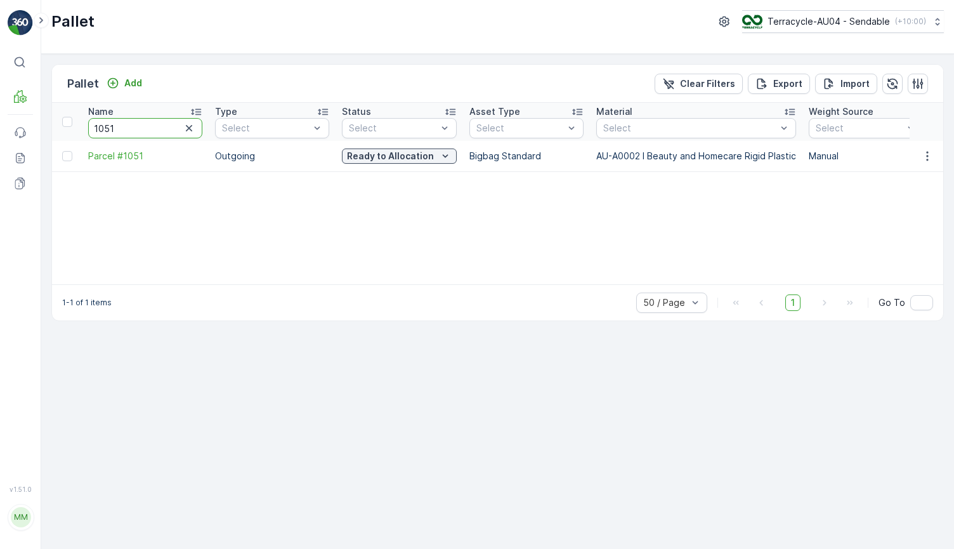
drag, startPoint x: 149, startPoint y: 122, endPoint x: 86, endPoint y: 98, distance: 68.1
click at [86, 98] on div "Pallet Add Clear Filters Export Import Name 1051 Type Select Status Select Asse…" at bounding box center [497, 192] width 893 height 257
type input "211"
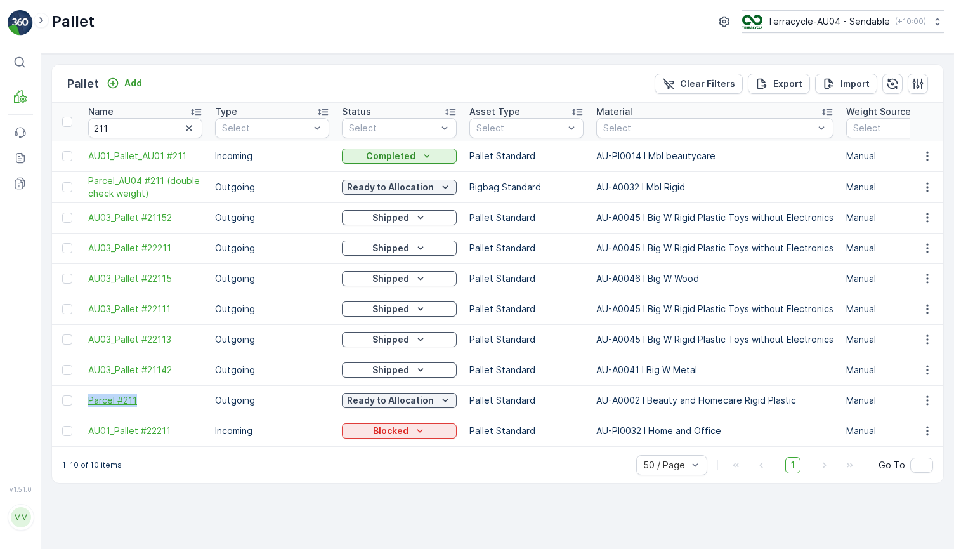
drag, startPoint x: 87, startPoint y: 397, endPoint x: 169, endPoint y: 397, distance: 81.8
click at [169, 397] on td "Parcel #211" at bounding box center [145, 400] width 127 height 30
copy span "Parcel #211"
drag, startPoint x: 122, startPoint y: 123, endPoint x: 75, endPoint y: 116, distance: 47.5
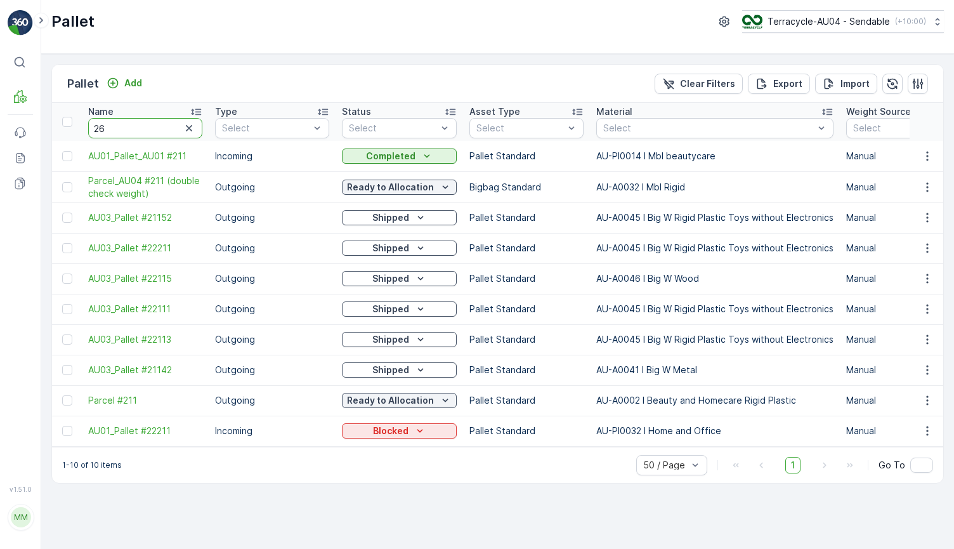
type input "260"
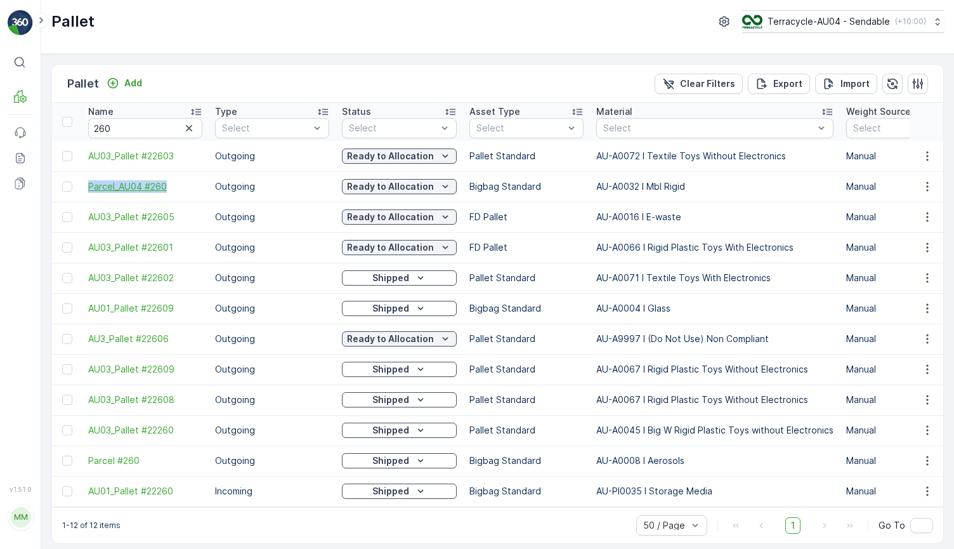
drag, startPoint x: 85, startPoint y: 183, endPoint x: 178, endPoint y: 183, distance: 93.3
click at [178, 183] on td "Parcel_AU04 #260" at bounding box center [145, 186] width 127 height 30
copy span "Parcel_AU04 #260"
drag, startPoint x: 131, startPoint y: 131, endPoint x: 87, endPoint y: 131, distance: 43.8
click at [89, 131] on input "260" at bounding box center [145, 128] width 114 height 20
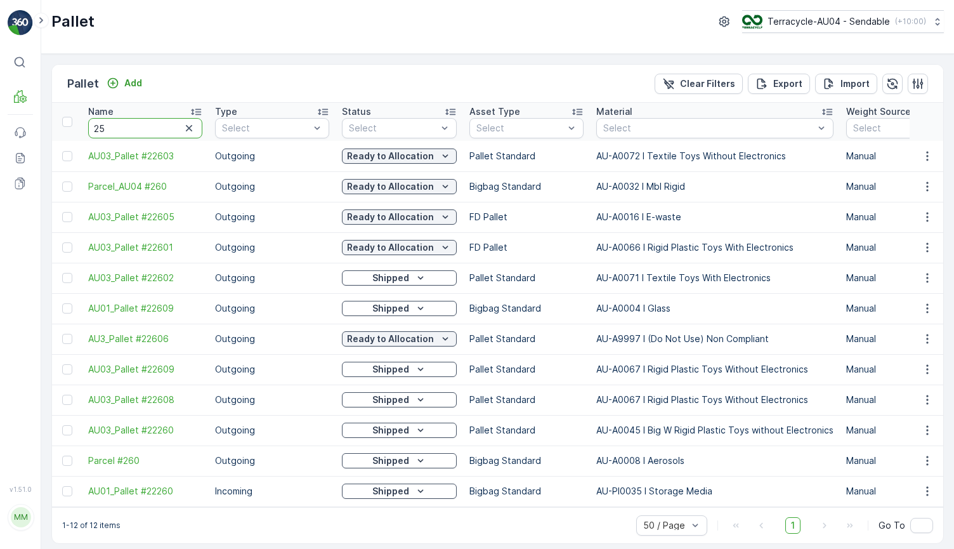
type input "258"
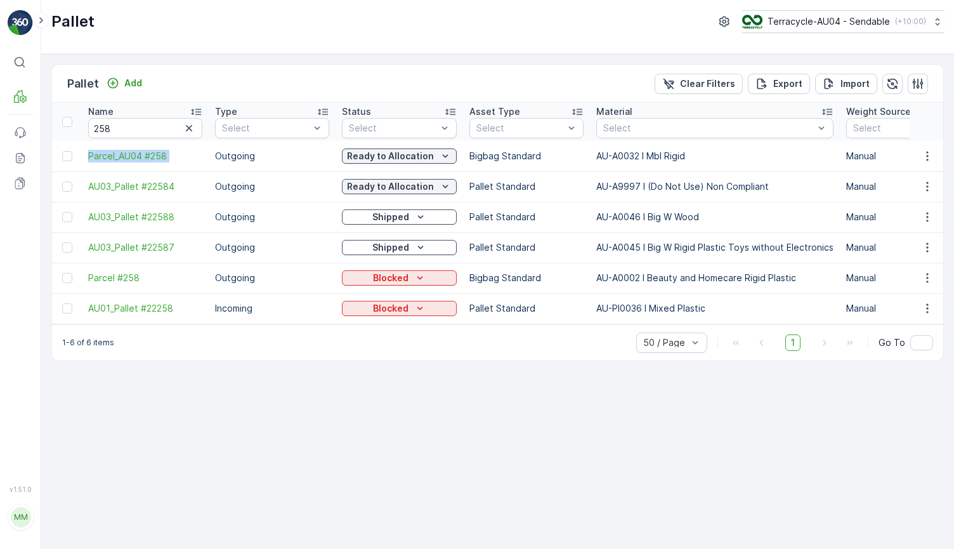
drag, startPoint x: 84, startPoint y: 152, endPoint x: 215, endPoint y: 162, distance: 131.7
copy span "Parcel_AU04 #258"
drag, startPoint x: 133, startPoint y: 133, endPoint x: -21, endPoint y: 130, distance: 153.6
click at [0, 130] on html "⌘B MRF Events Reports Documents v 1.51.0 MM MRF.AU04 monika.tur@terracycle.com …" at bounding box center [477, 274] width 954 height 549
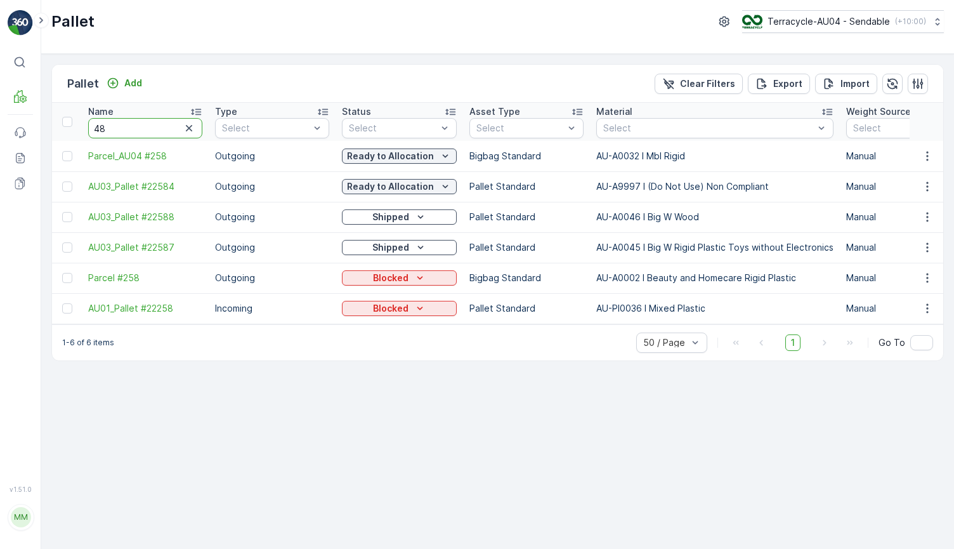
type input "488"
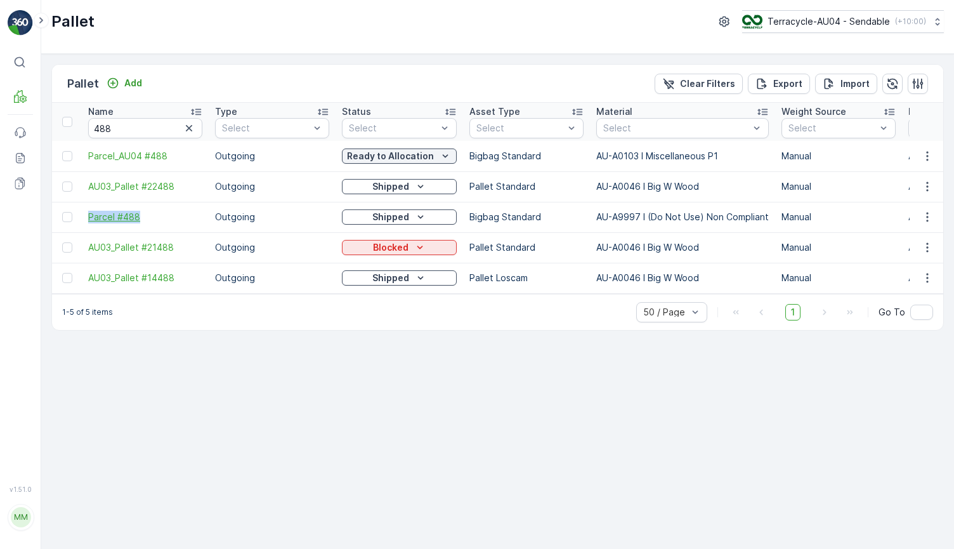
drag, startPoint x: 78, startPoint y: 220, endPoint x: 190, endPoint y: 220, distance: 112.3
copy span "Parcel #488"
drag, startPoint x: 139, startPoint y: 132, endPoint x: 55, endPoint y: 119, distance: 85.3
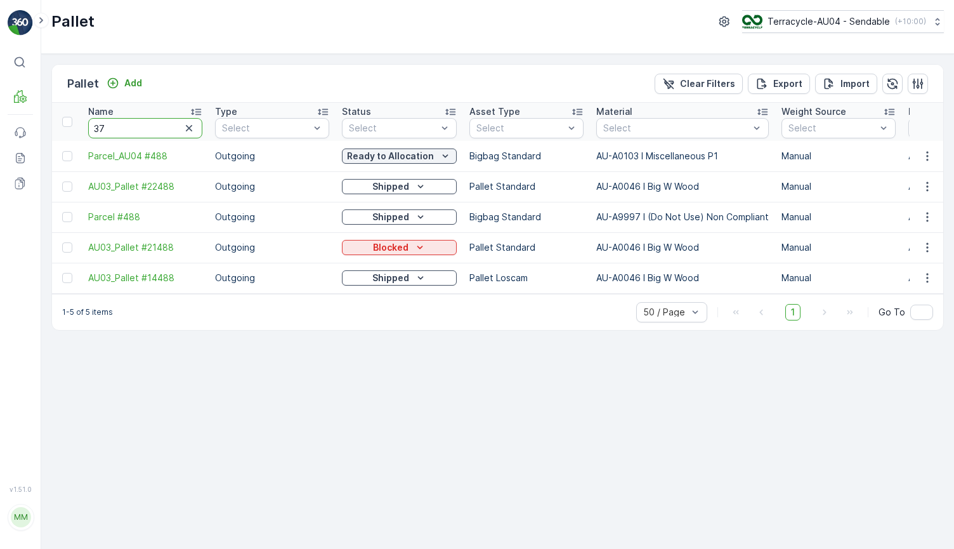
type input "377"
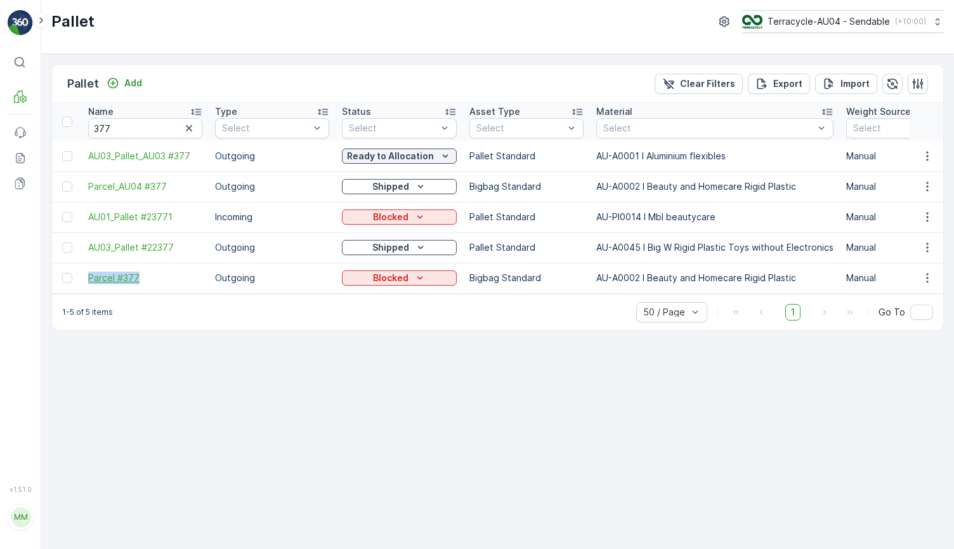
drag, startPoint x: 83, startPoint y: 277, endPoint x: 178, endPoint y: 277, distance: 94.5
click at [178, 277] on td "Parcel #377" at bounding box center [145, 278] width 127 height 30
copy span "Parcel #377"
click at [423, 285] on button "Blocked" at bounding box center [399, 277] width 115 height 15
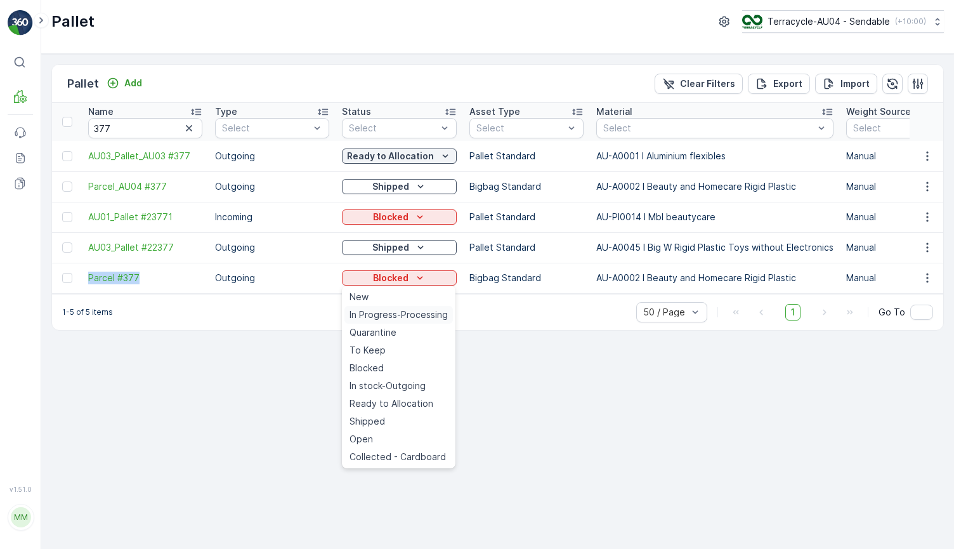
click at [425, 317] on span "In Progress-Processing" at bounding box center [399, 314] width 98 height 13
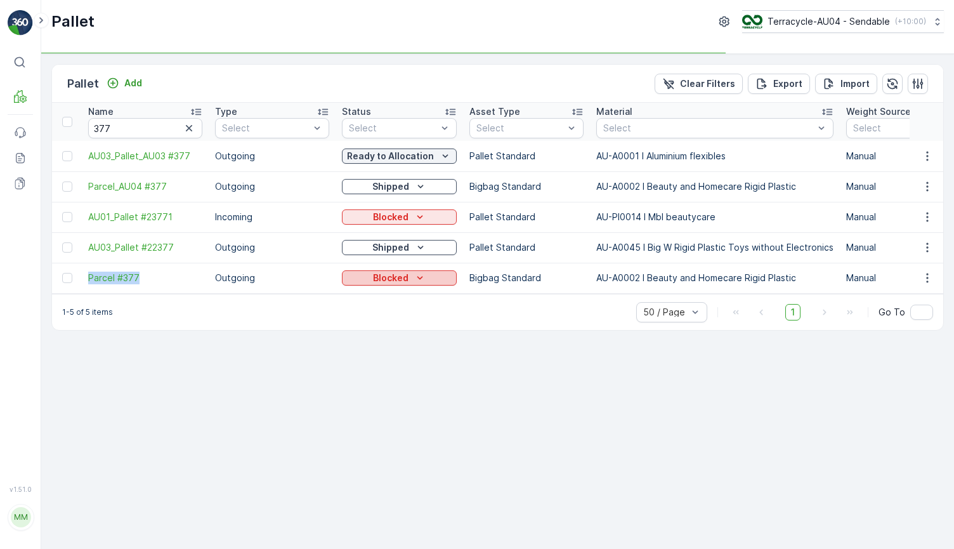
click at [423, 274] on icon "Blocked" at bounding box center [420, 278] width 13 height 13
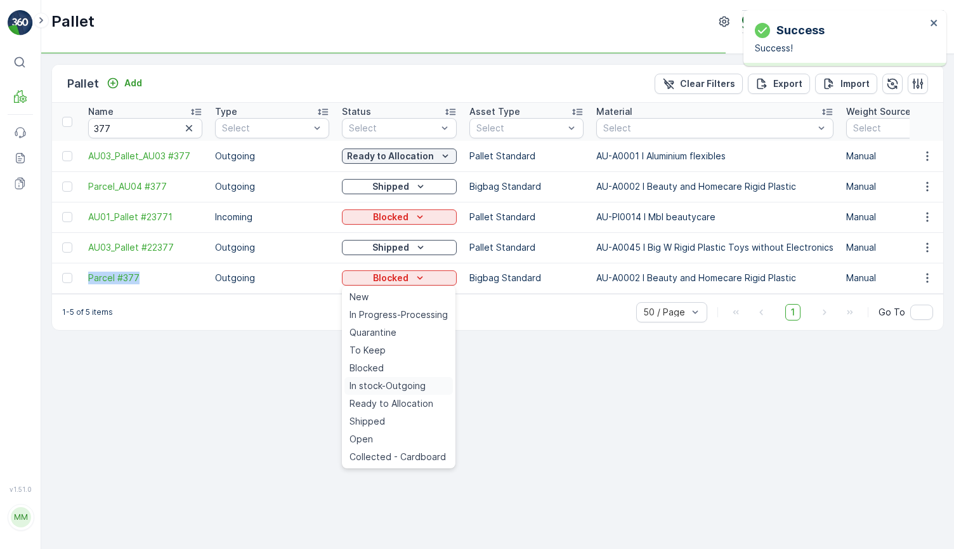
click at [419, 386] on span "In stock-Outgoing" at bounding box center [388, 385] width 76 height 13
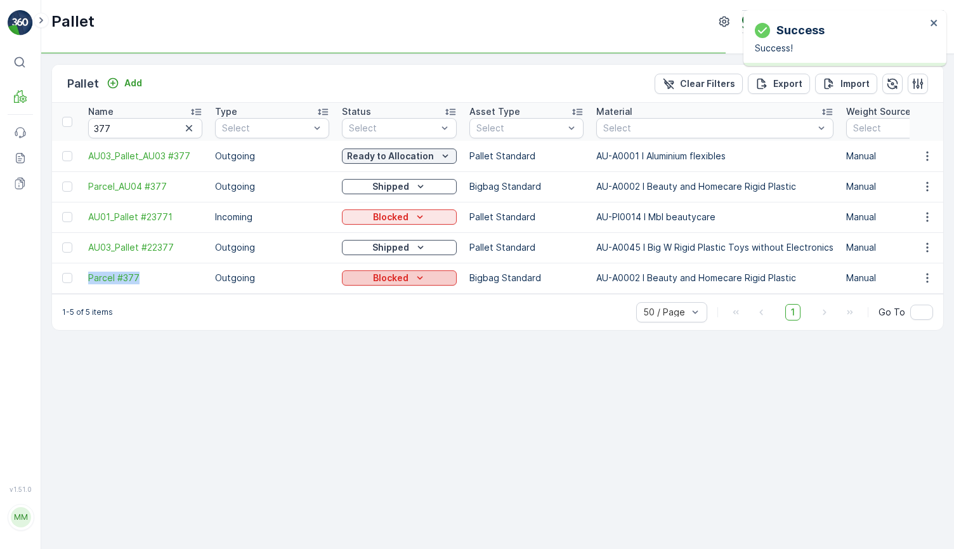
click at [430, 280] on div "Blocked" at bounding box center [399, 278] width 105 height 13
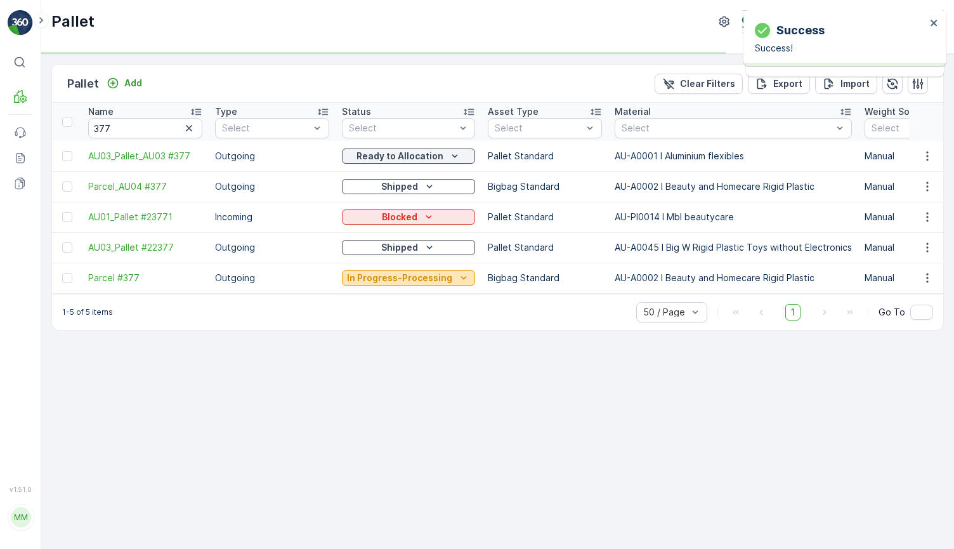
click at [437, 280] on p "In Progress-Processing" at bounding box center [399, 278] width 105 height 13
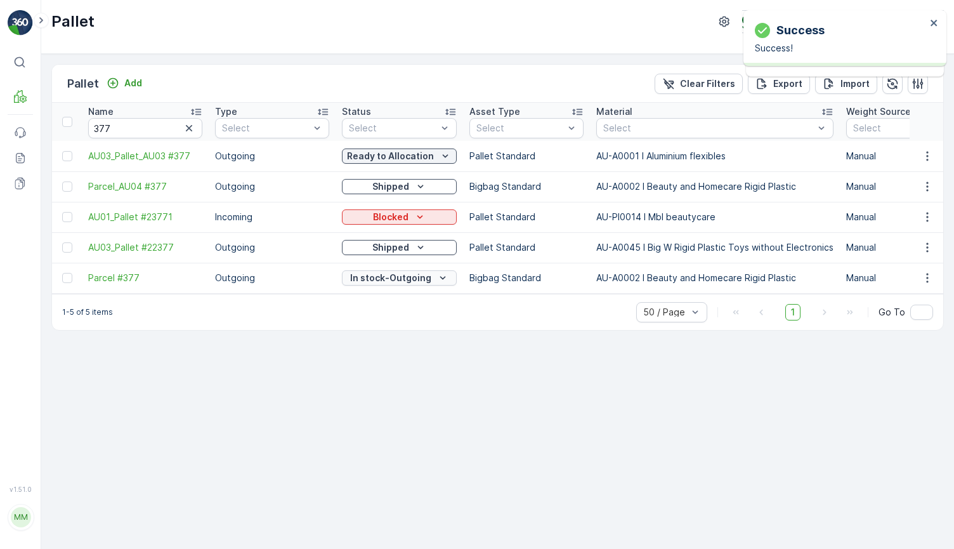
click at [431, 272] on div "In stock-Outgoing" at bounding box center [399, 278] width 105 height 13
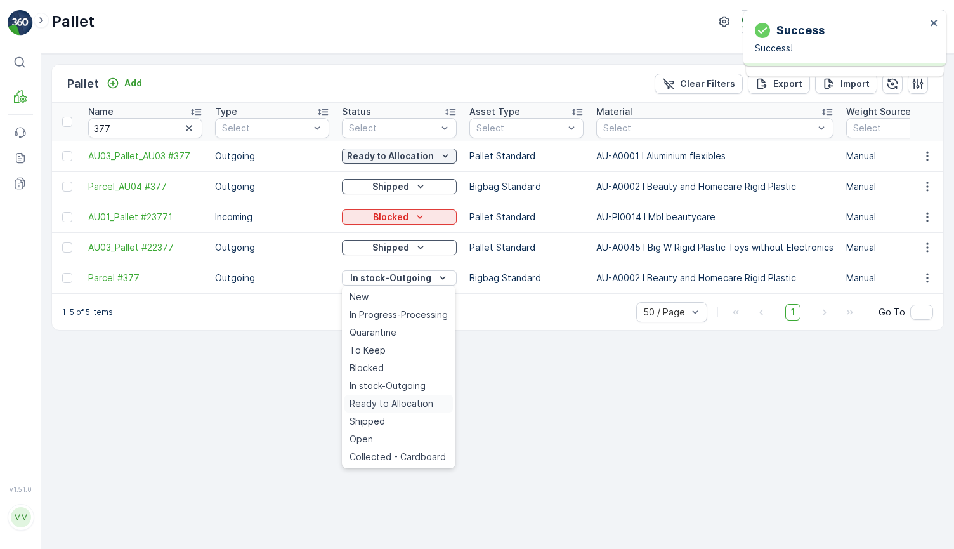
click at [401, 403] on span "Ready to Allocation" at bounding box center [392, 403] width 84 height 13
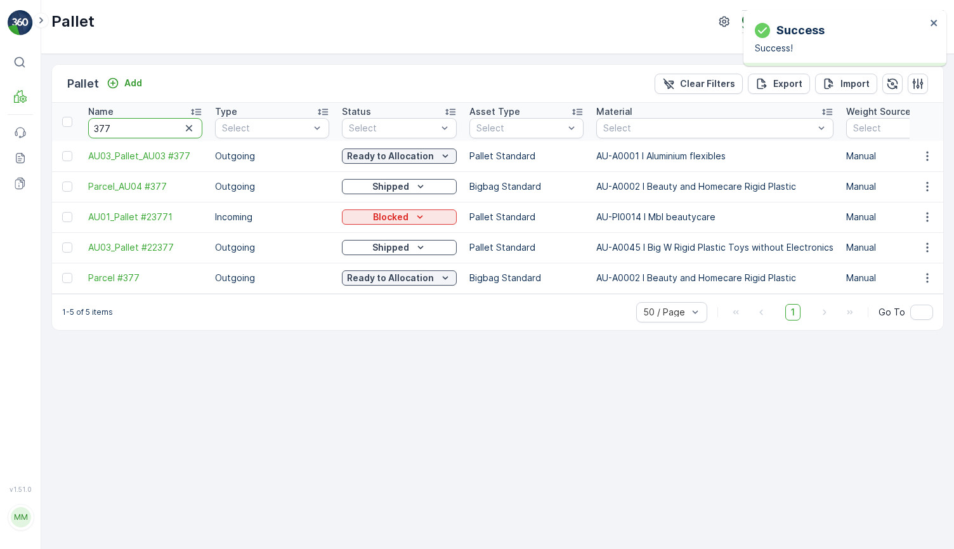
click at [138, 133] on input "377" at bounding box center [145, 128] width 114 height 20
type input "230"
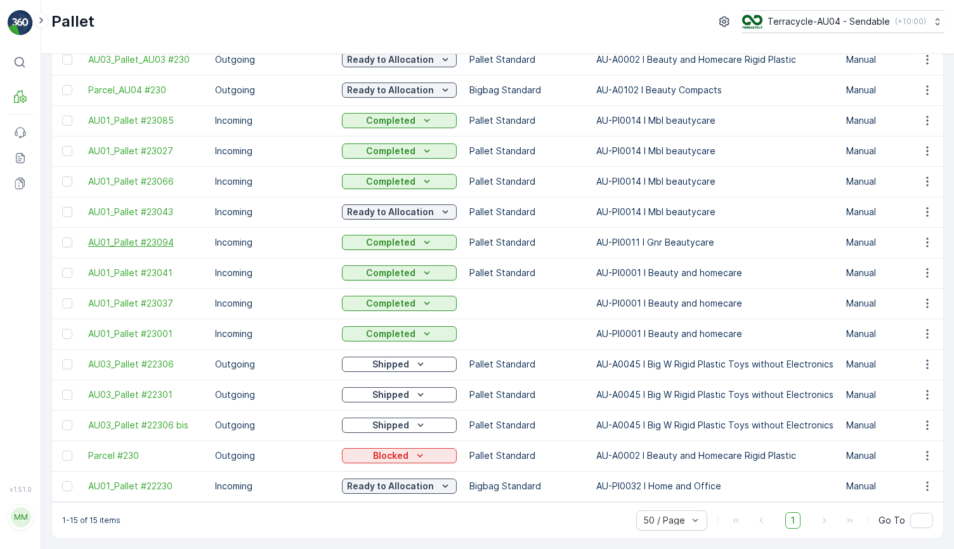
scroll to position [102, 0]
drag, startPoint x: 87, startPoint y: 449, endPoint x: 147, endPoint y: 449, distance: 60.3
click at [147, 449] on td "Parcel #230" at bounding box center [145, 455] width 127 height 30
copy span "Parcel #230"
click at [422, 452] on icon "Blocked" at bounding box center [420, 455] width 13 height 13
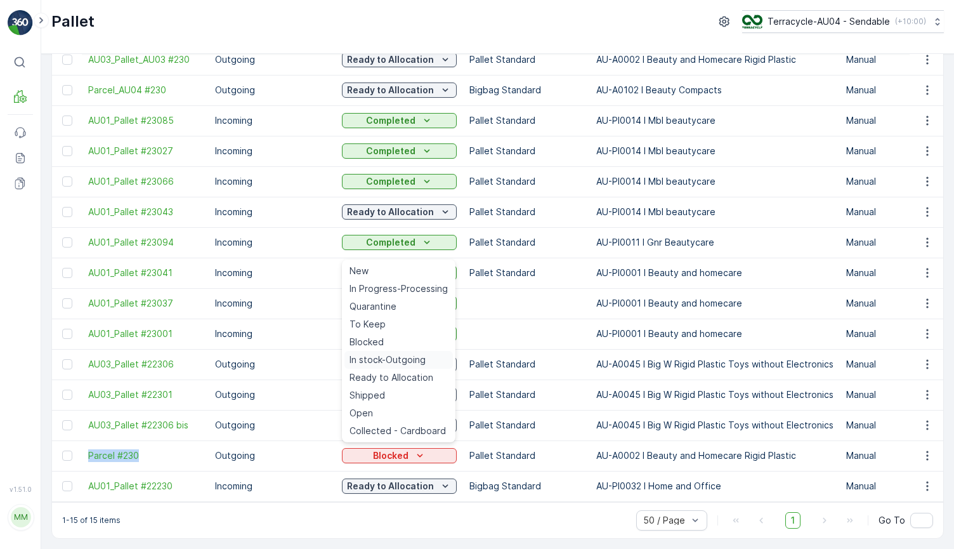
click at [407, 363] on span "In stock-Outgoing" at bounding box center [388, 359] width 76 height 13
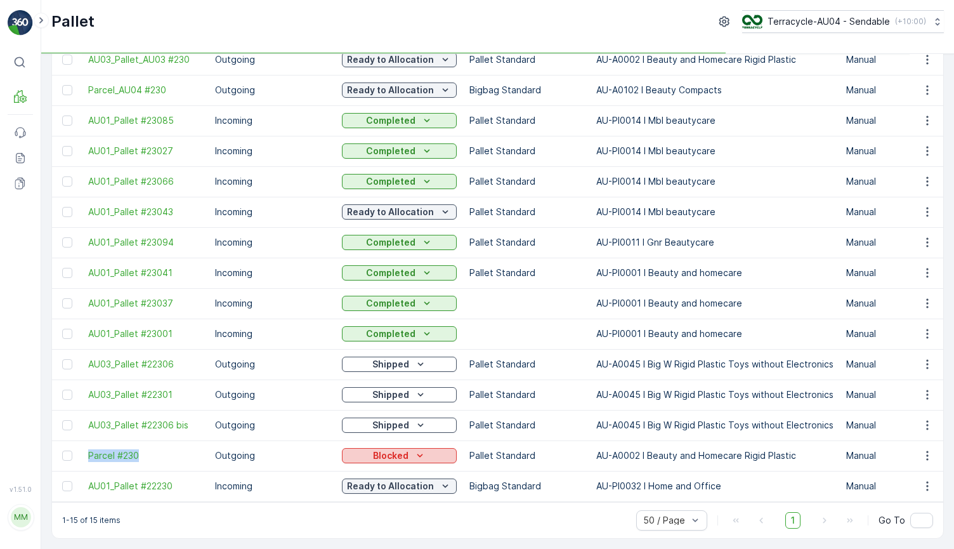
click at [391, 448] on button "Blocked" at bounding box center [399, 455] width 115 height 15
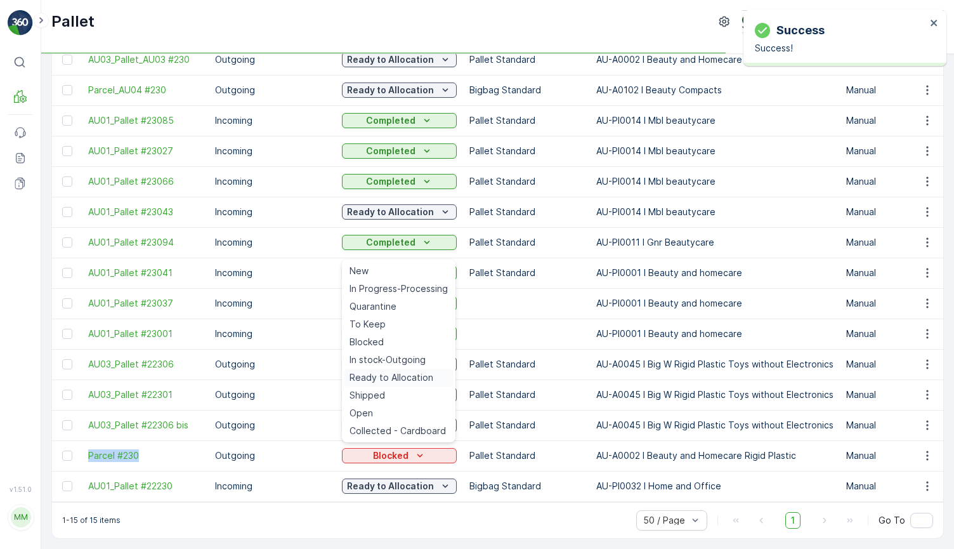
click at [414, 377] on span "Ready to Allocation" at bounding box center [392, 377] width 84 height 13
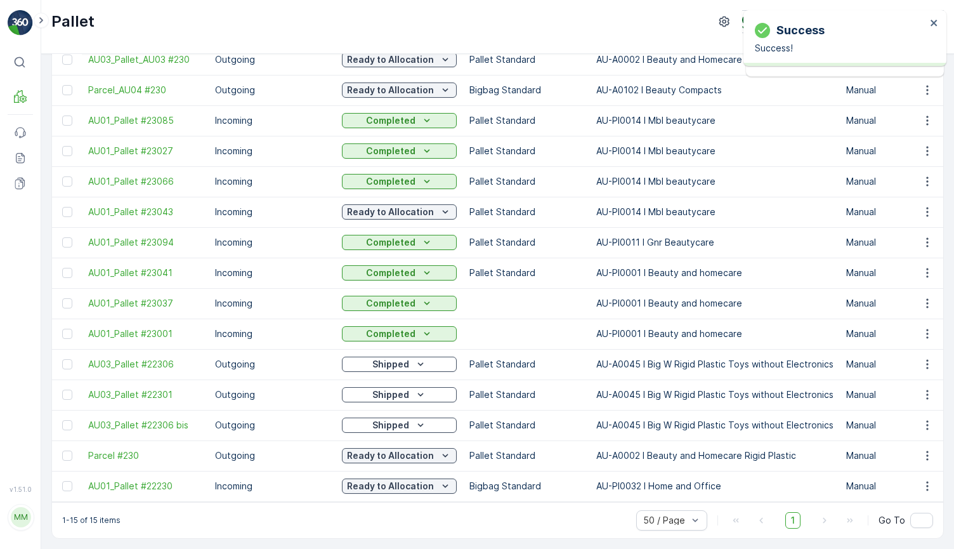
scroll to position [0, 0]
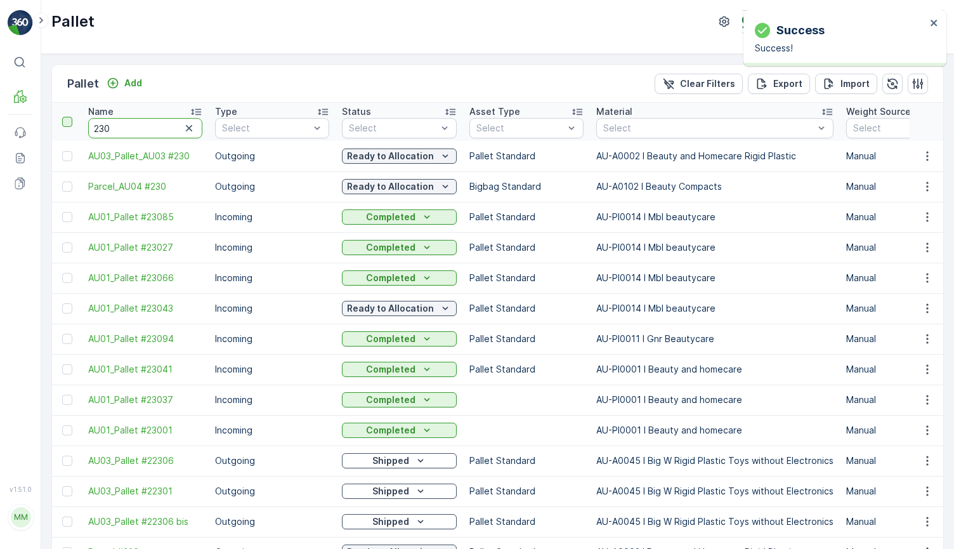
drag, startPoint x: 123, startPoint y: 126, endPoint x: 63, endPoint y: 122, distance: 59.7
type input "241"
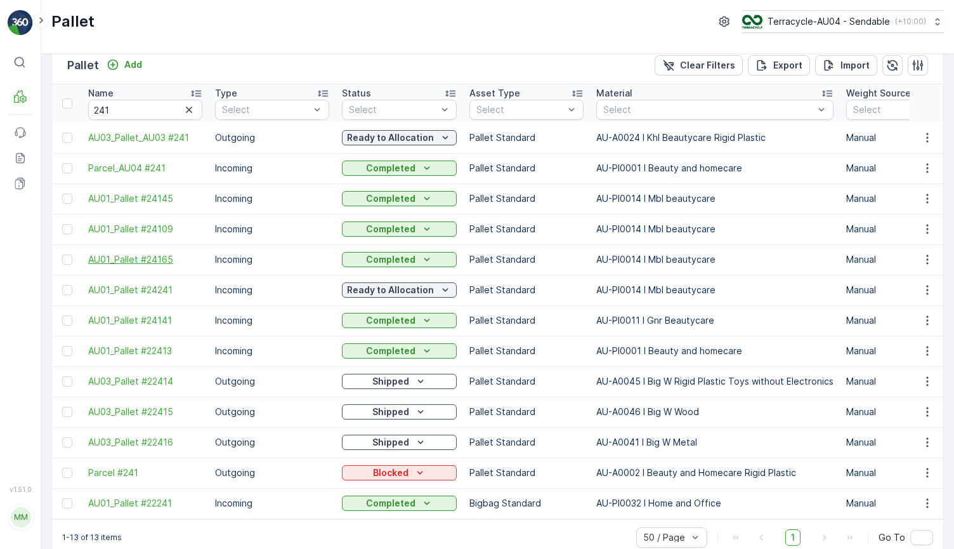
scroll to position [41, 0]
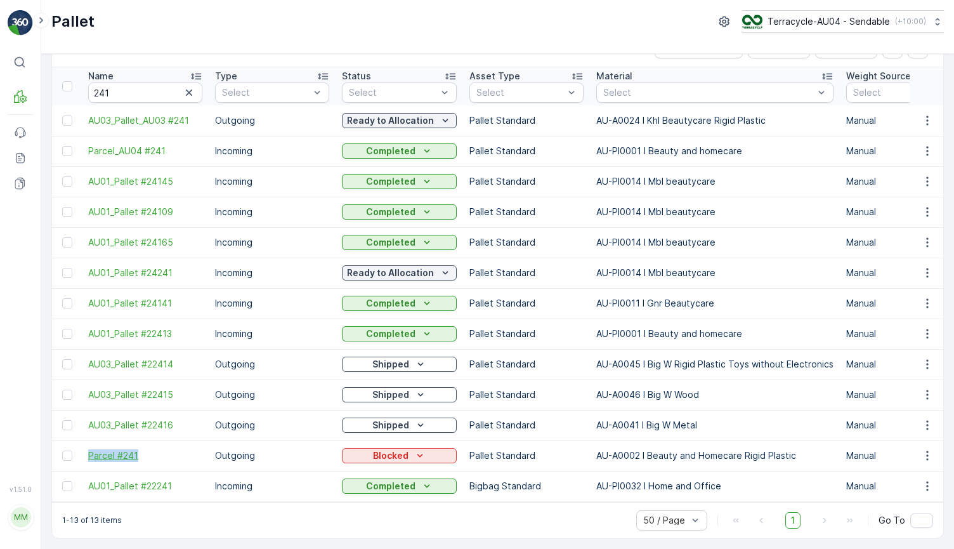
drag, startPoint x: 83, startPoint y: 448, endPoint x: 164, endPoint y: 452, distance: 80.7
click at [164, 452] on td "Parcel #241" at bounding box center [145, 455] width 127 height 30
copy span "Parcel #241"
click at [417, 454] on icon "Blocked" at bounding box center [420, 455] width 13 height 13
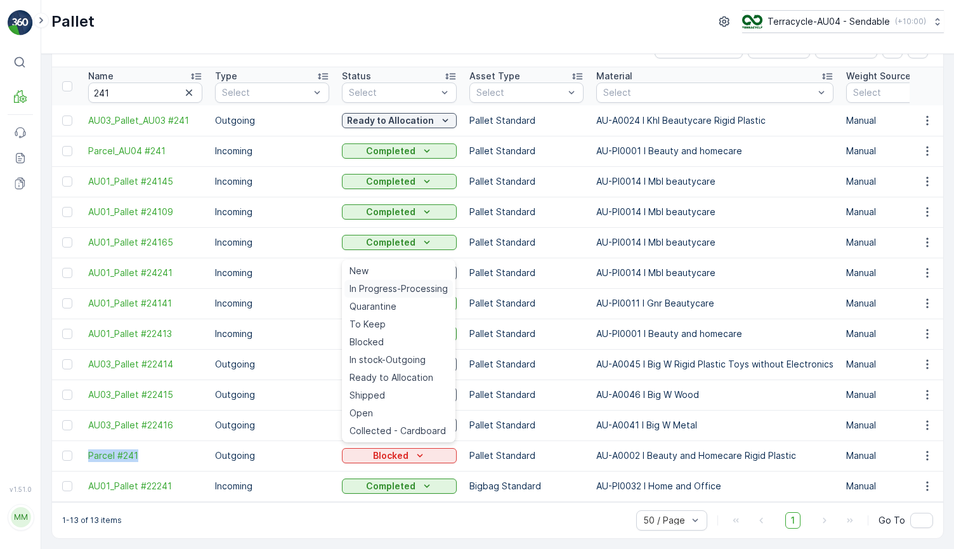
click at [429, 289] on span "In Progress-Processing" at bounding box center [399, 288] width 98 height 13
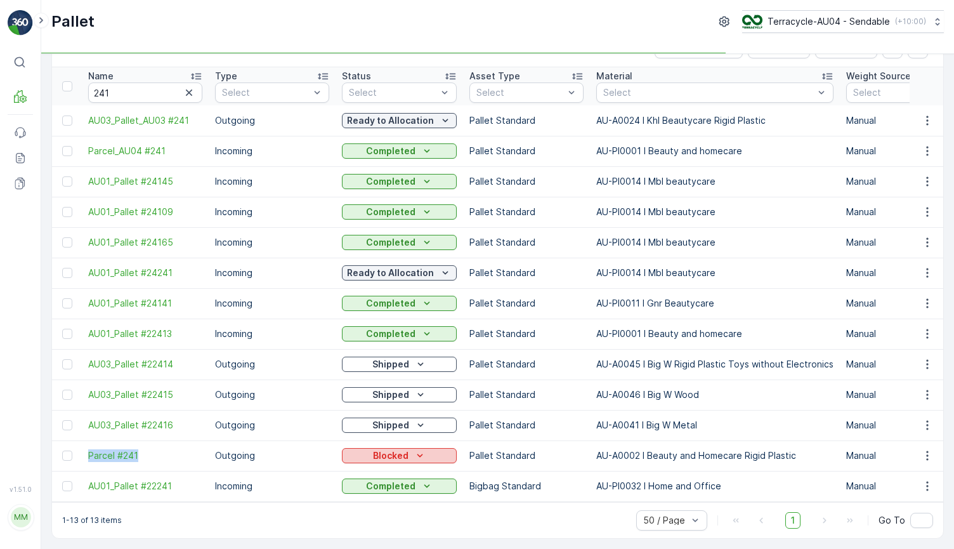
click at [414, 449] on icon "Blocked" at bounding box center [420, 455] width 13 height 13
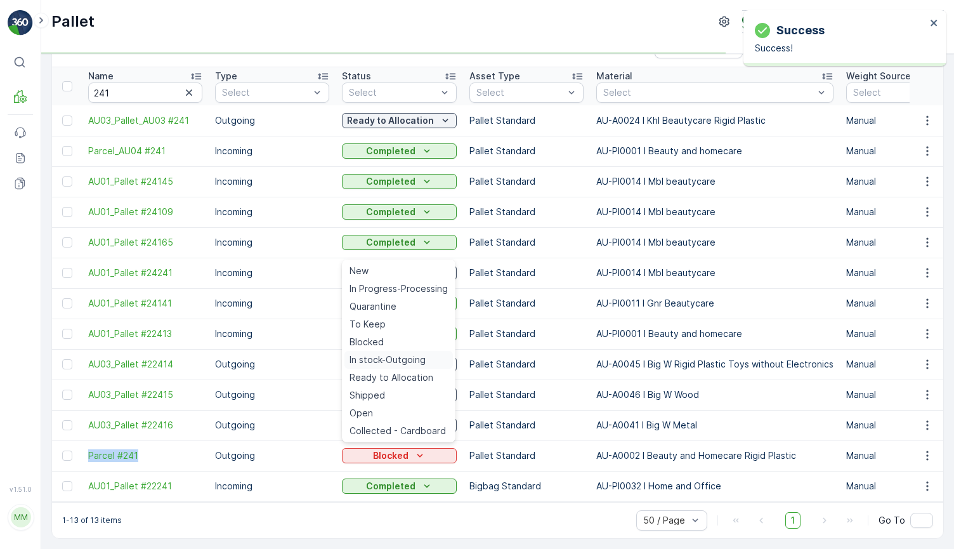
click at [419, 357] on span "In stock-Outgoing" at bounding box center [388, 359] width 76 height 13
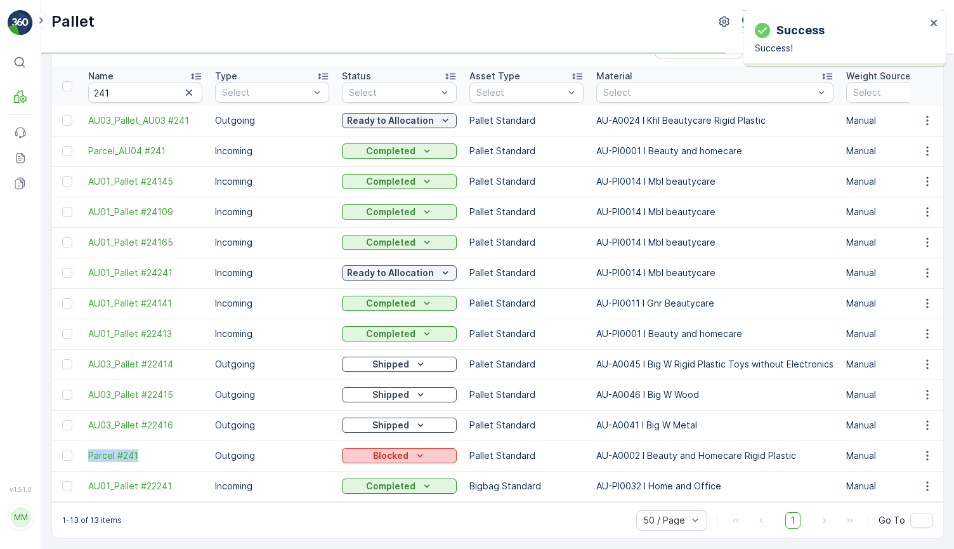
click at [404, 453] on p "Blocked" at bounding box center [391, 455] width 36 height 13
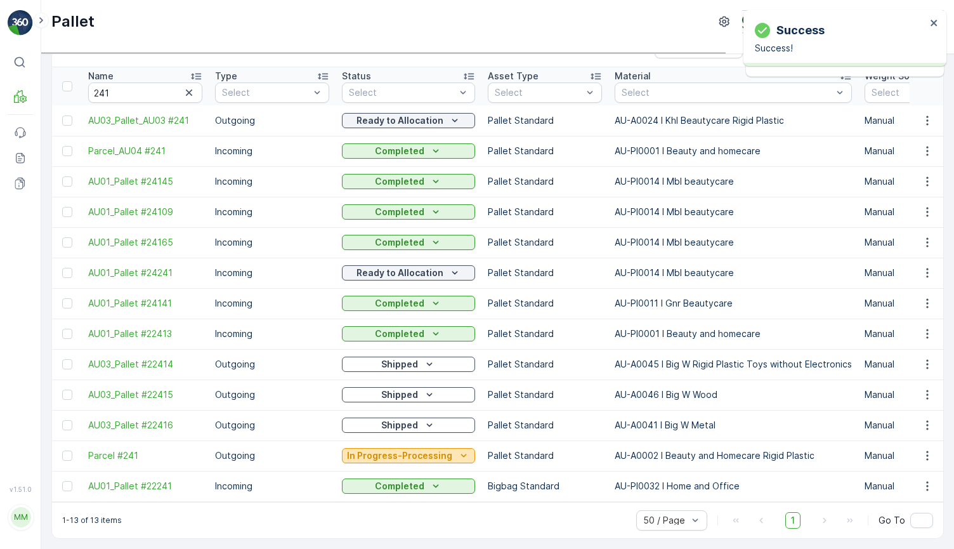
click at [407, 449] on p "In Progress-Processing" at bounding box center [399, 455] width 105 height 13
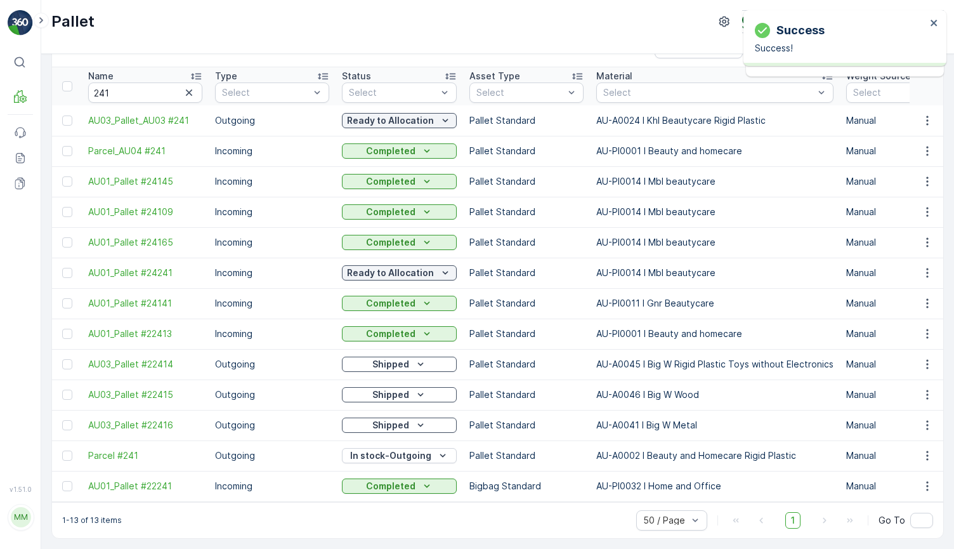
click at [419, 379] on td "Shipped" at bounding box center [400, 394] width 128 height 30
click at [399, 454] on p "In stock-Outgoing" at bounding box center [390, 455] width 81 height 13
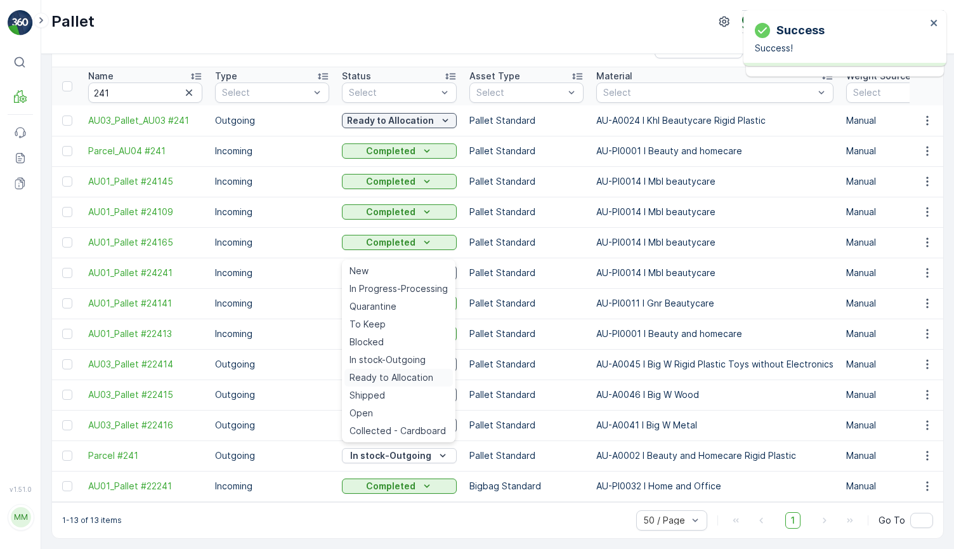
click at [415, 374] on span "Ready to Allocation" at bounding box center [392, 377] width 84 height 13
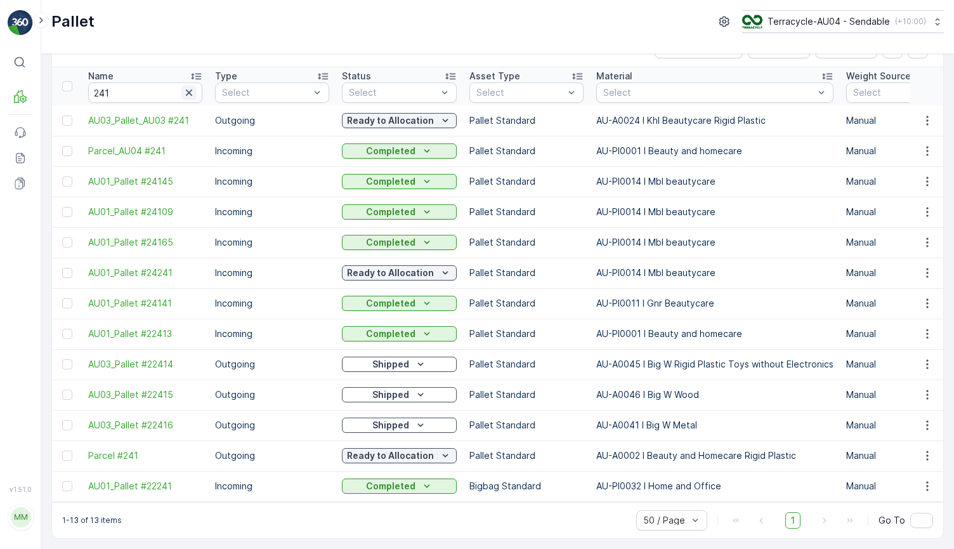
click at [193, 86] on icon "button" at bounding box center [189, 92] width 13 height 13
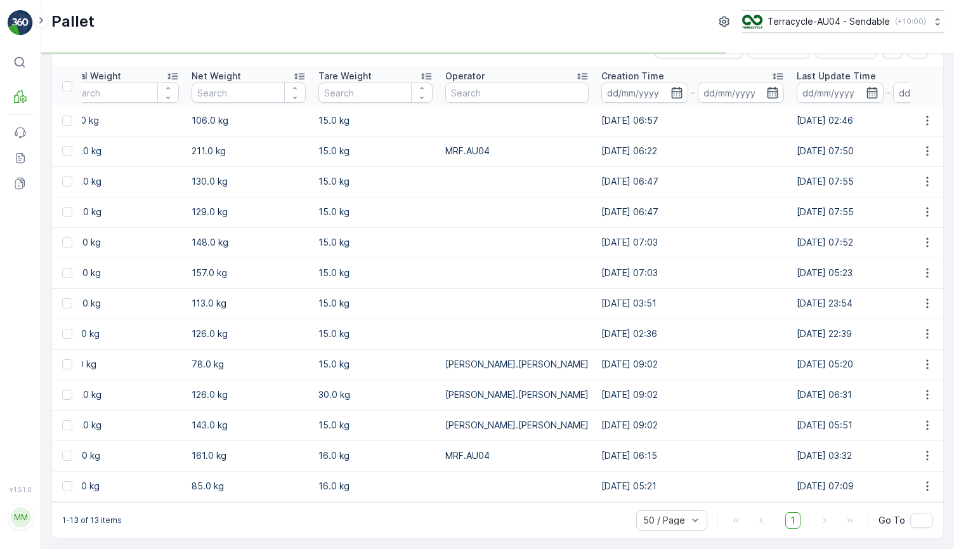
scroll to position [0, 1210]
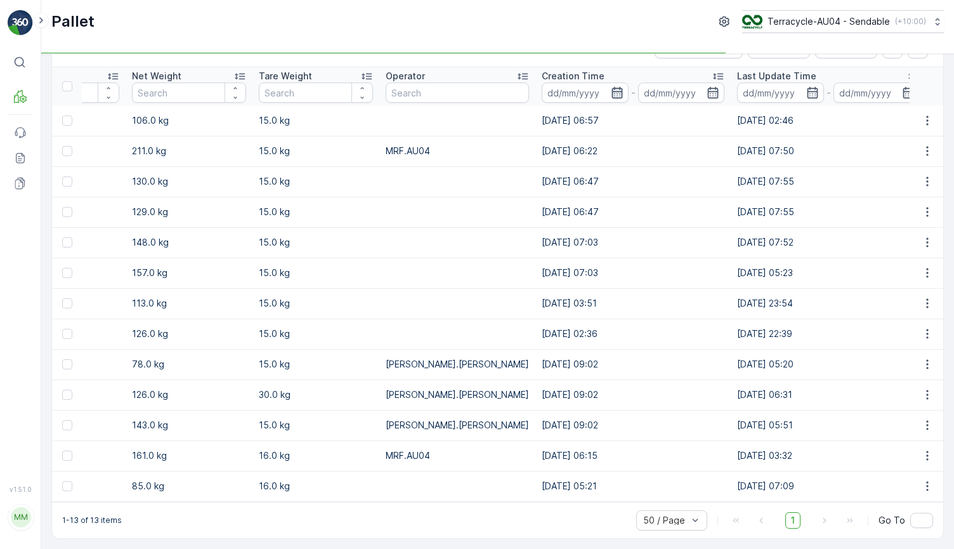
click at [611, 87] on icon "button" at bounding box center [617, 92] width 13 height 13
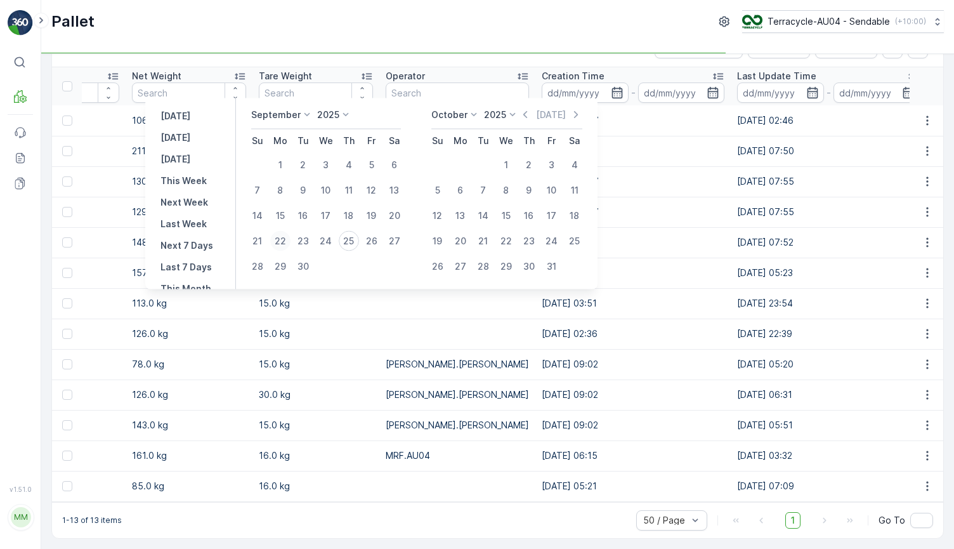
click at [282, 241] on div "22" at bounding box center [280, 241] width 20 height 20
type input "[DATE]"
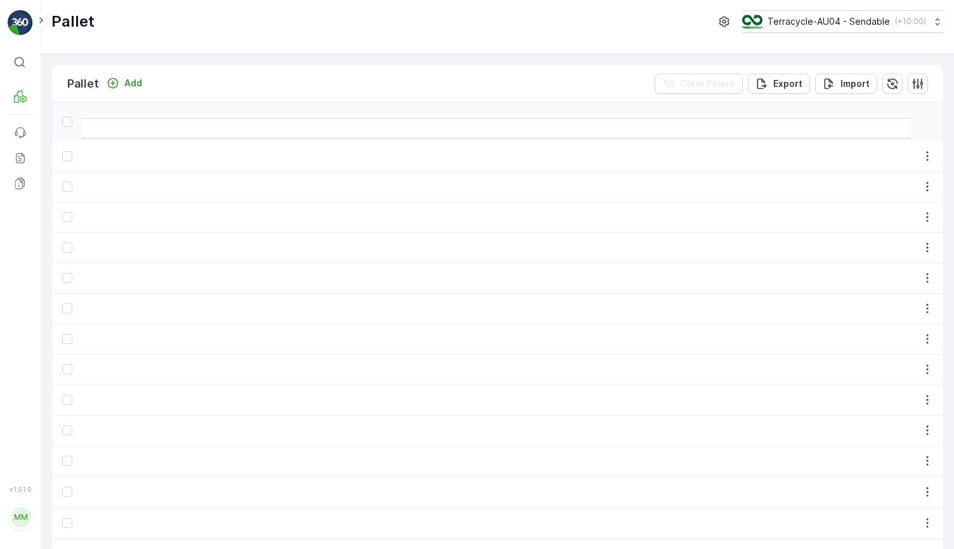
scroll to position [0, 40043]
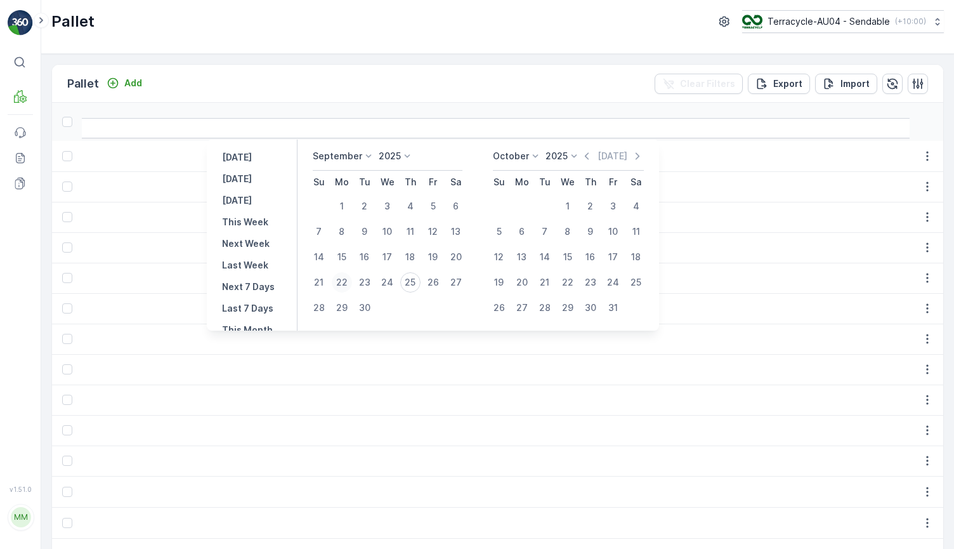
click at [340, 282] on div "22" at bounding box center [342, 282] width 20 height 20
type input "[DATE]"
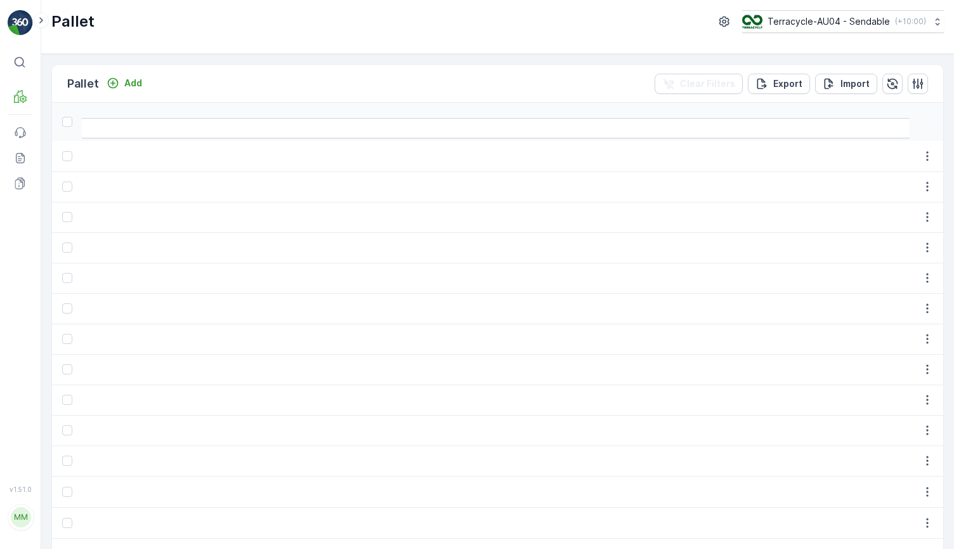
type input "[DATE]"
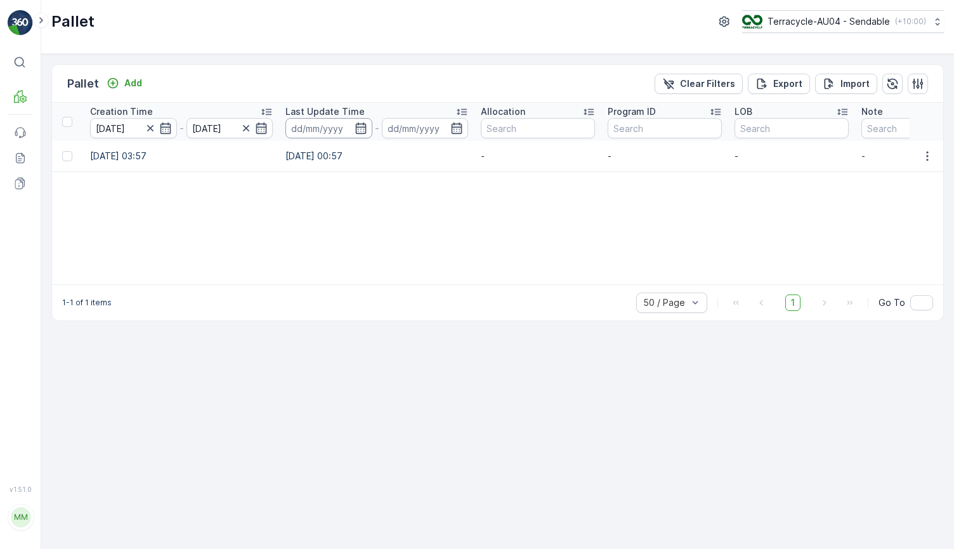
scroll to position [0, 1586]
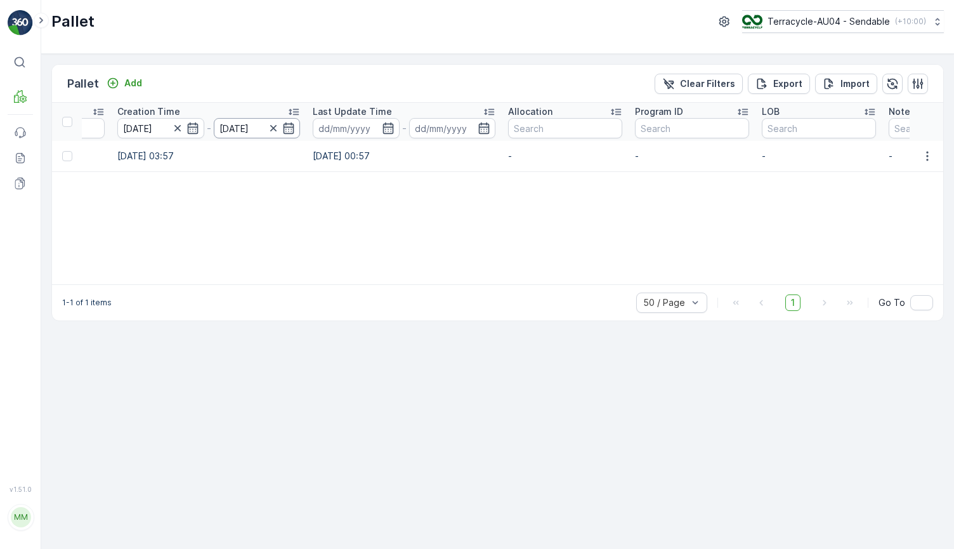
click at [257, 123] on input "[DATE]" at bounding box center [257, 128] width 87 height 20
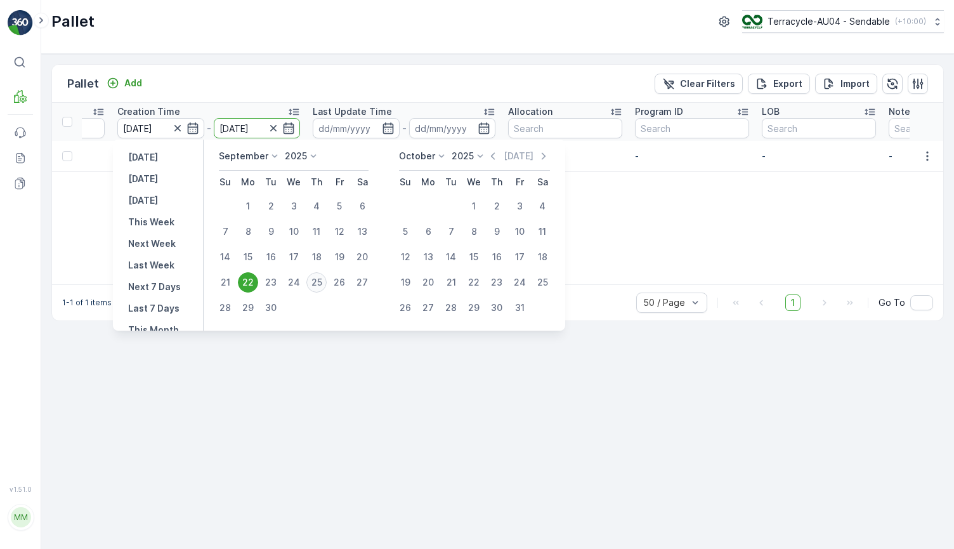
click at [320, 288] on div "25" at bounding box center [316, 282] width 20 height 20
type input "[DATE]"
